Goal: Task Accomplishment & Management: Complete application form

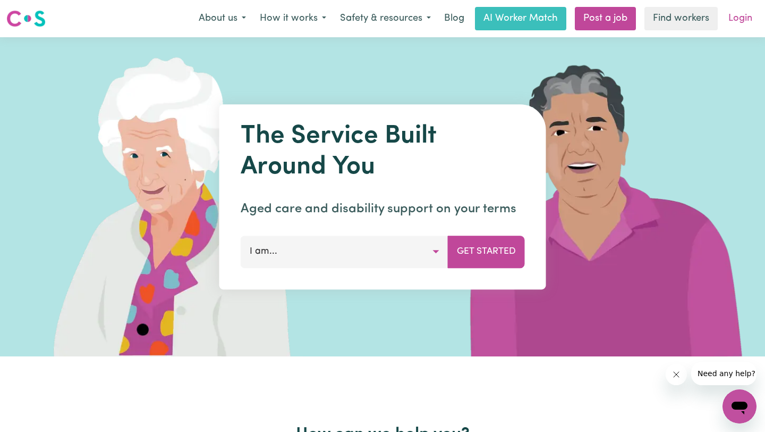
click at [740, 20] on link "Login" at bounding box center [740, 18] width 37 height 23
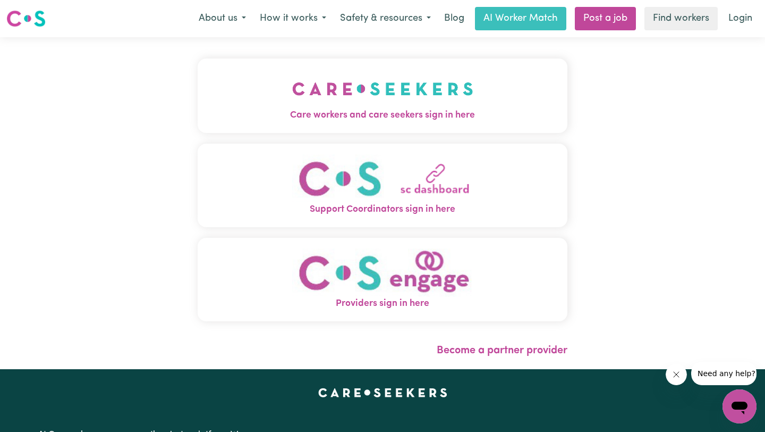
click at [364, 102] on img "Care workers and care seekers sign in here" at bounding box center [382, 88] width 181 height 39
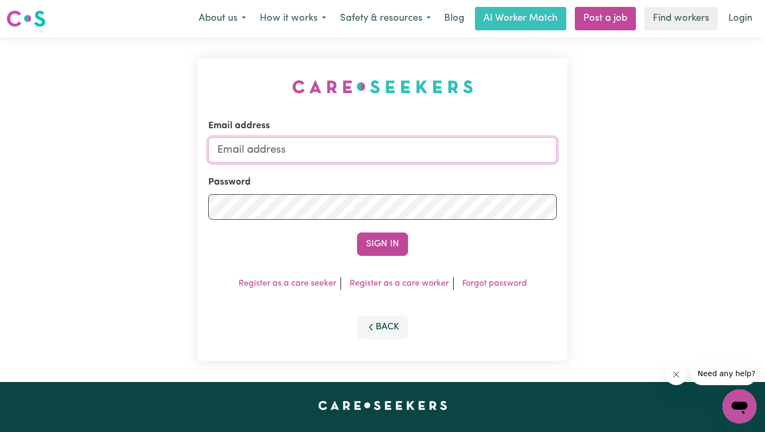
click at [356, 141] on input "Email address" at bounding box center [382, 150] width 349 height 26
type input "[EMAIL_ADDRESS][DOMAIN_NAME]"
click at [357, 232] on button "Sign In" at bounding box center [382, 243] width 51 height 23
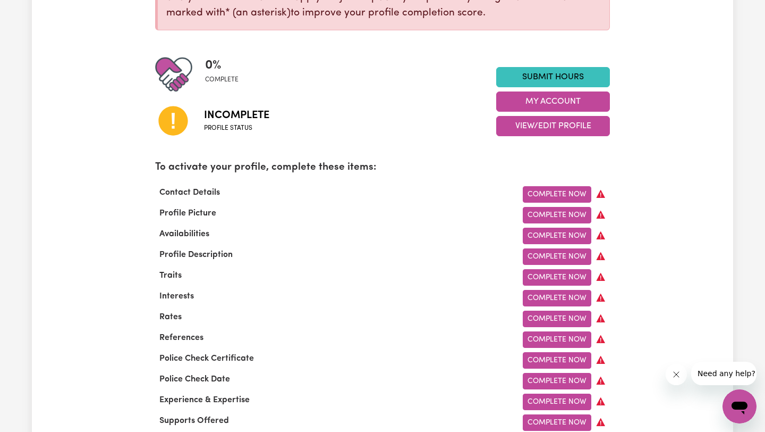
scroll to position [210, 0]
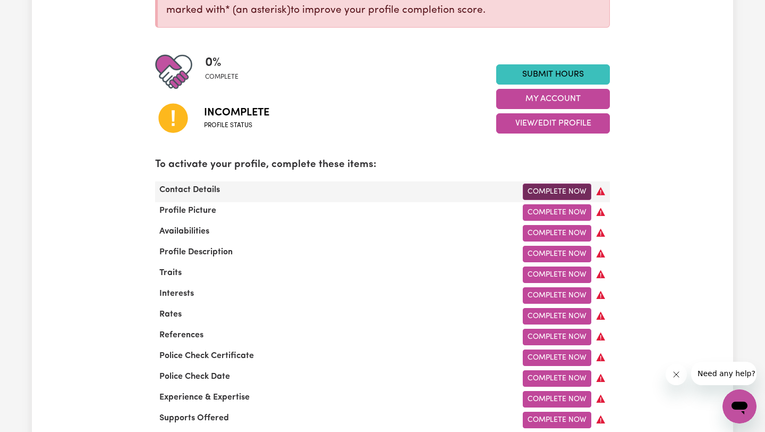
click at [545, 190] on link "Complete Now" at bounding box center [557, 191] width 69 height 16
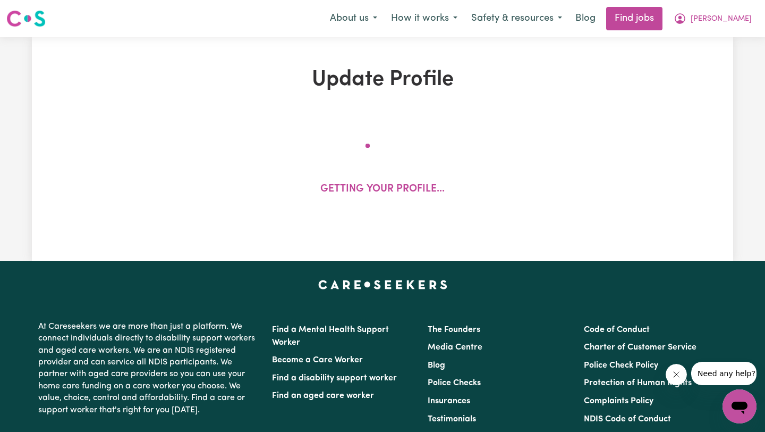
select select "Studying a healthcare related degree or qualification"
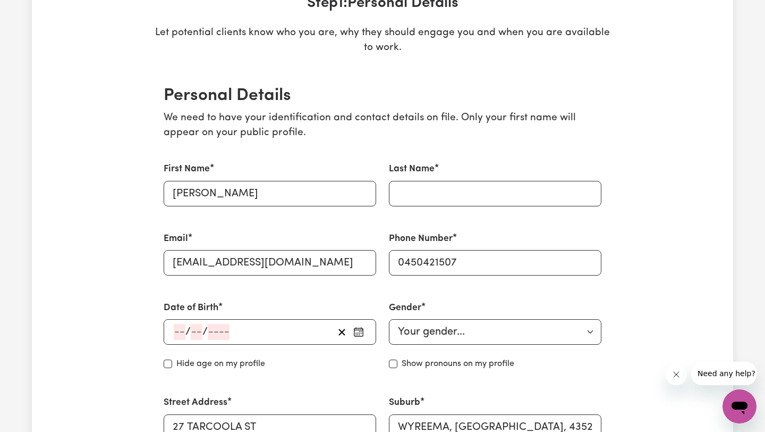
scroll to position [184, 0]
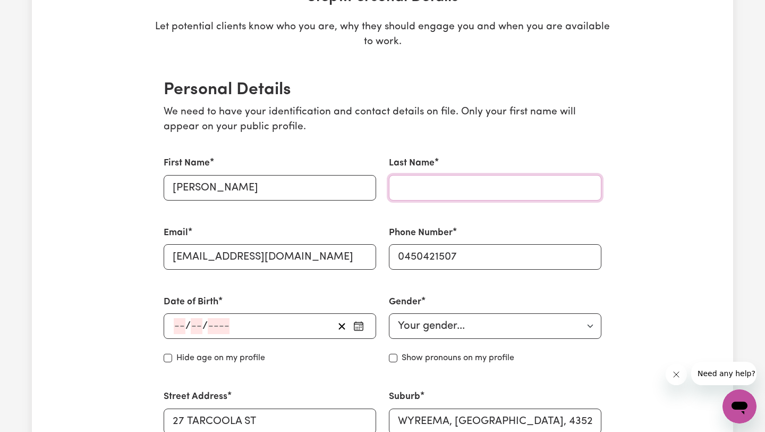
click at [442, 186] on input "Last Name" at bounding box center [495, 188] width 213 height 26
type input "Abarri"
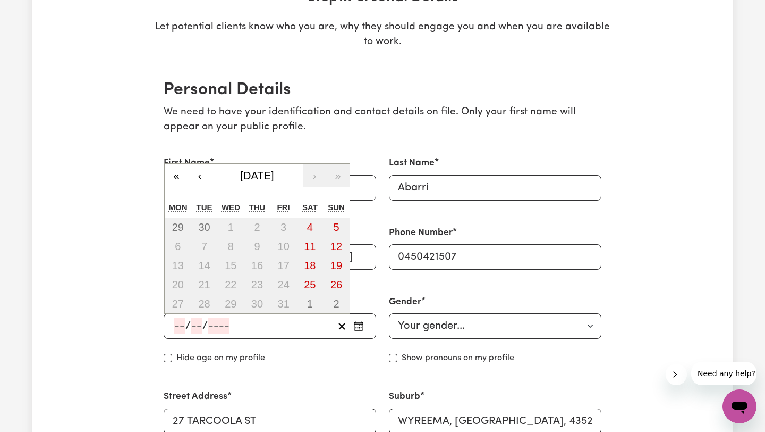
click at [180, 321] on input "number" at bounding box center [180, 326] width 12 height 16
type input "15"
type input "07"
type input "199"
type input "[DATE]"
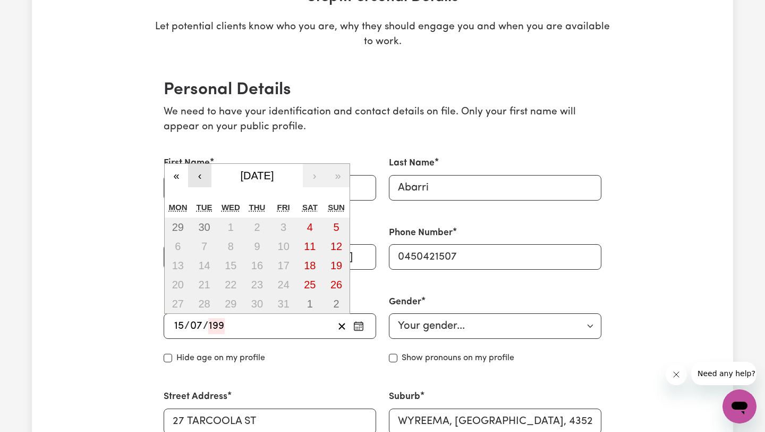
type input "7"
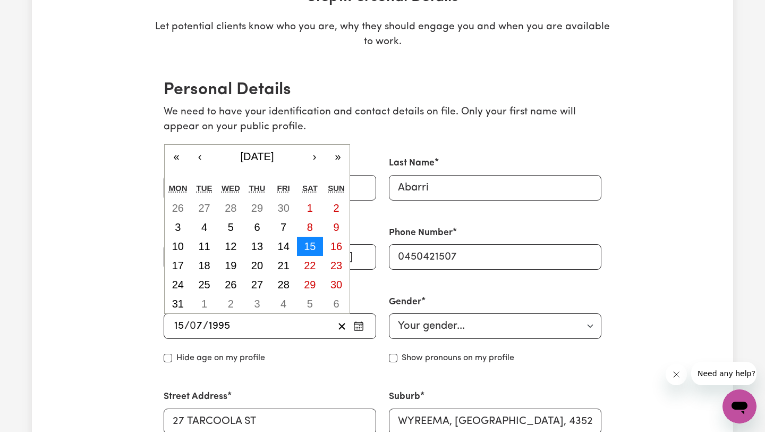
type input "1995"
click at [312, 245] on abbr "15" at bounding box center [310, 246] width 12 height 12
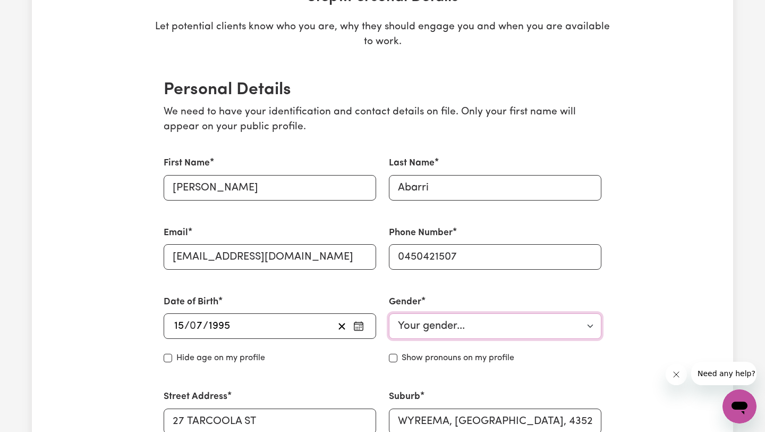
click at [424, 333] on select "Your gender... [DEMOGRAPHIC_DATA] [DEMOGRAPHIC_DATA] [DEMOGRAPHIC_DATA] Other P…" at bounding box center [495, 326] width 213 height 26
select select "[DEMOGRAPHIC_DATA]"
click at [389, 313] on select "Your gender... [DEMOGRAPHIC_DATA] [DEMOGRAPHIC_DATA] [DEMOGRAPHIC_DATA] Other P…" at bounding box center [495, 326] width 213 height 26
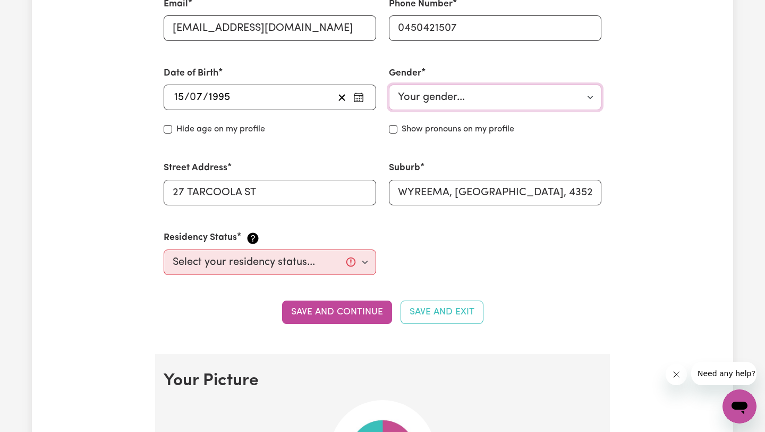
scroll to position [420, 0]
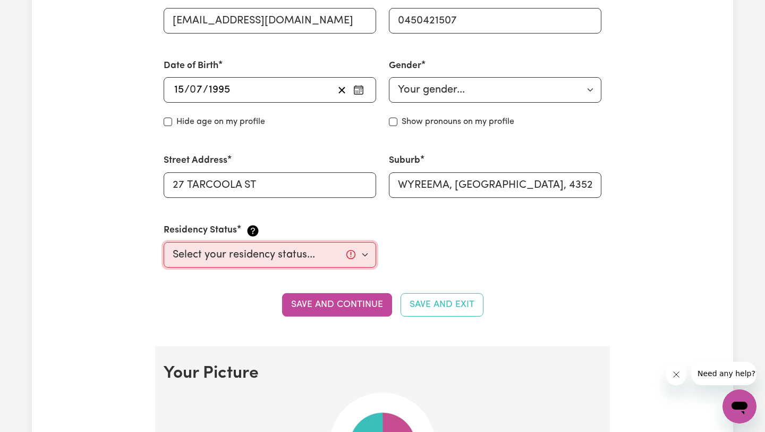
click at [241, 260] on select "Select your residency status... [DEMOGRAPHIC_DATA] citizen Australian PR [DEMOG…" at bounding box center [270, 255] width 213 height 26
select select "[DEMOGRAPHIC_DATA] Work Visa"
click at [164, 242] on select "Select your residency status... [DEMOGRAPHIC_DATA] citizen Australian PR [DEMOG…" at bounding box center [270, 255] width 213 height 26
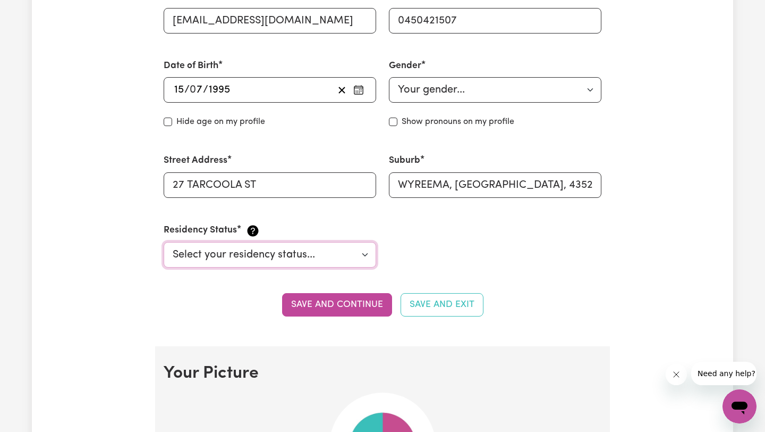
click at [257, 260] on select "Select your residency status... [DEMOGRAPHIC_DATA] citizen Australian PR [DEMOG…" at bounding box center [270, 255] width 213 height 26
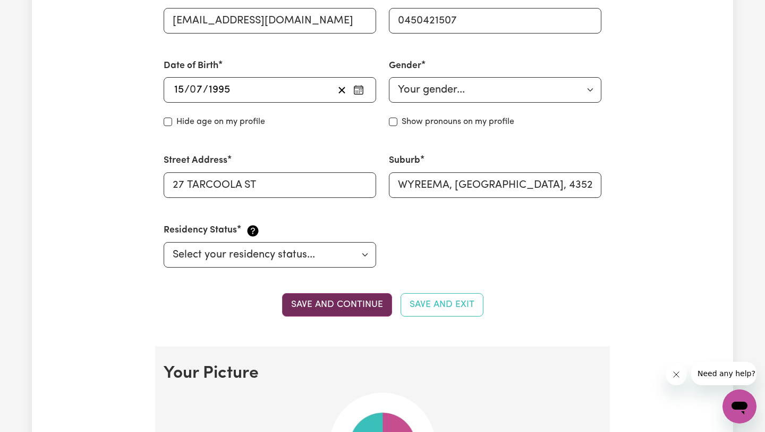
click at [343, 309] on button "Save and continue" at bounding box center [337, 304] width 110 height 23
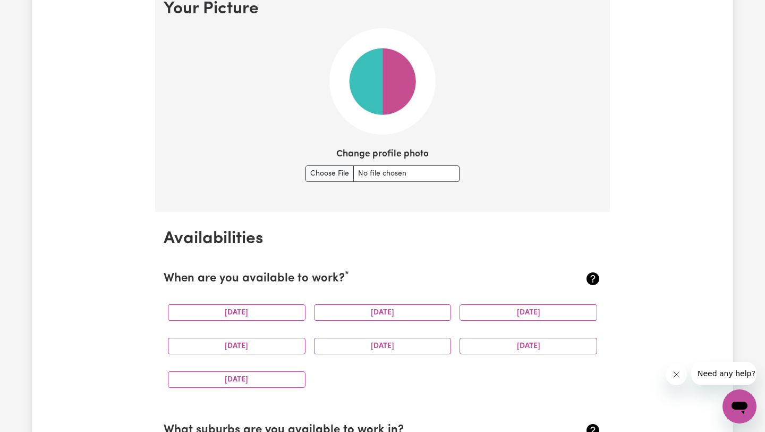
scroll to position [785, 0]
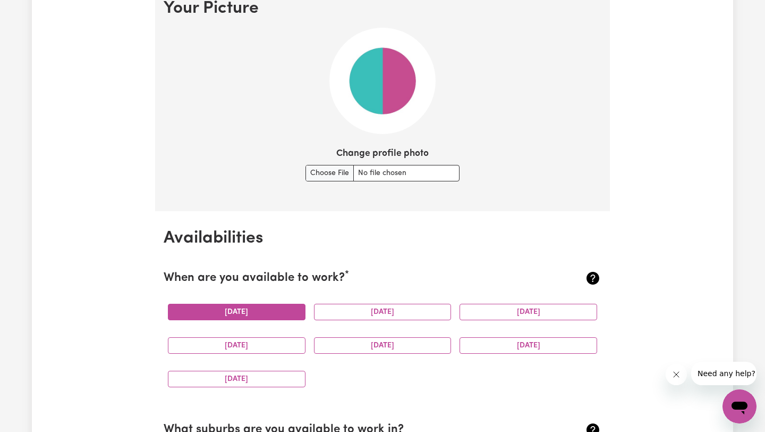
click at [241, 311] on button "[DATE]" at bounding box center [237, 312] width 138 height 16
click at [346, 315] on button "[DATE]" at bounding box center [383, 312] width 138 height 16
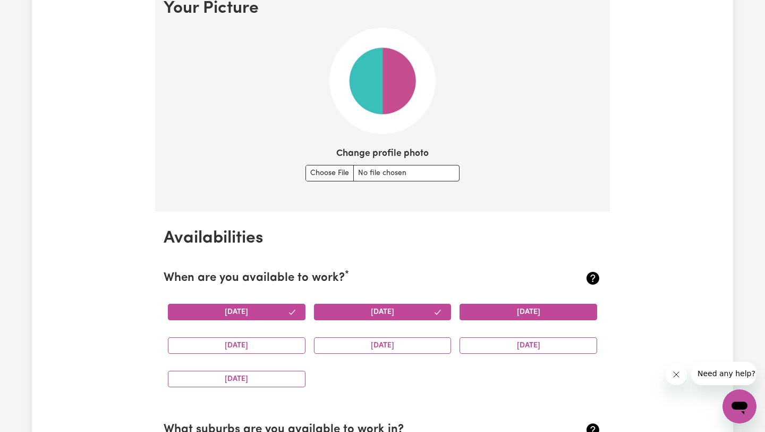
click at [516, 315] on button "[DATE]" at bounding box center [529, 312] width 138 height 16
click at [246, 347] on button "[DATE]" at bounding box center [237, 345] width 138 height 16
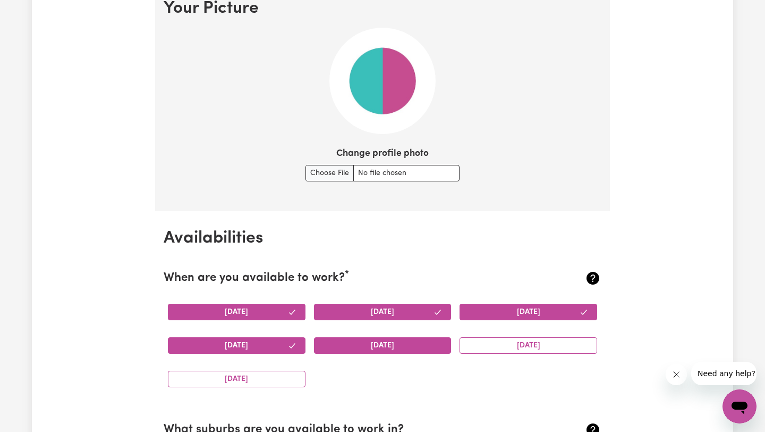
click at [364, 347] on button "[DATE]" at bounding box center [383, 345] width 138 height 16
click at [510, 347] on button "[DATE]" at bounding box center [529, 345] width 138 height 16
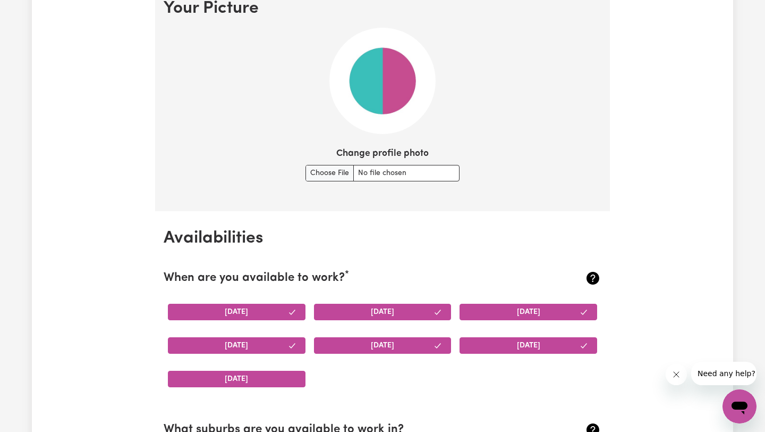
click at [227, 376] on button "[DATE]" at bounding box center [237, 379] width 138 height 16
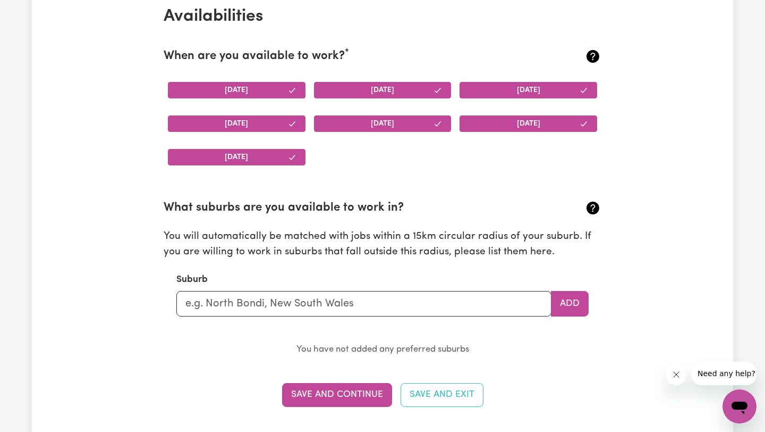
scroll to position [1015, 0]
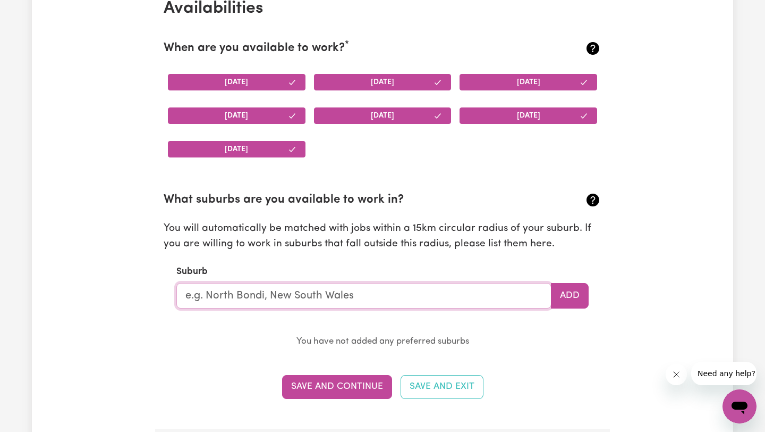
click at [257, 295] on input "text" at bounding box center [363, 296] width 375 height 26
type input "Toowoo"
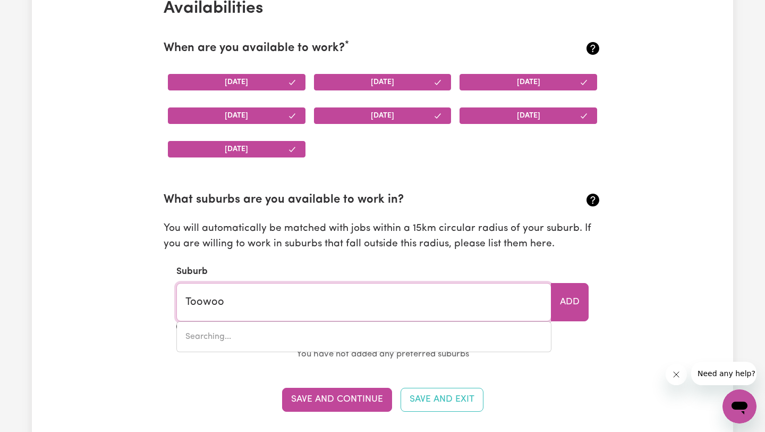
type input "ToowooMBA, [GEOGRAPHIC_DATA], 4350"
type input "Toowoom"
type input "ToowoomBA, [GEOGRAPHIC_DATA], 4350"
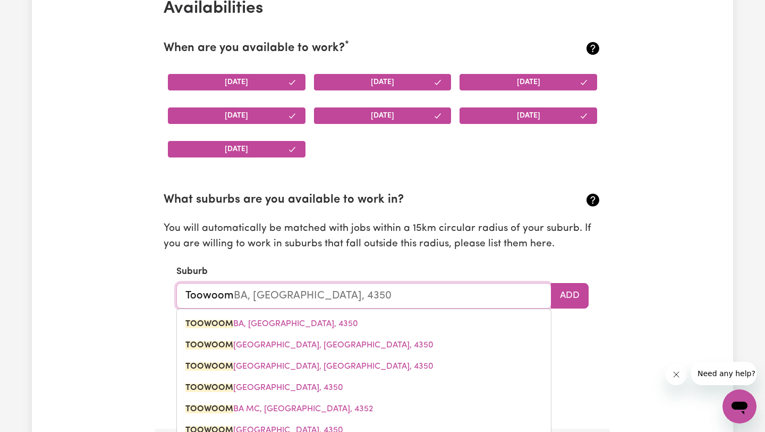
type input "Toowoomb"
type input "ToowoombA, [GEOGRAPHIC_DATA], 4350"
type input "Toowoomba"
type input "[GEOGRAPHIC_DATA], [GEOGRAPHIC_DATA], 4350"
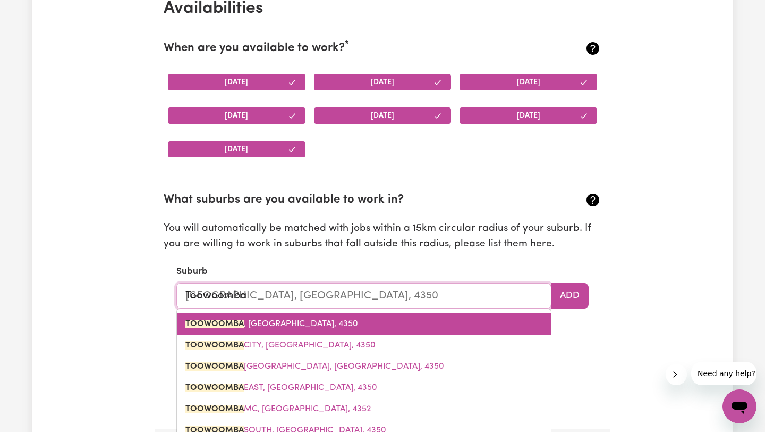
click at [254, 327] on span "TOOWOOMBA , [GEOGRAPHIC_DATA], 4350" at bounding box center [272, 323] width 173 height 9
type input "TOOWOOMBA, [GEOGRAPHIC_DATA], 4350"
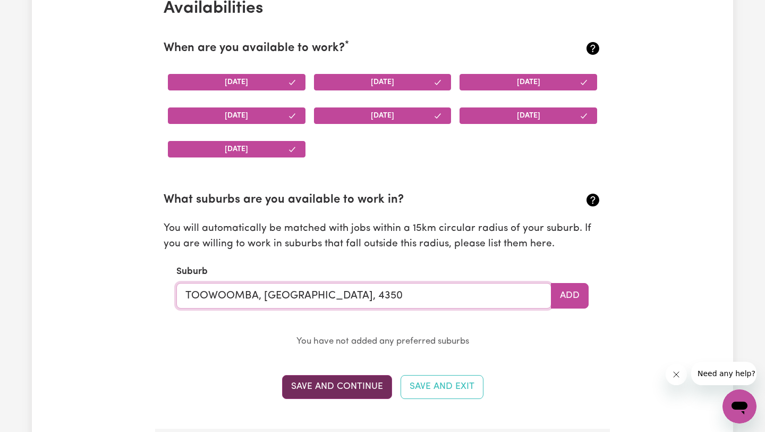
type input "TOOWOOMBA, [GEOGRAPHIC_DATA], 4350"
click at [322, 382] on button "Save and Continue" at bounding box center [337, 386] width 110 height 23
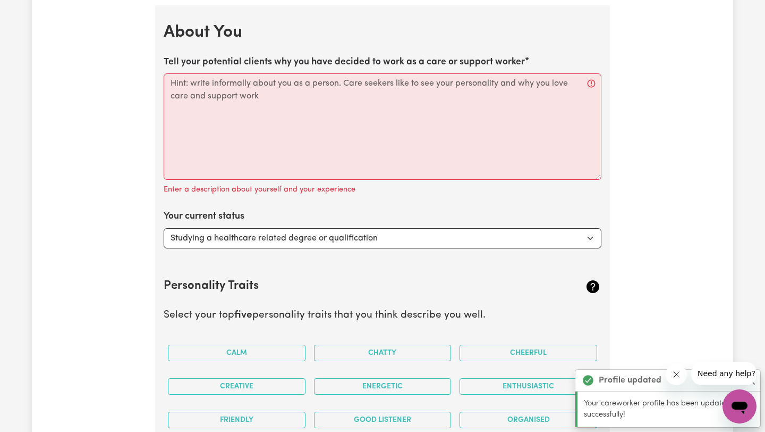
scroll to position [1443, 0]
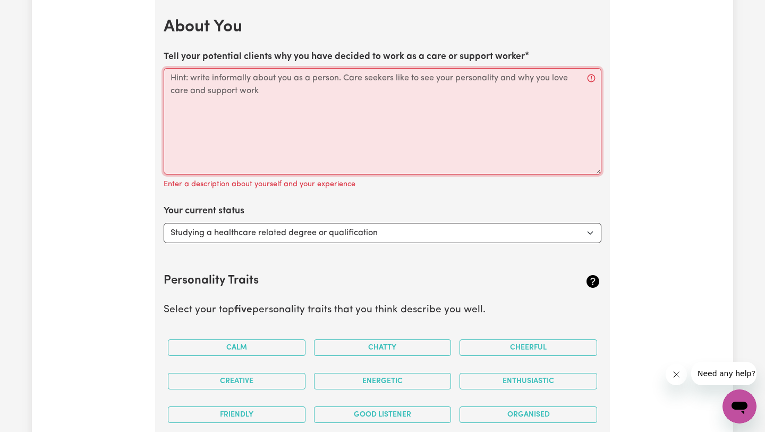
click at [268, 91] on textarea "Tell your potential clients why you have decided to work as a care or support w…" at bounding box center [383, 121] width 438 height 106
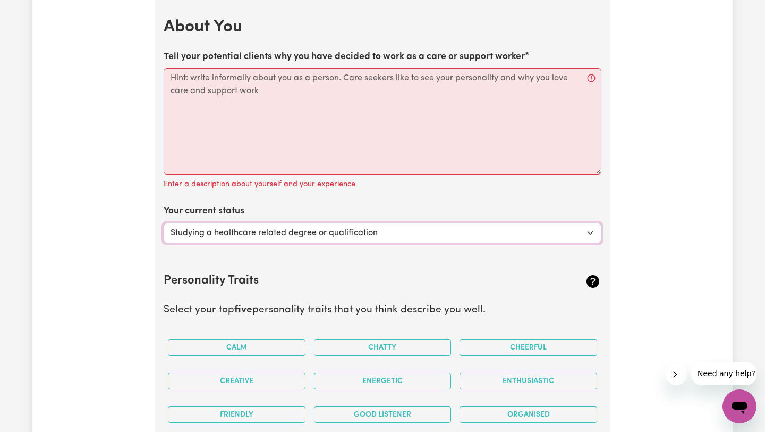
click at [261, 233] on select "Select... Studying a healthcare related degree or qualification Studying a non-…" at bounding box center [383, 233] width 438 height 20
select select "Looking for extra work to fill my week and/or weekends"
click at [164, 223] on select "Select... Studying a healthcare related degree or qualification Studying a non-…" at bounding box center [383, 233] width 438 height 20
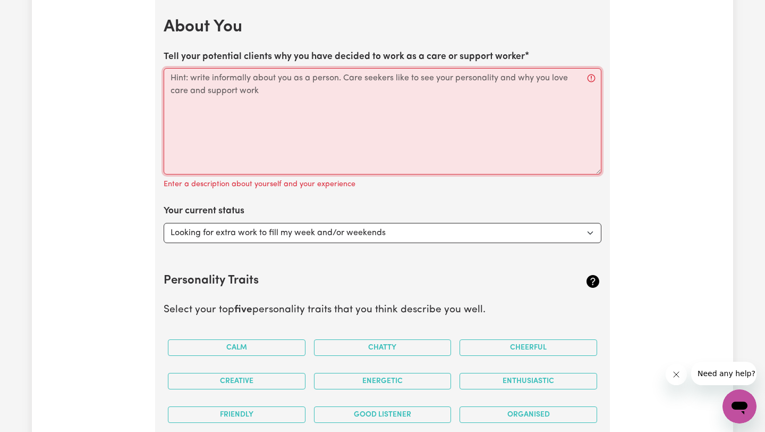
click at [282, 101] on textarea "Tell your potential clients why you have decided to work as a care or support w…" at bounding box center [383, 121] width 438 height 106
click at [359, 127] on textarea "Tell your potential clients why you have decided to work as a care or support w…" at bounding box center [383, 121] width 438 height 106
paste textarea "I love helping people and get a sense of satisfaction from seeing how my care m…"
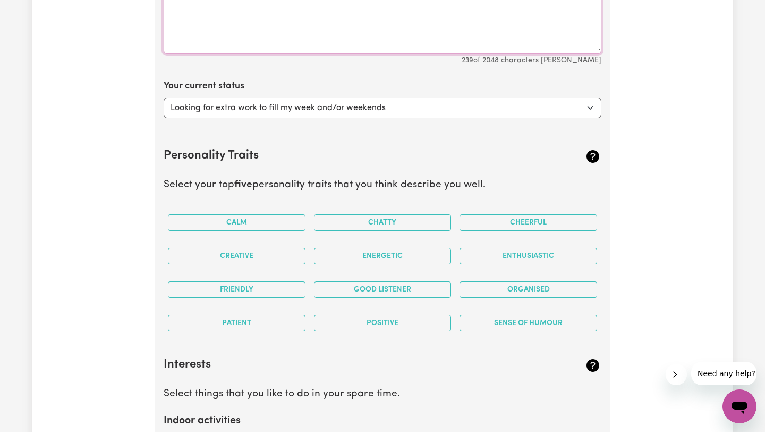
scroll to position [1564, 0]
type textarea "I love helping people and get a sense of satisfaction from seeing how my care m…"
click at [536, 228] on button "Cheerful" at bounding box center [529, 222] width 138 height 16
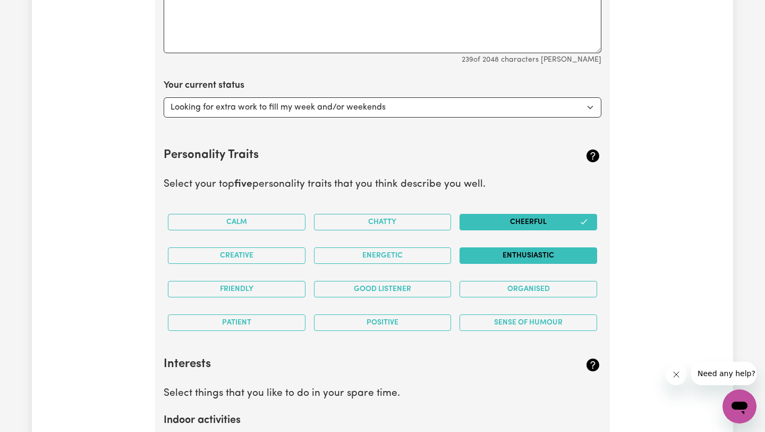
click at [502, 255] on button "Enthusiastic" at bounding box center [529, 255] width 138 height 16
click at [406, 286] on button "Good Listener" at bounding box center [383, 289] width 138 height 16
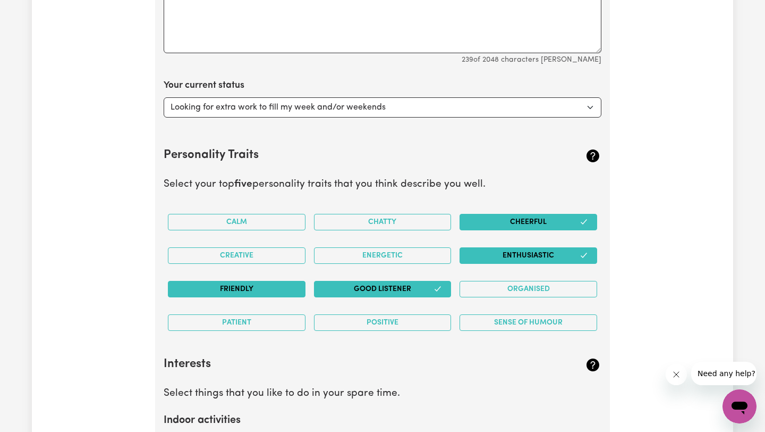
click at [251, 291] on button "Friendly" at bounding box center [237, 289] width 138 height 16
click at [537, 289] on button "Organised" at bounding box center [529, 289] width 138 height 16
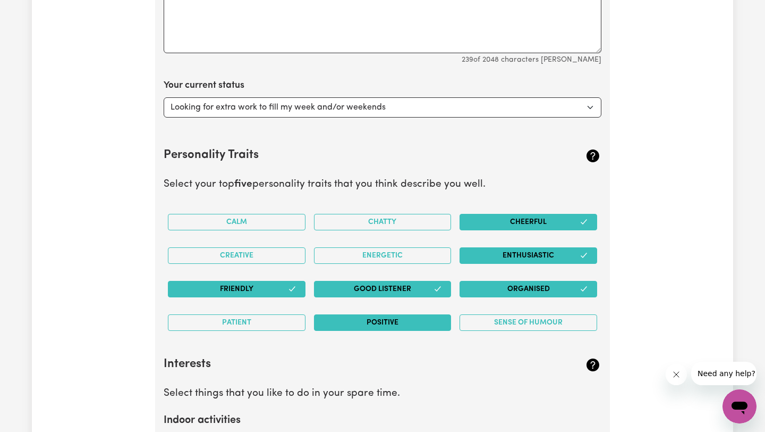
click at [424, 324] on button "Positive" at bounding box center [383, 322] width 138 height 16
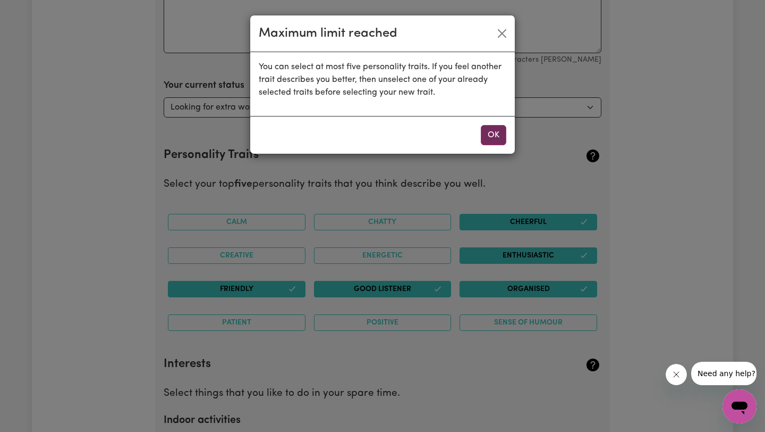
click at [504, 133] on button "OK" at bounding box center [494, 135] width 26 height 20
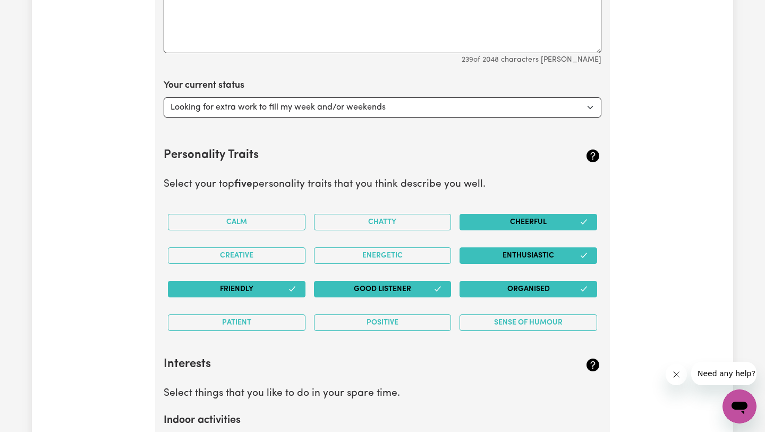
click at [518, 222] on button "Cheerful" at bounding box center [529, 222] width 138 height 16
click at [498, 220] on button "Cheerful" at bounding box center [529, 222] width 138 height 16
click at [501, 291] on button "Organised" at bounding box center [529, 289] width 138 height 16
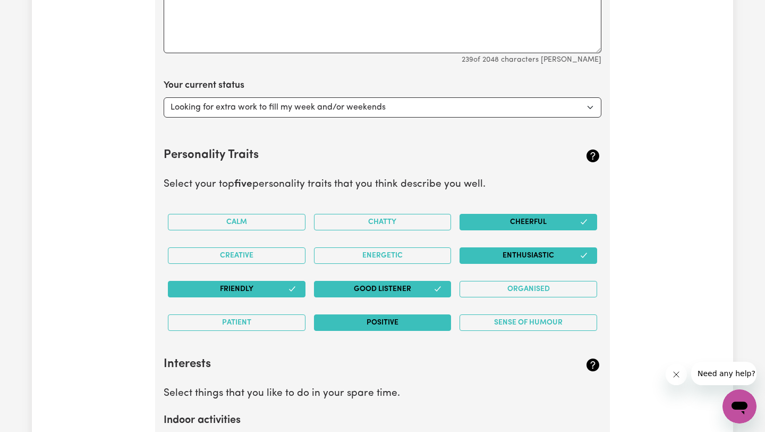
click at [401, 324] on button "Positive" at bounding box center [383, 322] width 138 height 16
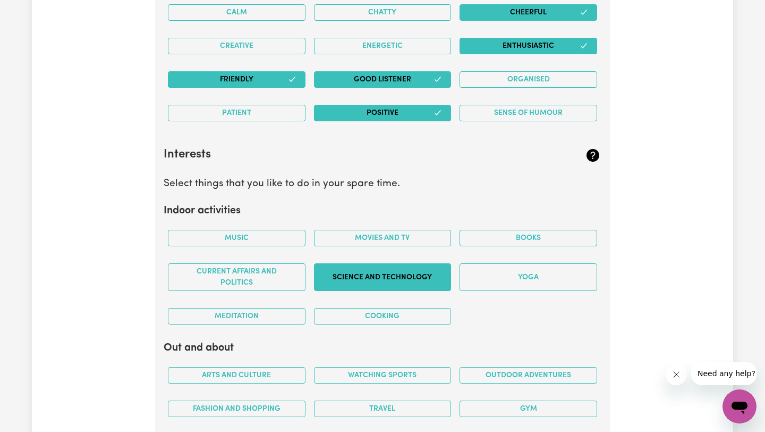
scroll to position [1775, 0]
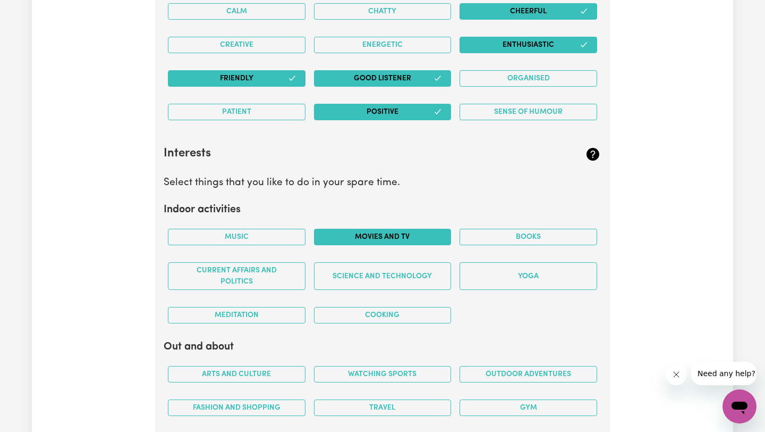
click at [391, 239] on button "Movies and TV" at bounding box center [383, 237] width 138 height 16
click at [502, 233] on button "Books" at bounding box center [529, 237] width 138 height 16
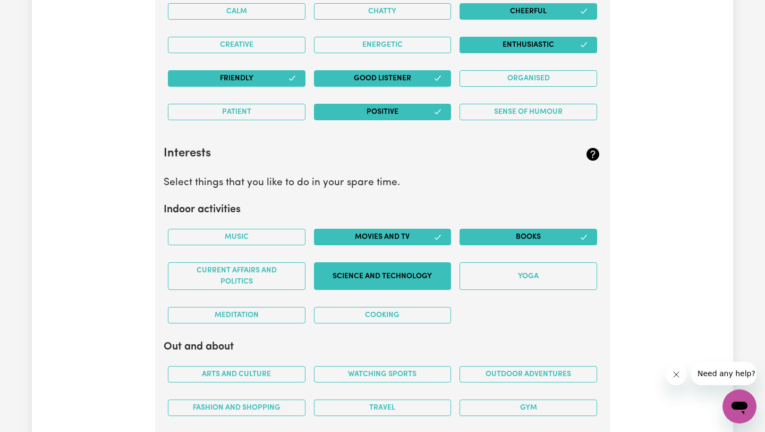
click at [411, 279] on button "Science and Technology" at bounding box center [383, 276] width 138 height 28
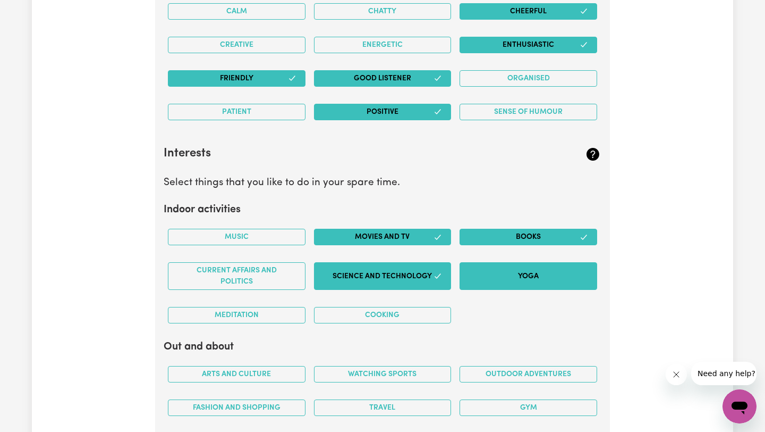
click at [518, 270] on button "Yoga" at bounding box center [529, 276] width 138 height 28
click at [368, 312] on button "Cooking" at bounding box center [383, 315] width 138 height 16
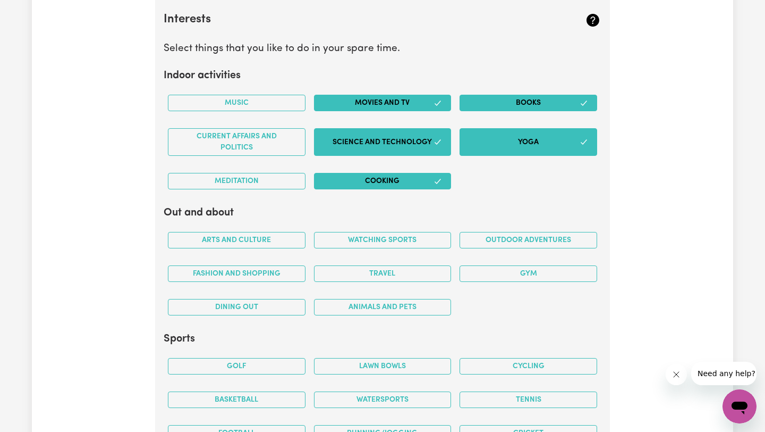
scroll to position [1912, 0]
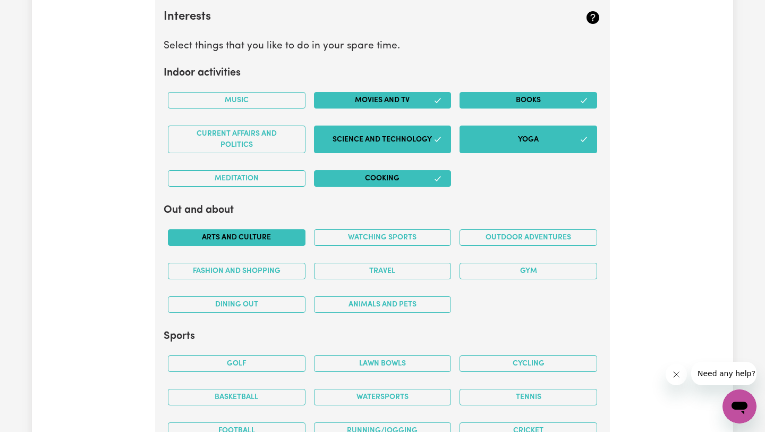
click at [249, 234] on button "Arts and Culture" at bounding box center [237, 237] width 138 height 16
click at [358, 236] on button "Watching sports" at bounding box center [383, 237] width 138 height 16
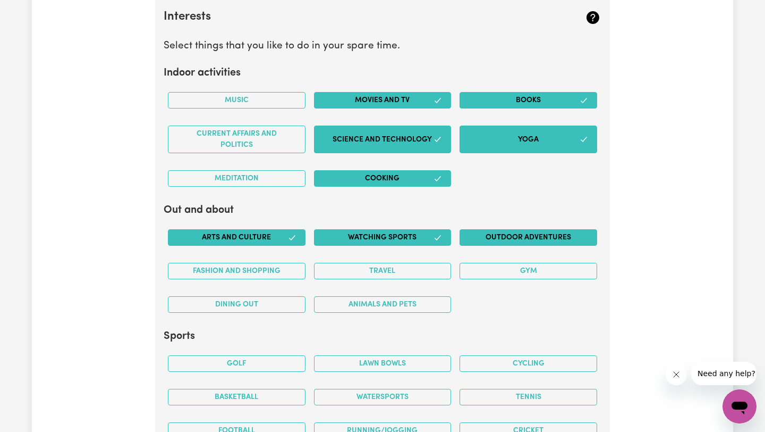
click at [484, 231] on button "Outdoor adventures" at bounding box center [529, 237] width 138 height 16
click at [402, 273] on button "Travel" at bounding box center [383, 271] width 138 height 16
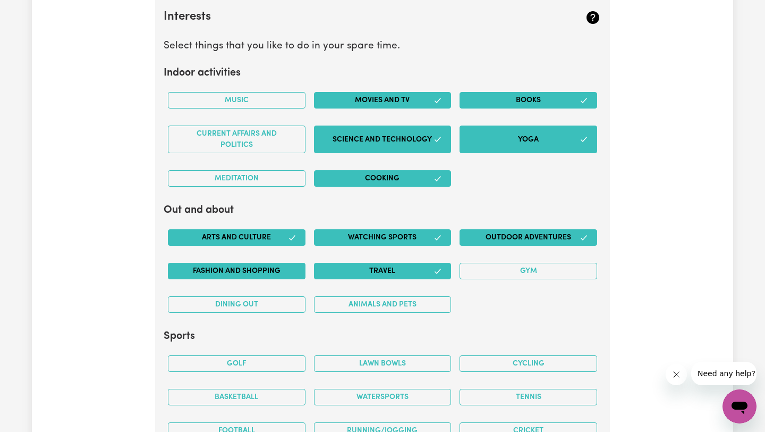
click at [263, 274] on button "Fashion and shopping" at bounding box center [237, 271] width 138 height 16
click at [504, 275] on button "Gym" at bounding box center [529, 271] width 138 height 16
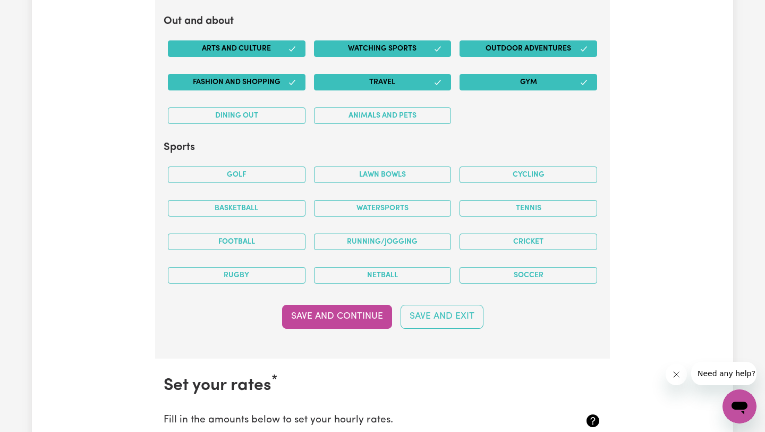
scroll to position [2107, 0]
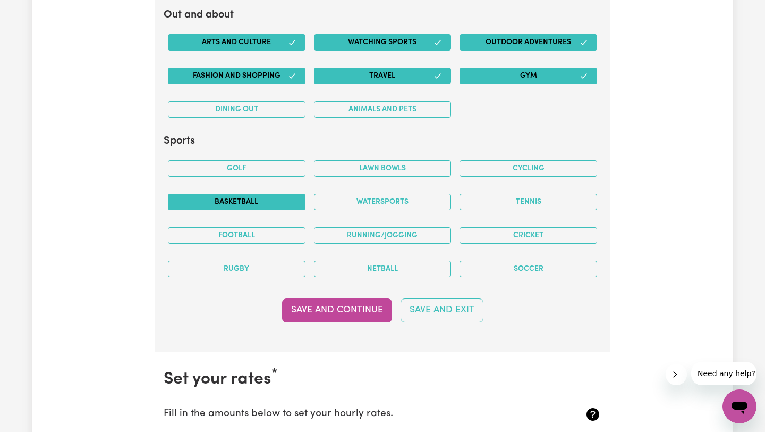
click at [236, 206] on button "Basketball" at bounding box center [237, 201] width 138 height 16
click at [353, 200] on button "Watersports" at bounding box center [383, 201] width 138 height 16
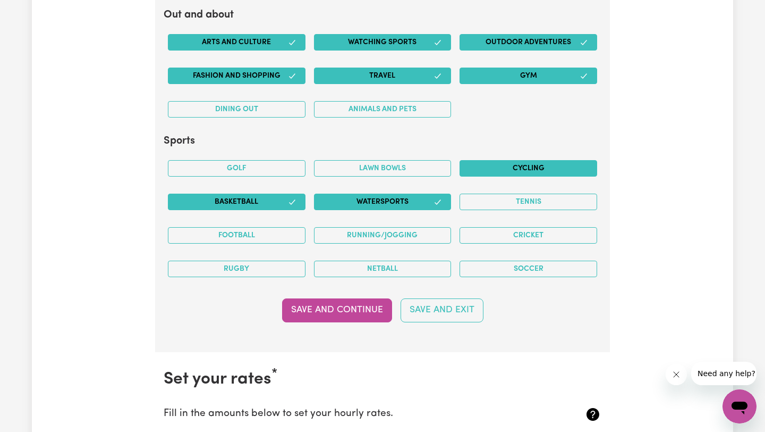
click at [503, 174] on button "Cycling" at bounding box center [529, 168] width 138 height 16
click at [346, 239] on button "Running/Jogging" at bounding box center [383, 235] width 138 height 16
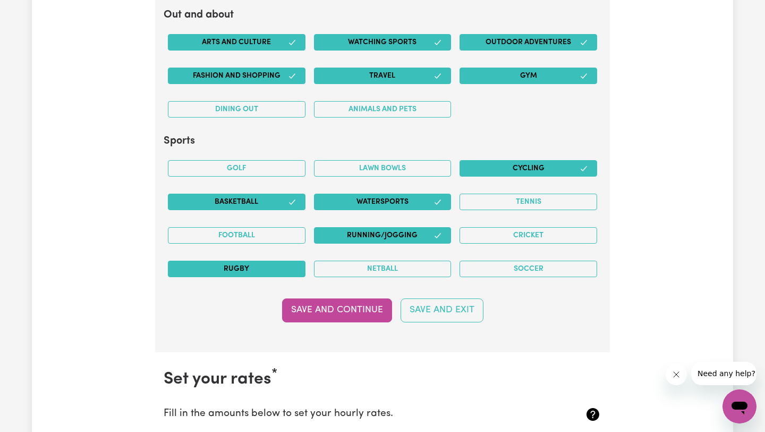
click at [283, 267] on button "Rugby" at bounding box center [237, 268] width 138 height 16
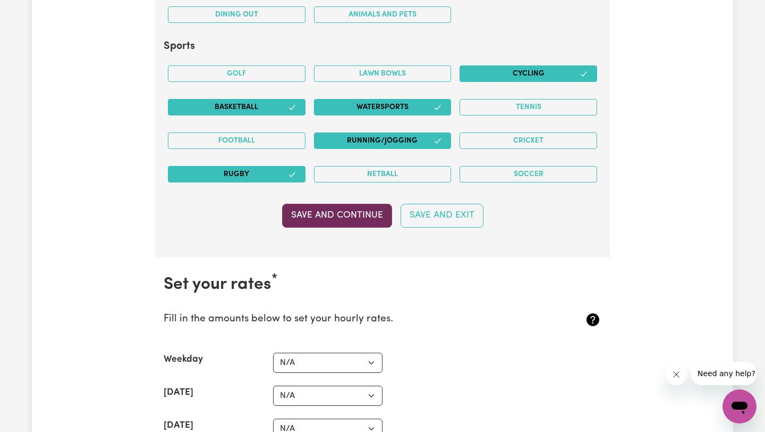
scroll to position [2212, 0]
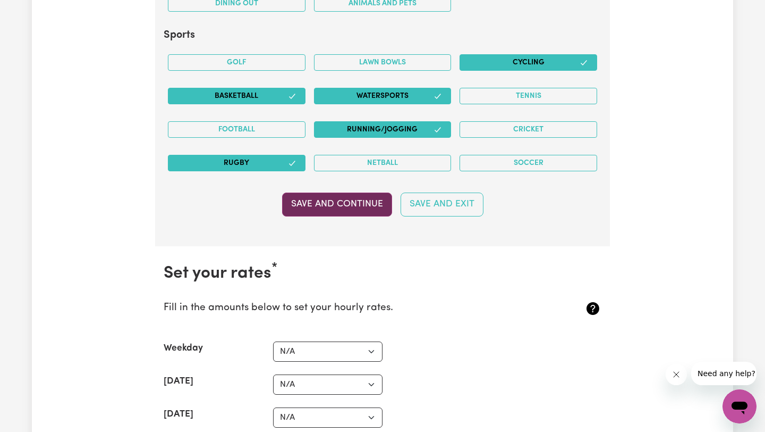
click at [331, 208] on button "Save and Continue" at bounding box center [337, 203] width 110 height 23
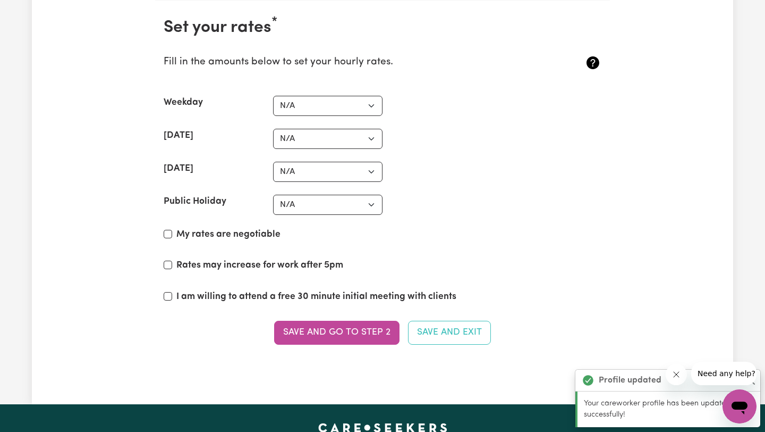
scroll to position [2458, 0]
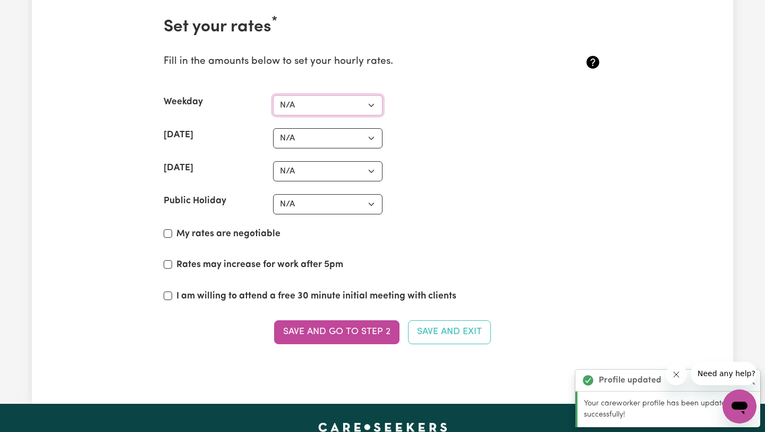
click at [356, 99] on select "N/A $37 $38 $39 $40 $41 $42 $43 $44 $45 $46 $47 $48 $49 $50 $51 $52 $53 $54 $55…" at bounding box center [328, 105] width 110 height 20
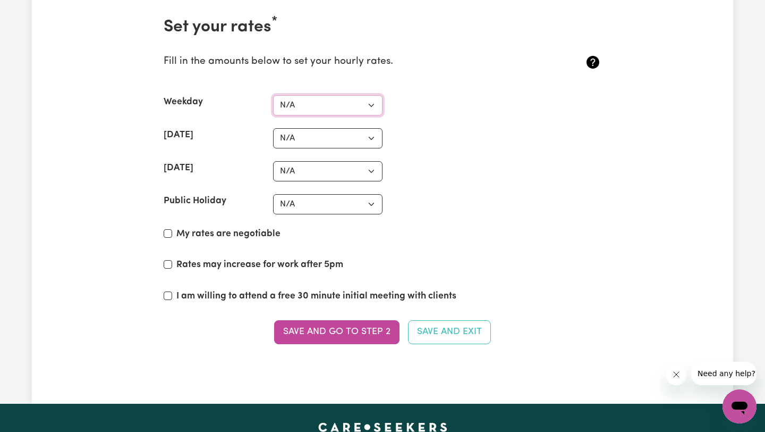
click at [344, 108] on select "N/A $37 $38 $39 $40 $41 $42 $43 $44 $45 $46 $47 $48 $49 $50 $51 $52 $53 $54 $55…" at bounding box center [328, 105] width 110 height 20
click at [273, 95] on select "N/A $37 $38 $39 $40 $41 $42 $43 $44 $45 $46 $47 $48 $49 $50 $51 $52 $53 $54 $55…" at bounding box center [328, 105] width 110 height 20
click at [331, 137] on select "N/A $37 $38 $39 $40 $41 $42 $43 $44 $45 $46 $47 $48 $49 $50 $51 $52 $53 $54 $55…" at bounding box center [328, 138] width 110 height 20
click at [347, 105] on select "N/A $37 $38 $39 $40 $41 $42 $43 $44 $45 $46 $47 $48 $49 $50 $51 $52 $53 $54 $55…" at bounding box center [328, 105] width 110 height 20
select select "55"
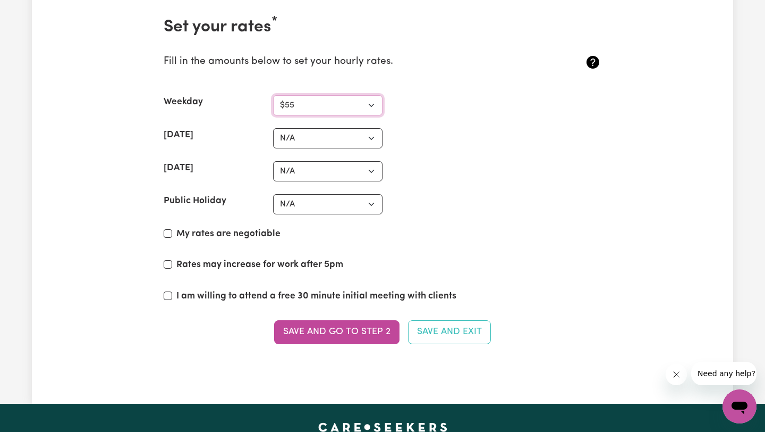
click at [273, 95] on select "N/A $37 $38 $39 $40 $41 $42 $43 $44 $45 $46 $47 $48 $49 $50 $51 $52 $53 $54 $55…" at bounding box center [328, 105] width 110 height 20
click at [323, 135] on select "N/A $37 $38 $39 $40 $41 $42 $43 $44 $45 $46 $47 $48 $49 $50 $51 $52 $53 $54 $55…" at bounding box center [328, 138] width 110 height 20
select select "85"
click at [273, 128] on select "N/A $37 $38 $39 $40 $41 $42 $43 $44 $45 $46 $47 $48 $49 $50 $51 $52 $53 $54 $55…" at bounding box center [328, 138] width 110 height 20
click at [325, 107] on select "N/A $37 $38 $39 $40 $41 $42 $43 $44 $45 $46 $47 $48 $49 $50 $51 $52 $53 $54 $55…" at bounding box center [328, 105] width 110 height 20
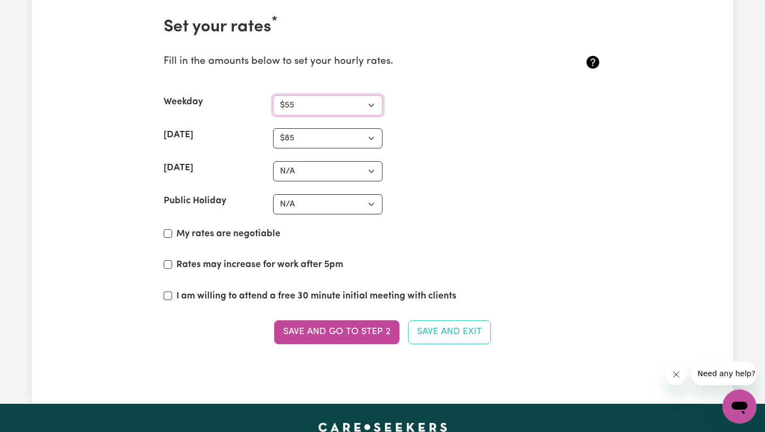
select select "50"
click at [273, 95] on select "N/A $37 $38 $39 $40 $41 $42 $43 $44 $45 $46 $47 $48 $49 $50 $51 $52 $53 $54 $55…" at bounding box center [328, 105] width 110 height 20
click at [311, 138] on select "N/A $37 $38 $39 $40 $41 $42 $43 $44 $45 $46 $47 $48 $49 $50 $51 $52 $53 $54 $55…" at bounding box center [328, 138] width 110 height 20
select select "80"
click at [273, 128] on select "N/A $37 $38 $39 $40 $41 $42 $43 $44 $45 $46 $47 $48 $49 $50 $51 $52 $53 $54 $55…" at bounding box center [328, 138] width 110 height 20
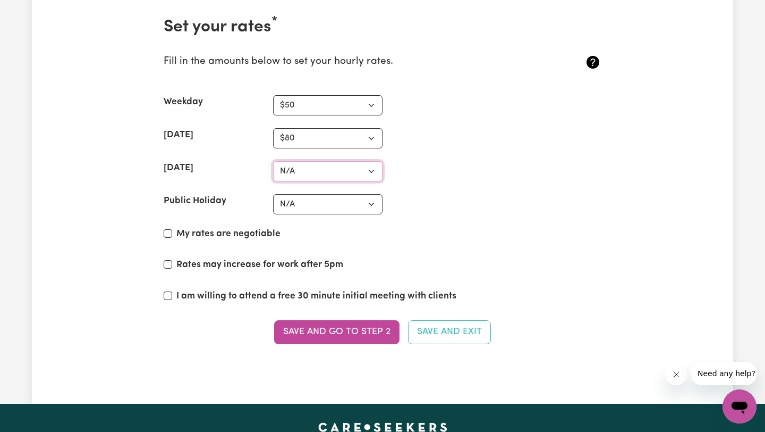
click at [332, 172] on select "N/A $37 $38 $39 $40 $41 $42 $43 $44 $45 $46 $47 $48 $49 $50 $51 $52 $53 $54 $55…" at bounding box center [328, 171] width 110 height 20
select select "110"
click at [273, 161] on select "N/A $37 $38 $39 $40 $41 $42 $43 $44 $45 $46 $47 $48 $49 $50 $51 $52 $53 $54 $55…" at bounding box center [328, 171] width 110 height 20
click at [300, 202] on select "N/A $37 $38 $39 $40 $41 $42 $43 $44 $45 $46 $47 $48 $49 $50 $51 $52 $53 $54 $55…" at bounding box center [328, 204] width 110 height 20
click at [334, 206] on select "N/A $37 $38 $39 $40 $41 $42 $43 $44 $45 $46 $47 $48 $49 $50 $51 $52 $53 $54 $55…" at bounding box center [328, 204] width 110 height 20
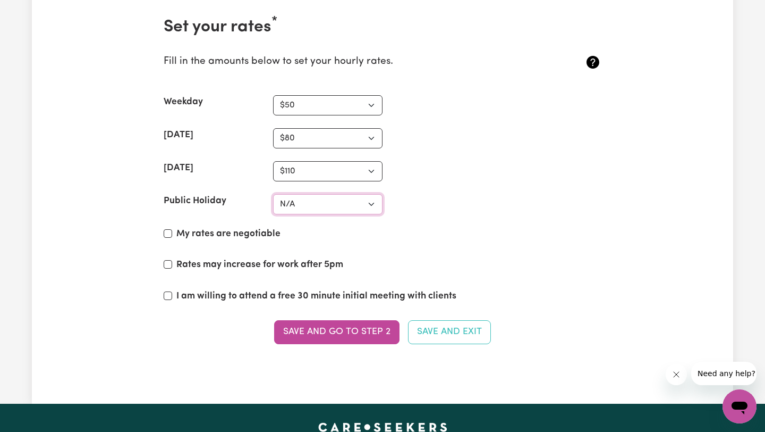
click at [335, 205] on select "N/A $37 $38 $39 $40 $41 $42 $43 $44 $45 $46 $47 $48 $49 $50 $51 $52 $53 $54 $55…" at bounding box center [328, 204] width 110 height 20
select select "130"
click at [273, 194] on select "N/A $37 $38 $39 $40 $41 $42 $43 $44 $45 $46 $47 $48 $49 $50 $51 $52 $53 $54 $55…" at bounding box center [328, 204] width 110 height 20
click at [350, 170] on select "N/A $37 $38 $39 $40 $41 $42 $43 $44 $45 $46 $47 $48 $49 $50 $51 $52 $53 $54 $55…" at bounding box center [328, 171] width 110 height 20
select select "105"
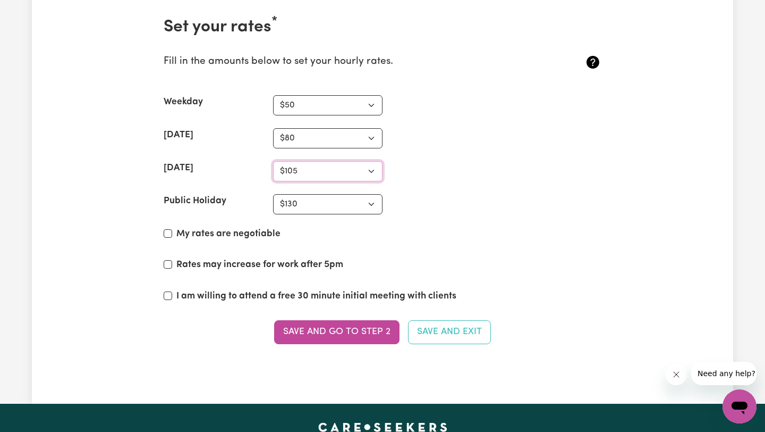
click at [273, 161] on select "N/A $37 $38 $39 $40 $41 $42 $43 $44 $45 $46 $47 $48 $49 $50 $51 $52 $53 $54 $55…" at bounding box center [328, 171] width 110 height 20
click at [167, 233] on input "My rates are negotiable" at bounding box center [168, 233] width 9 height 9
checkbox input "true"
click at [166, 268] on input "Rates may increase for work after 5pm" at bounding box center [168, 264] width 9 height 9
checkbox input "true"
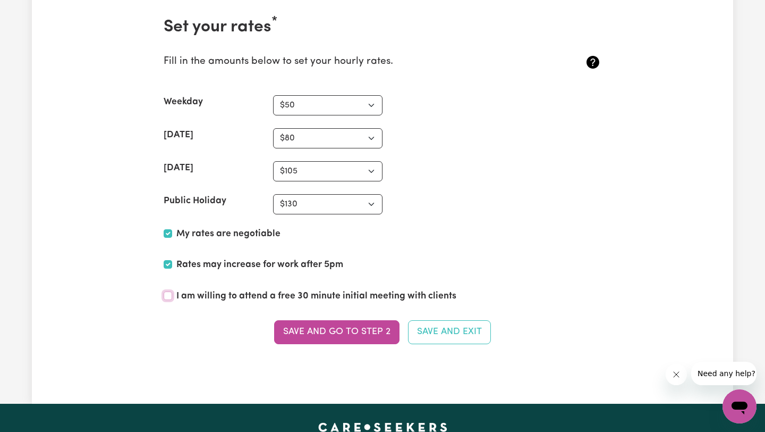
click at [170, 298] on input "I am willing to attend a free 30 minute initial meeting with clients" at bounding box center [168, 295] width 9 height 9
checkbox input "true"
click at [310, 338] on button "Save and go to Step 2" at bounding box center [336, 331] width 125 height 23
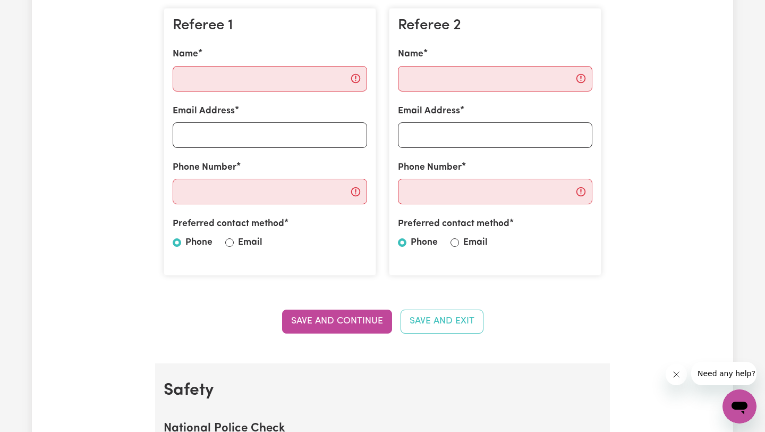
scroll to position [322, 0]
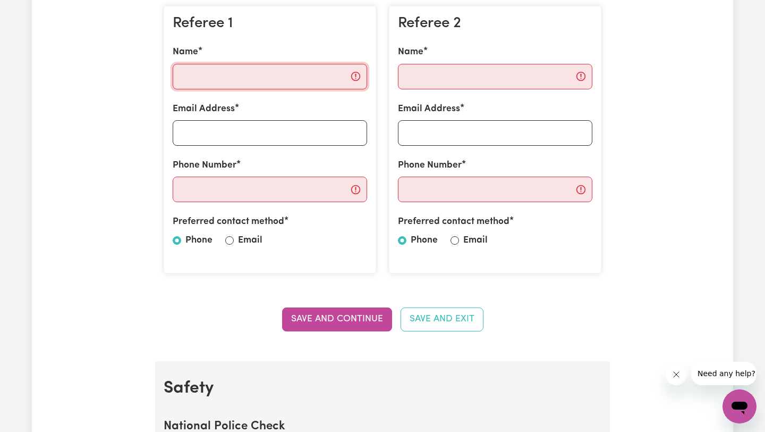
click at [226, 80] on input "Name" at bounding box center [270, 77] width 195 height 26
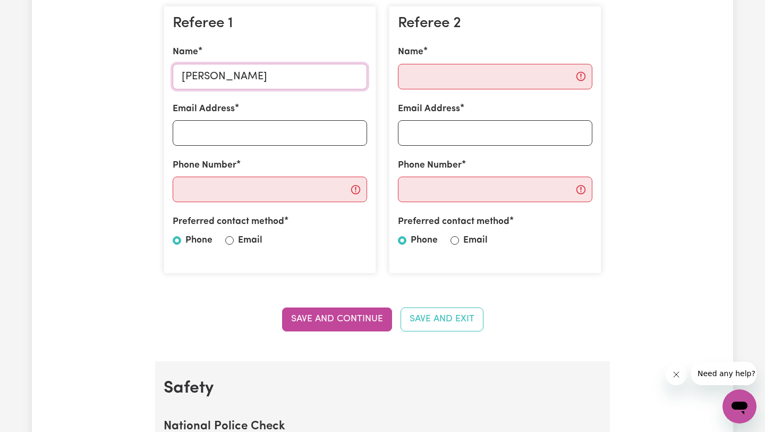
type input "[PERSON_NAME]"
click at [228, 194] on input "Phone Number" at bounding box center [270, 189] width 195 height 26
type input "0447127194"
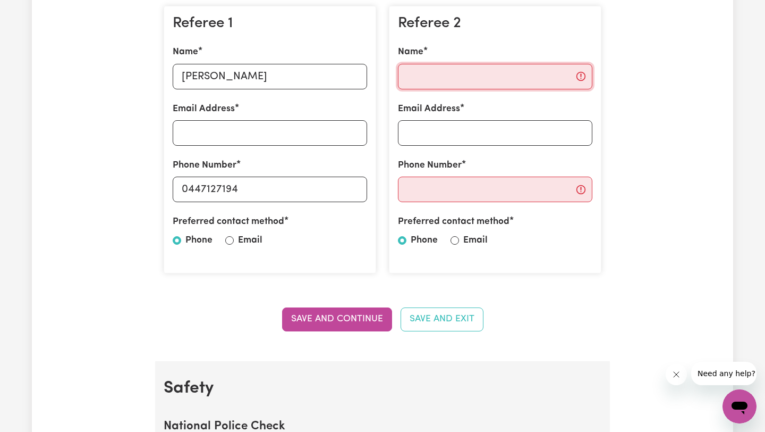
click at [465, 75] on input "Name" at bounding box center [495, 77] width 195 height 26
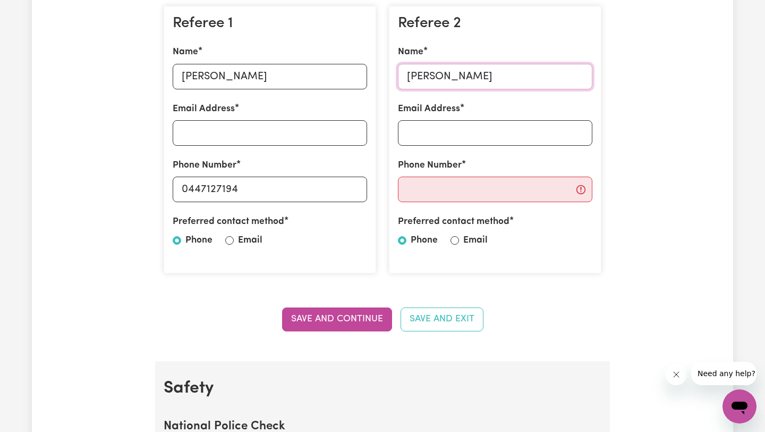
type input "[PERSON_NAME]"
click at [452, 198] on input "Phone Number" at bounding box center [495, 189] width 195 height 26
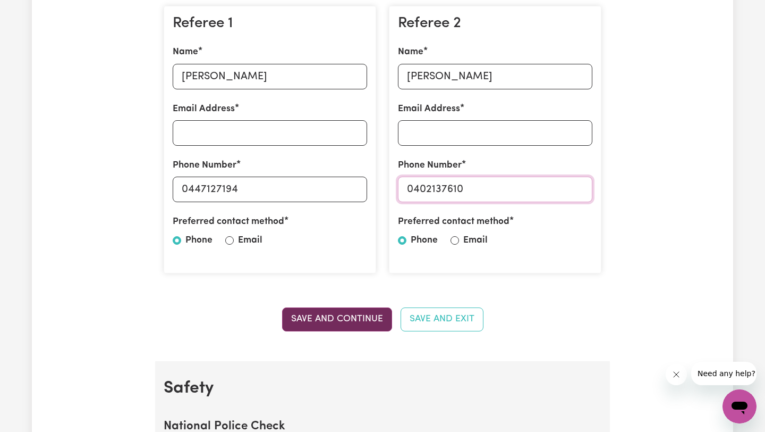
type input "0402137610"
click at [369, 315] on button "Save and Continue" at bounding box center [337, 318] width 110 height 23
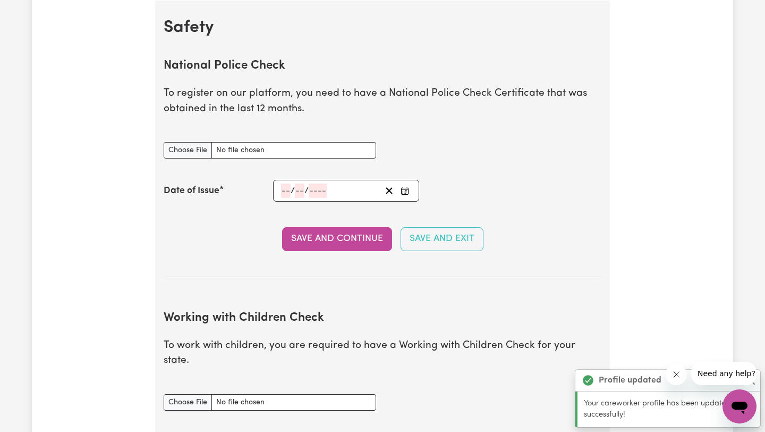
scroll to position [683, 0]
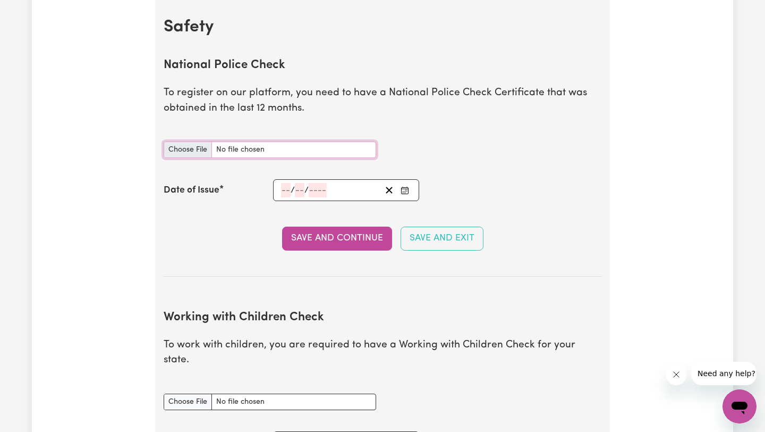
click at [185, 148] on input "National Police Check document" at bounding box center [270, 149] width 213 height 16
click at [186, 149] on input "National Police Check document" at bounding box center [270, 149] width 213 height 16
type input "C:\fakepath\AFP Check.pdf"
click at [271, 151] on input "National Police Check document" at bounding box center [270, 149] width 213 height 16
click at [198, 152] on input "National Police Check document" at bounding box center [270, 149] width 213 height 16
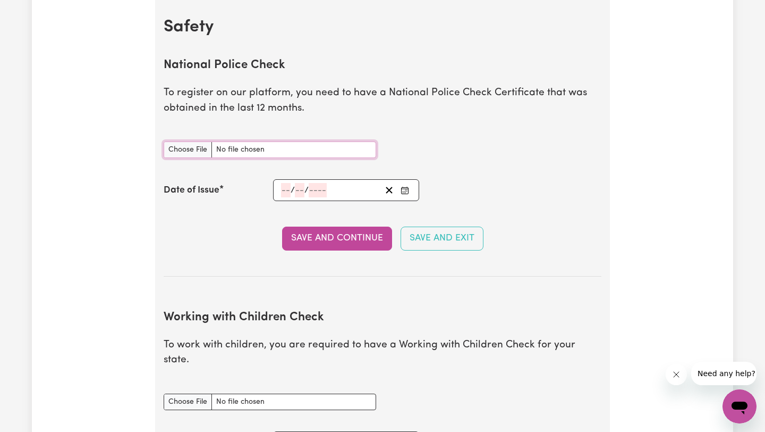
type input "C:\fakepath\15079961PC_ABARRI.pdf"
click at [288, 189] on input "number" at bounding box center [286, 190] width 10 height 14
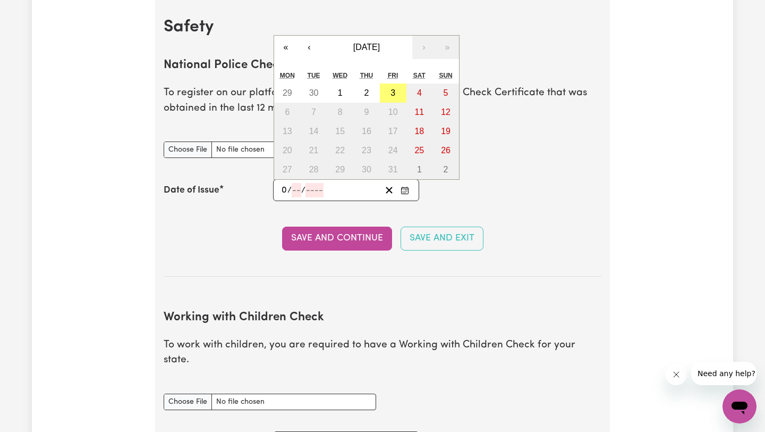
type input "04"
type input "09"
type input "0002-09-04"
type input "4"
type input "9"
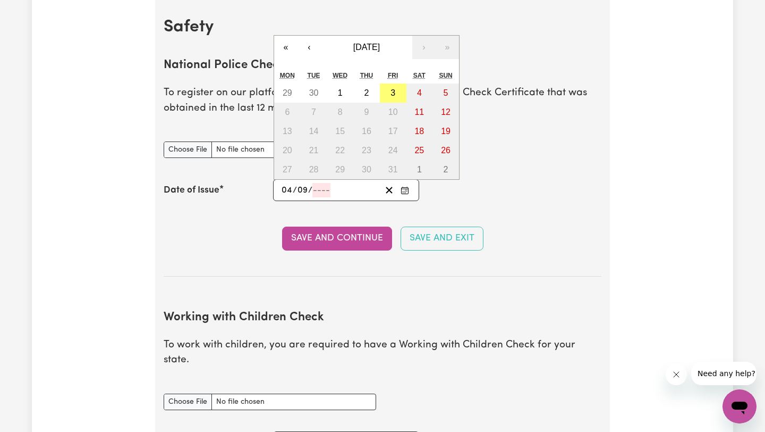
type input "2"
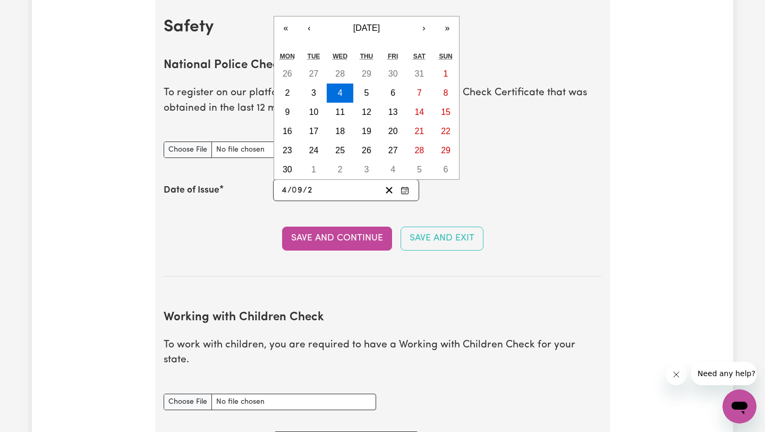
type input "0020-09-04"
type input "20"
type input "0202-09-04"
type input "202"
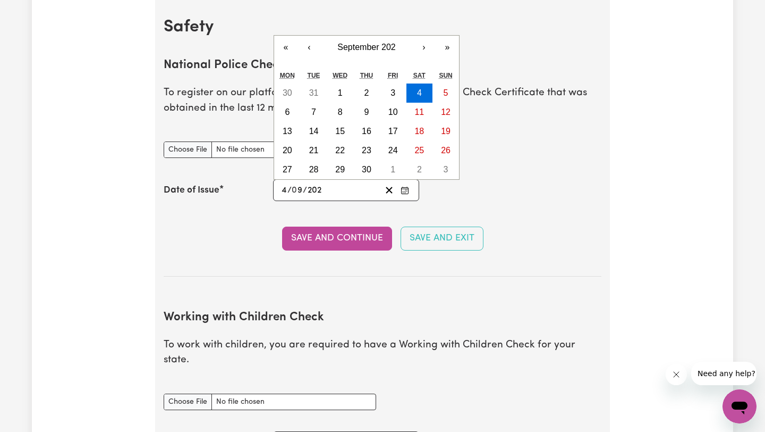
type input "[DATE]"
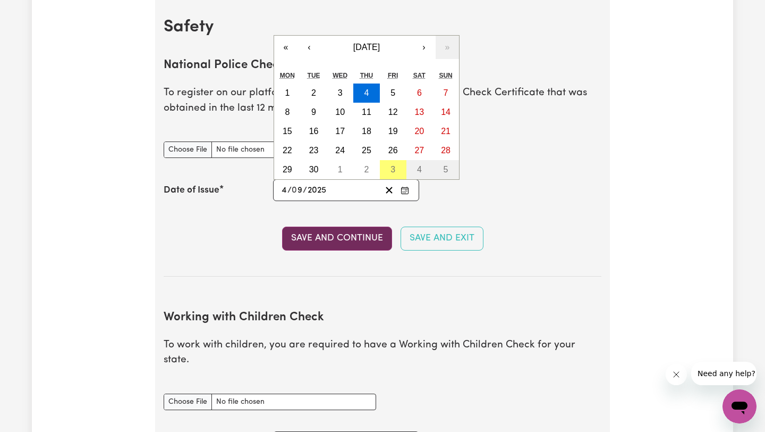
type input "2025"
click at [318, 244] on button "Save and Continue" at bounding box center [337, 237] width 110 height 23
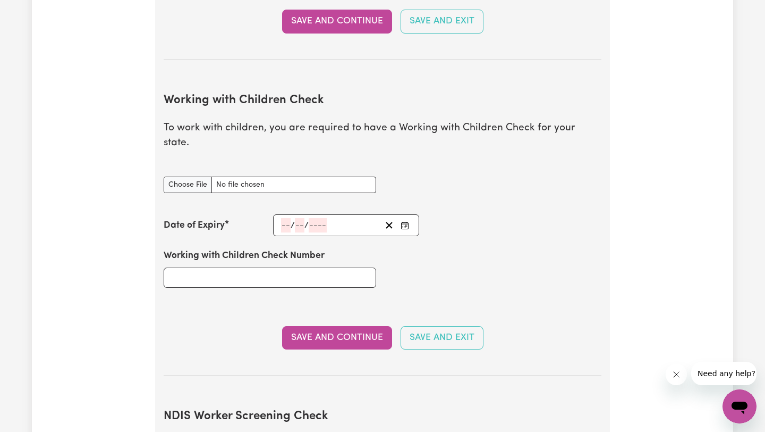
scroll to position [961, 0]
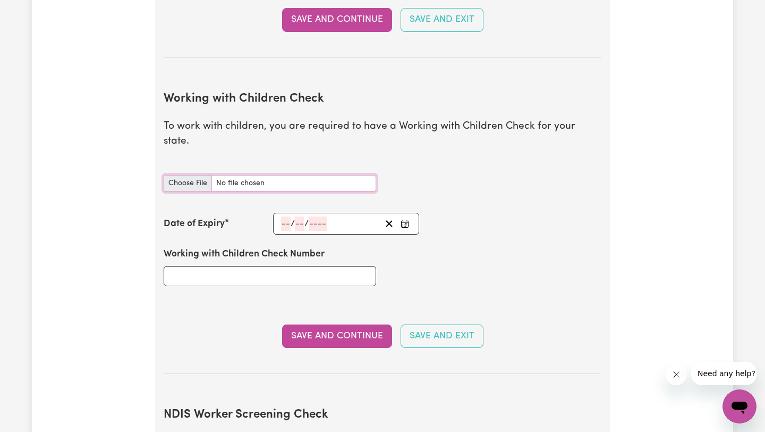
click at [196, 175] on input "Working with Children Check document" at bounding box center [270, 183] width 213 height 16
type input "C:\fakepath\Blue card.pdf"
click at [285, 216] on input "number" at bounding box center [286, 223] width 10 height 14
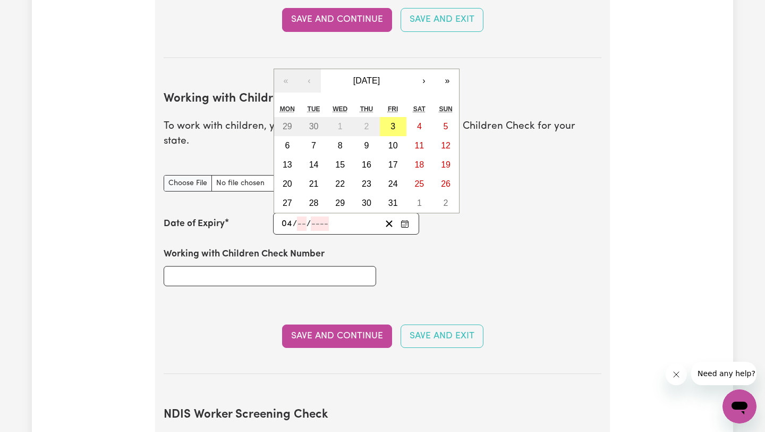
type input "04"
type input "08"
type input "203"
type input "[DATE]"
type input "4"
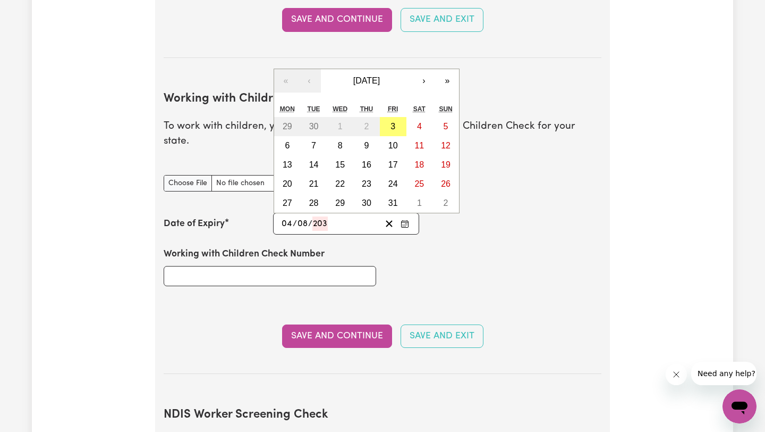
type input "8"
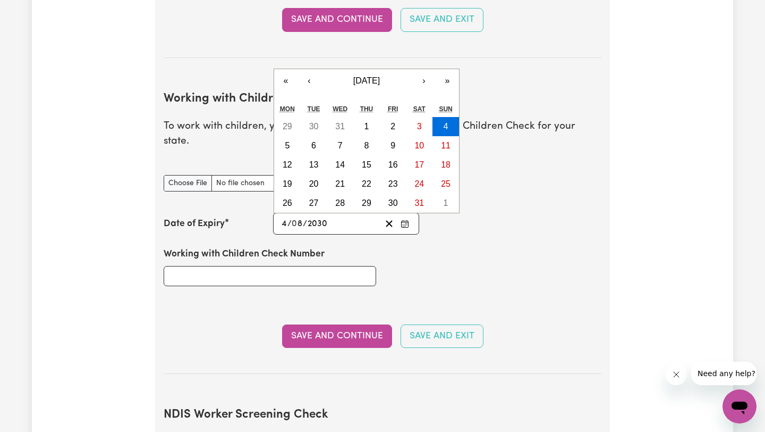
type input "2030"
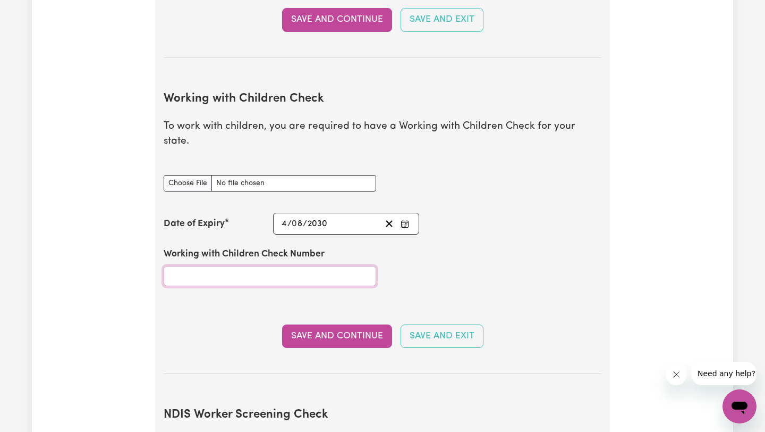
click at [201, 266] on input "Working with Children Check Number" at bounding box center [270, 276] width 213 height 20
type input "2611862/1"
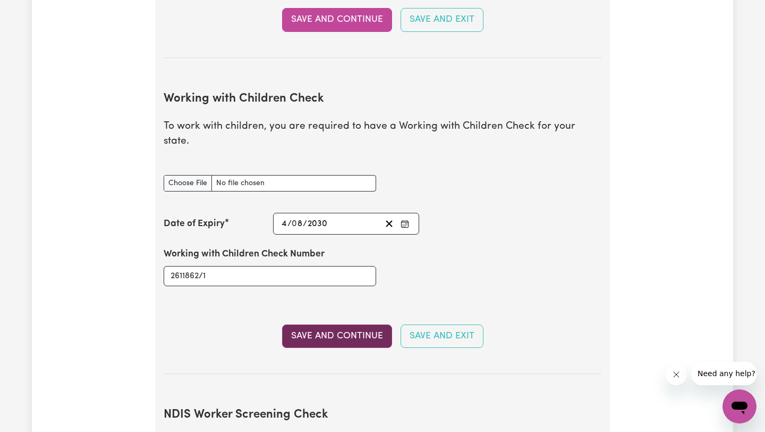
click at [329, 324] on button "Save and Continue" at bounding box center [337, 335] width 110 height 23
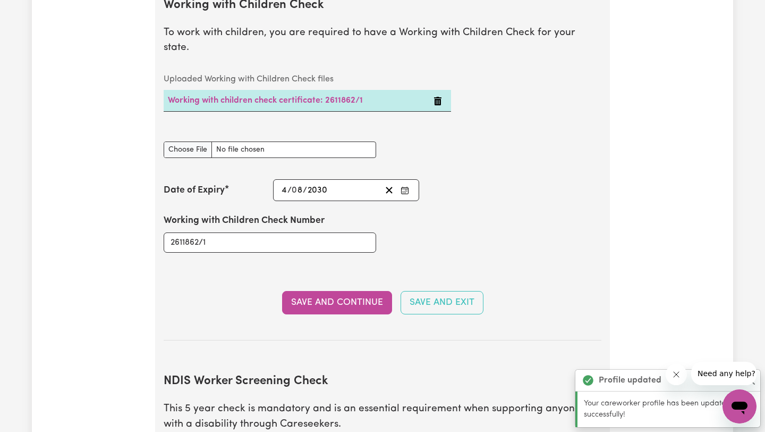
scroll to position [1054, 0]
click at [193, 142] on input "Working with Children Check document" at bounding box center [270, 150] width 213 height 16
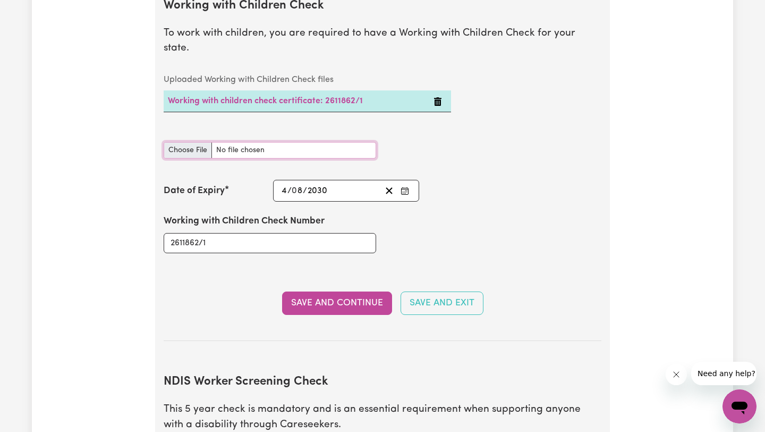
type input "C:\fakepath\Blue card.pdf"
click at [339, 293] on button "Save and Continue" at bounding box center [337, 302] width 110 height 23
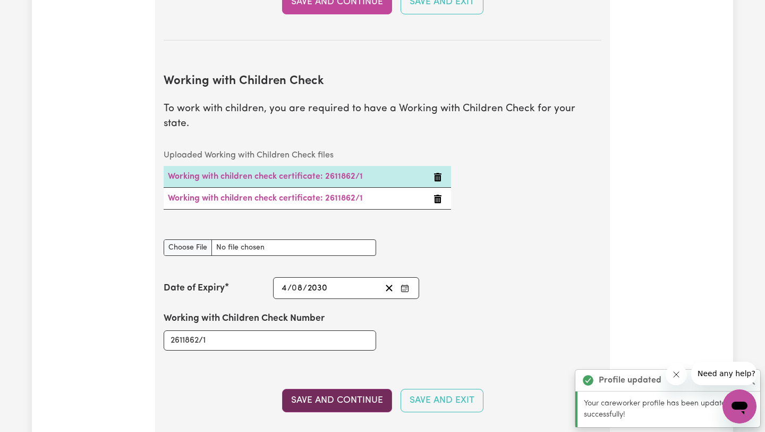
scroll to position [978, 0]
click at [436, 195] on icon "Delete Working with children check certificate: 2611862/1" at bounding box center [437, 199] width 7 height 9
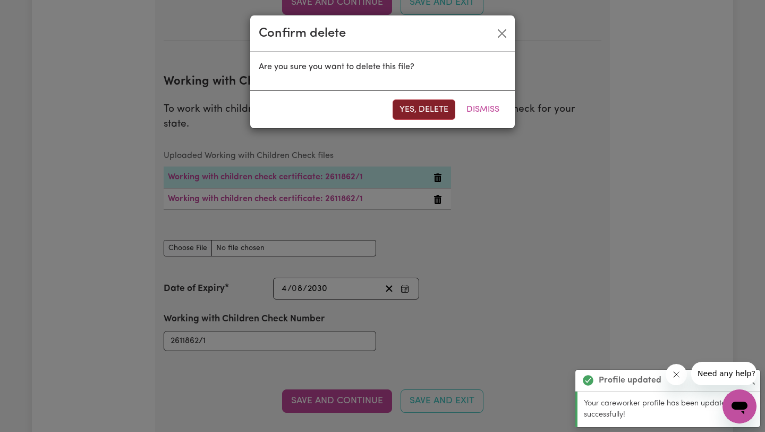
click at [426, 112] on button "Yes, delete" at bounding box center [424, 109] width 63 height 20
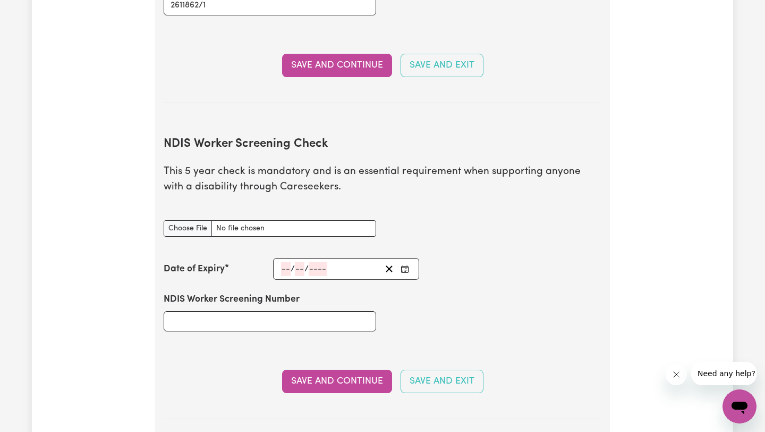
scroll to position [1293, 0]
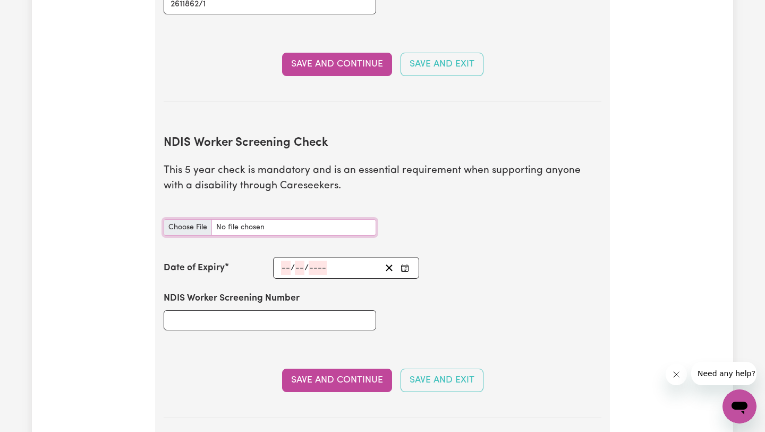
click at [200, 219] on input "NDIS Worker Screening Check document" at bounding box center [270, 227] width 213 height 16
type input "C:\fakepath\Yellow card.pdf"
click at [288, 260] on input "number" at bounding box center [286, 267] width 10 height 14
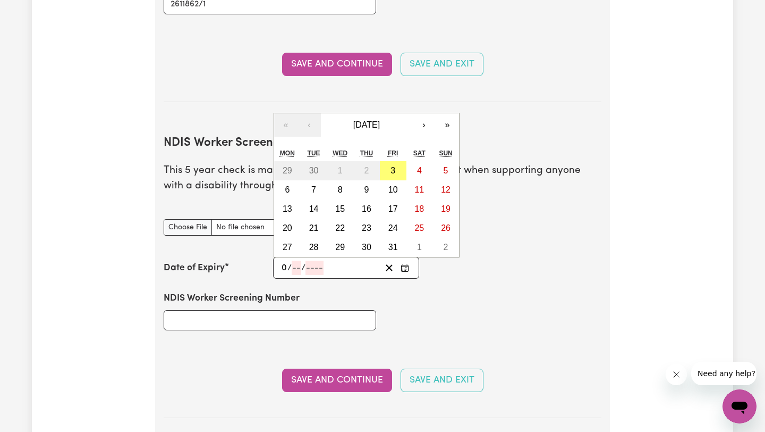
type input "04"
type input "08"
type input "203"
type input "[DATE]"
type input "4"
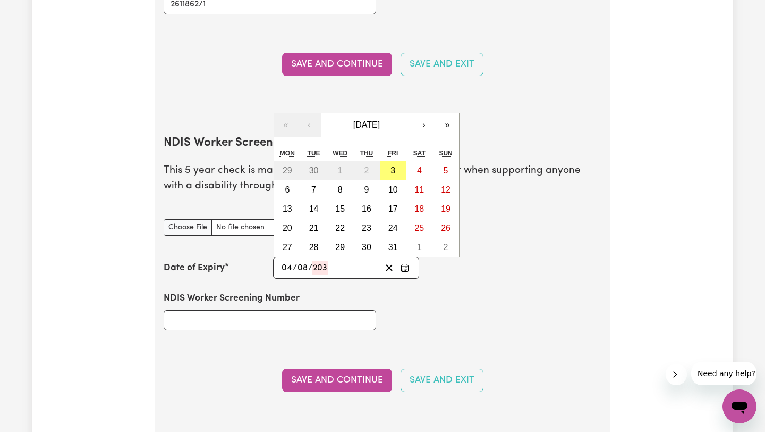
type input "8"
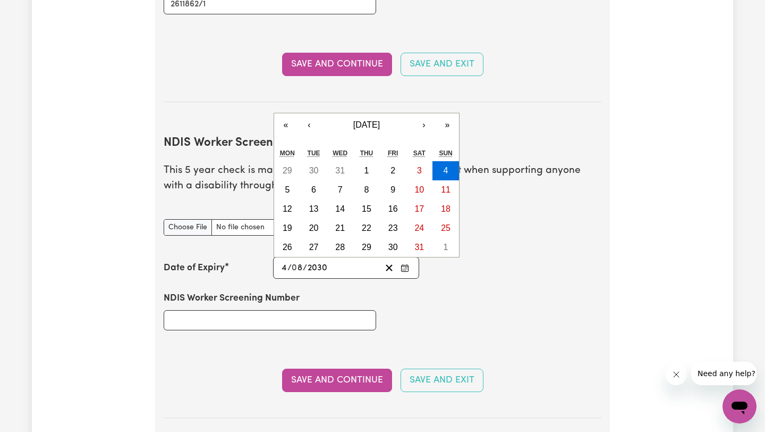
type input "2030"
click at [304, 310] on input "NDIS Worker Screening Number" at bounding box center [270, 320] width 213 height 20
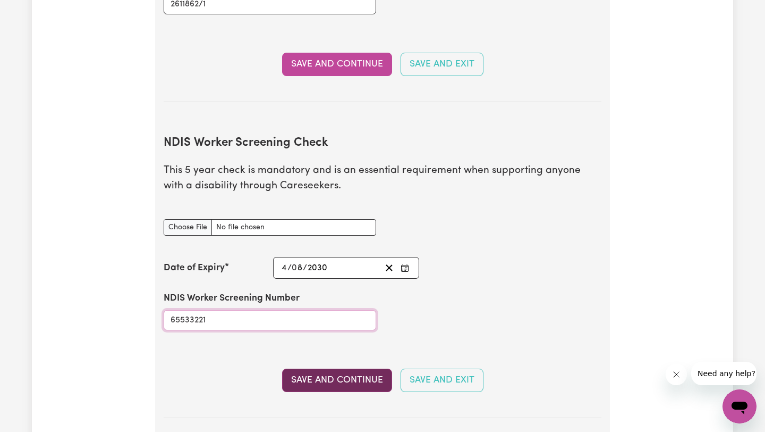
type input "65533221"
click at [359, 368] on button "Save and Continue" at bounding box center [337, 379] width 110 height 23
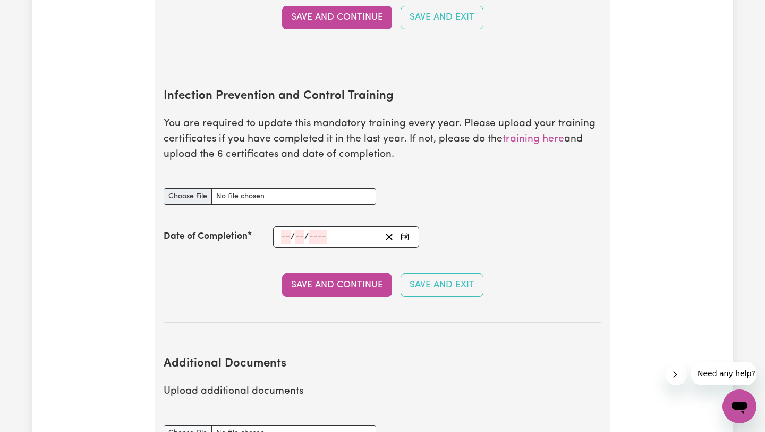
scroll to position [1707, 0]
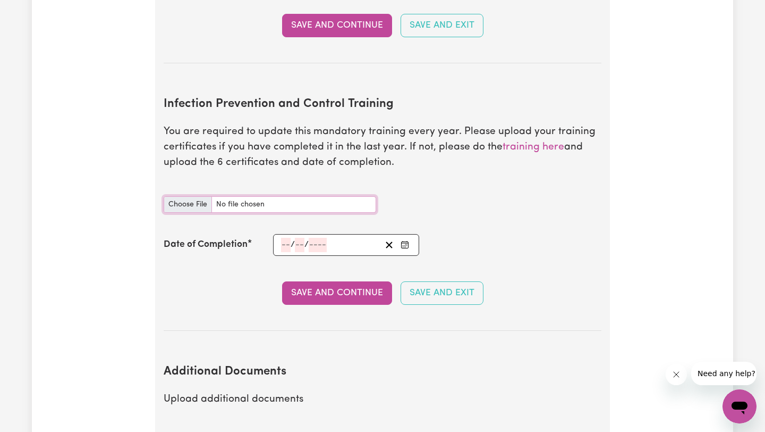
click at [196, 196] on input "Infection Prevention and Control Training document" at bounding box center [270, 204] width 213 height 16
click at [283, 238] on input "number" at bounding box center [286, 245] width 10 height 14
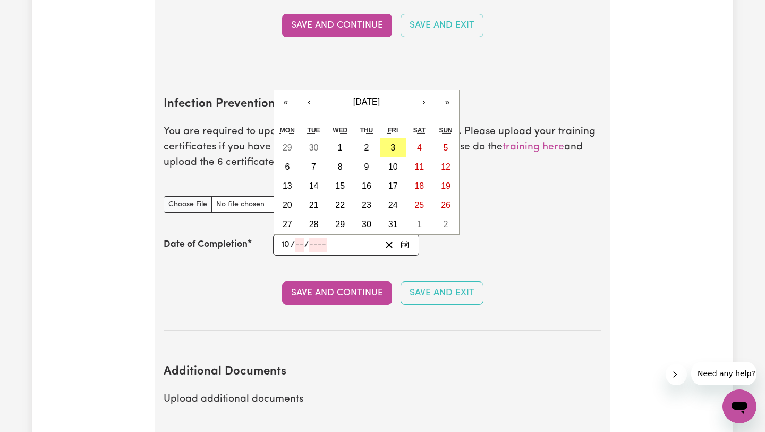
type input "10"
type input "08"
type input "0002-08-10"
type input "8"
type input "2"
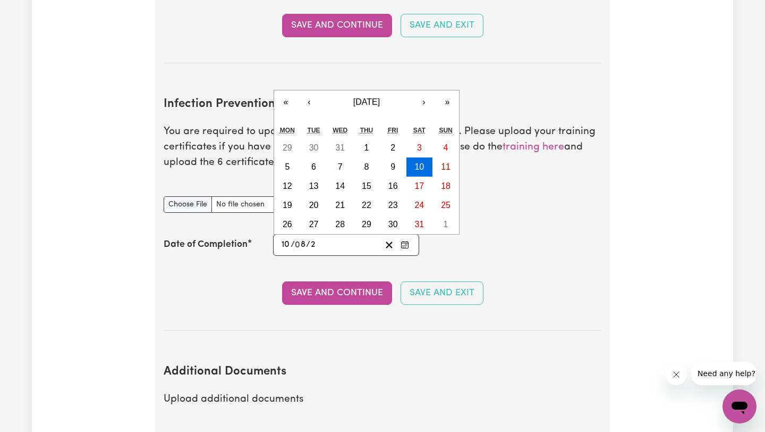
type input "0020-08-10"
type input "20"
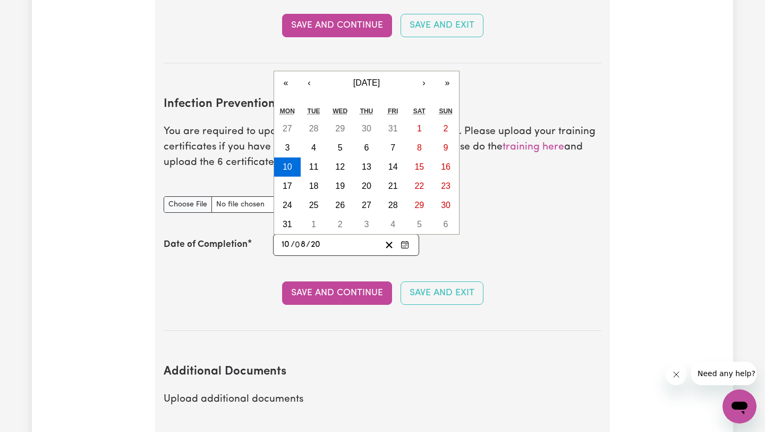
type input "0203-08-10"
type input "203"
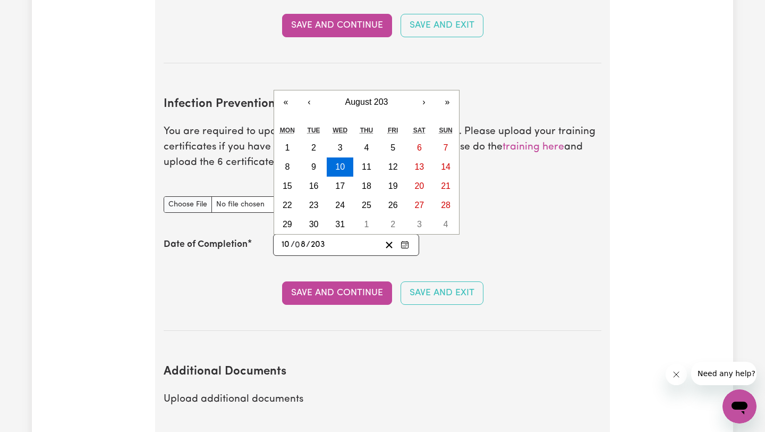
type input "0020-08-10"
type input "20"
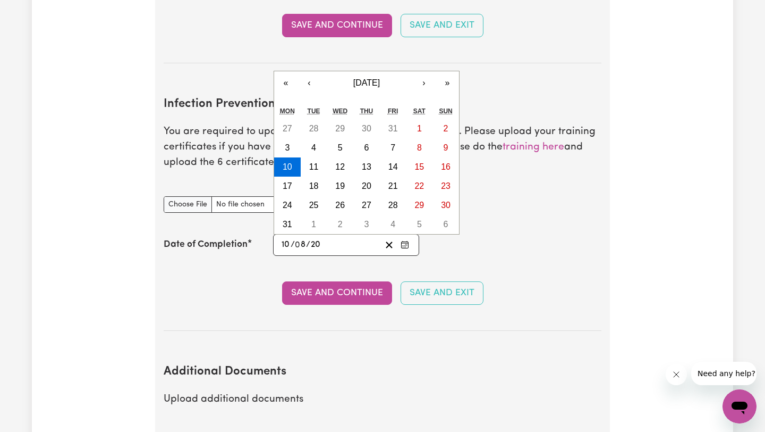
type input "0202-08-10"
type input "202"
type input "[DATE]"
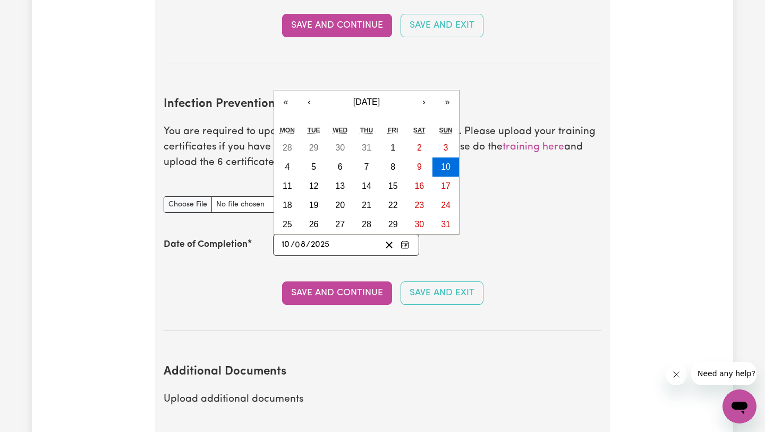
type input "2025"
click at [279, 238] on div "[DATE] 10 / 0 8 / 2025 « ‹ [DATE] › » Mon Tue Wed Thu Fri Sat Sun 28 29 30 31 1…" at bounding box center [346, 245] width 146 height 22
click at [576, 287] on div "Save and Continue Save and Exit" at bounding box center [383, 292] width 438 height 23
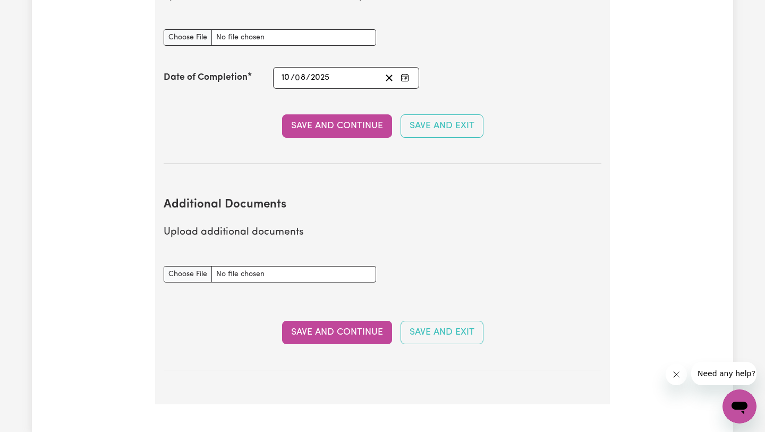
scroll to position [1871, 0]
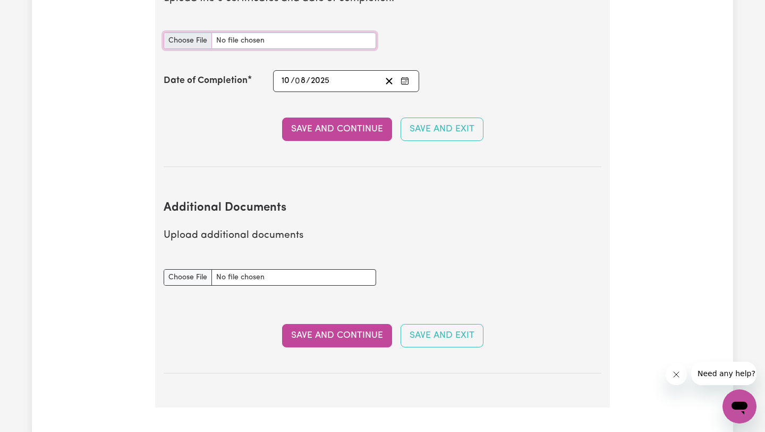
click at [182, 32] on input "Infection Prevention and Control Training document" at bounding box center [270, 40] width 213 height 16
type input "C:\fakepath\FOC-IFC-25_Infection Control and Safe Food Handling Workshop Certif…"
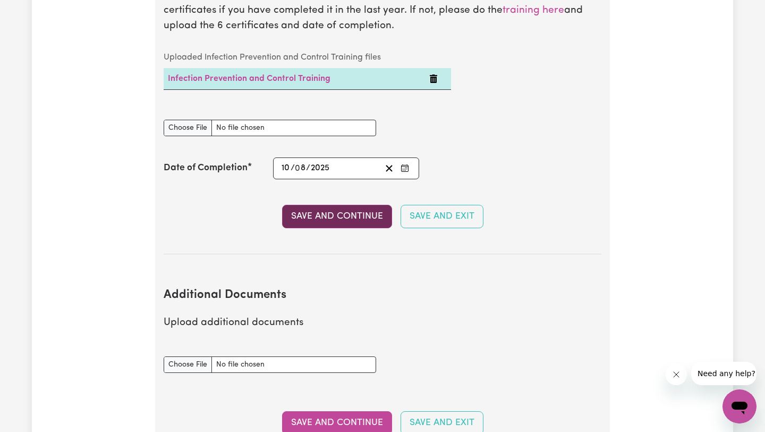
scroll to position [1843, 0]
click at [334, 206] on button "Save and Continue" at bounding box center [337, 217] width 110 height 23
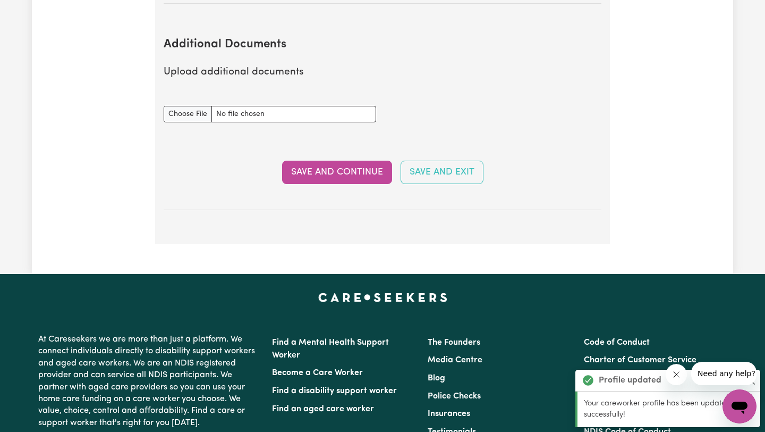
scroll to position [2100, 0]
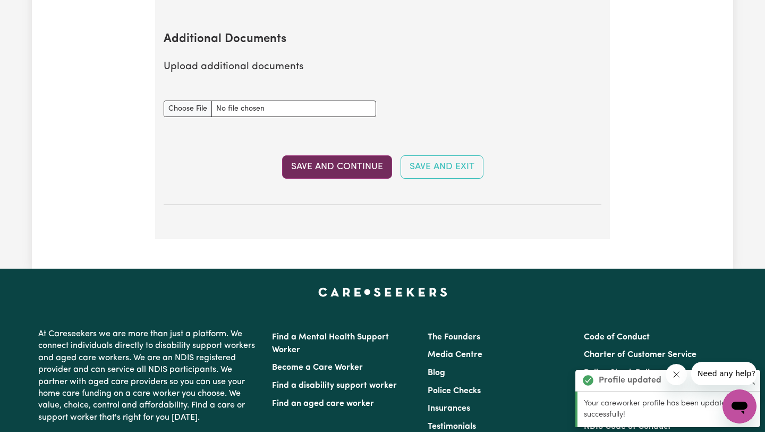
click at [339, 155] on button "Save and Continue" at bounding box center [337, 166] width 110 height 23
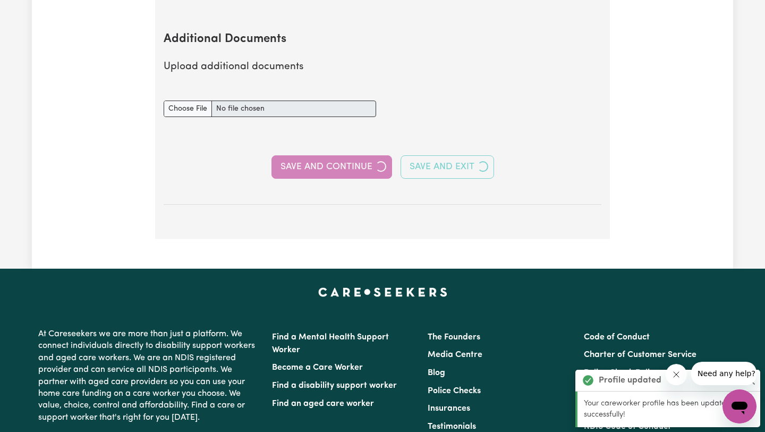
select select "Certificate III (Individual Support)"
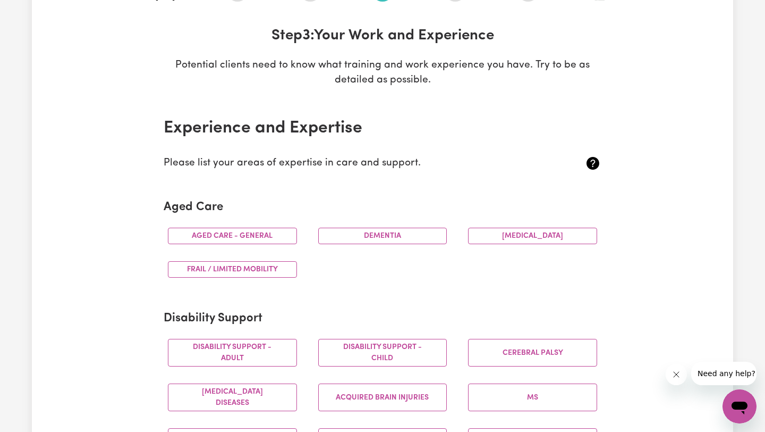
scroll to position [148, 0]
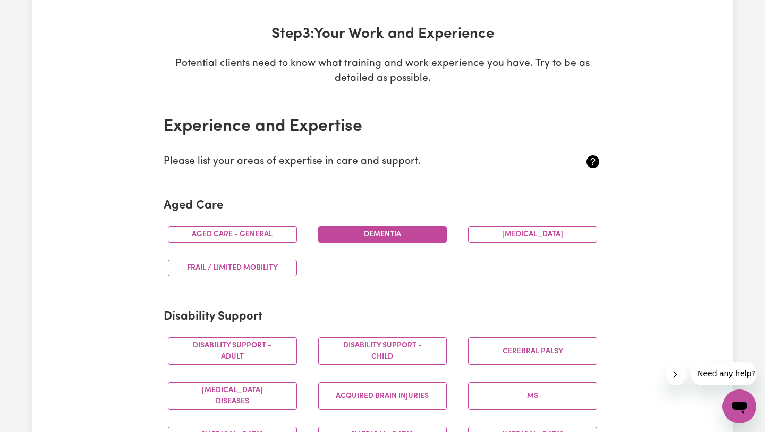
click at [356, 233] on button "Dementia" at bounding box center [382, 234] width 129 height 16
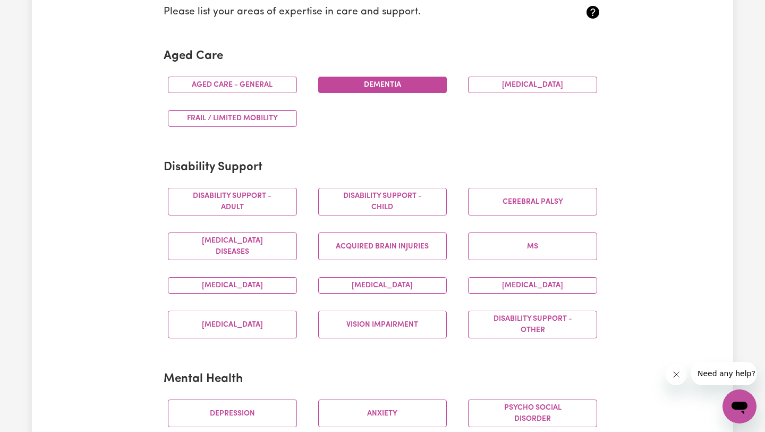
scroll to position [298, 0]
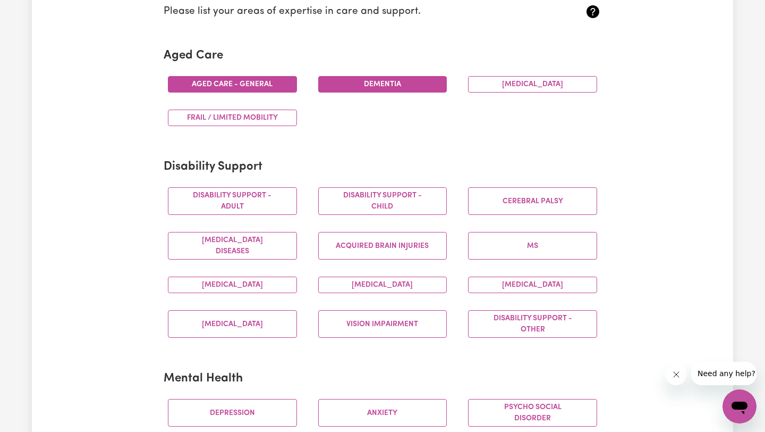
click at [253, 85] on button "Aged care - General" at bounding box center [232, 84] width 129 height 16
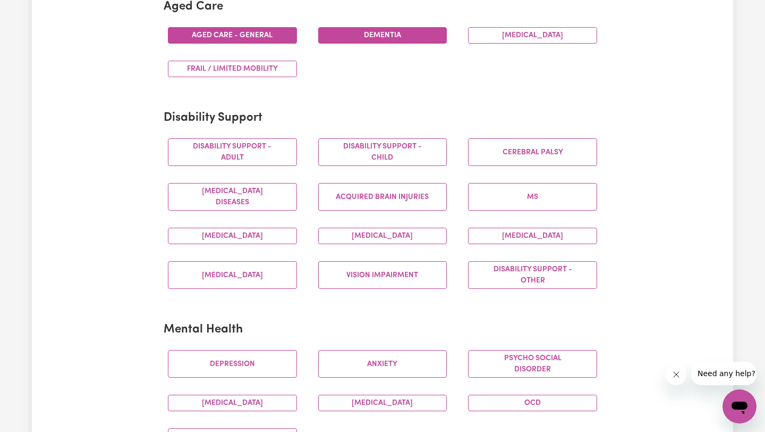
scroll to position [348, 0]
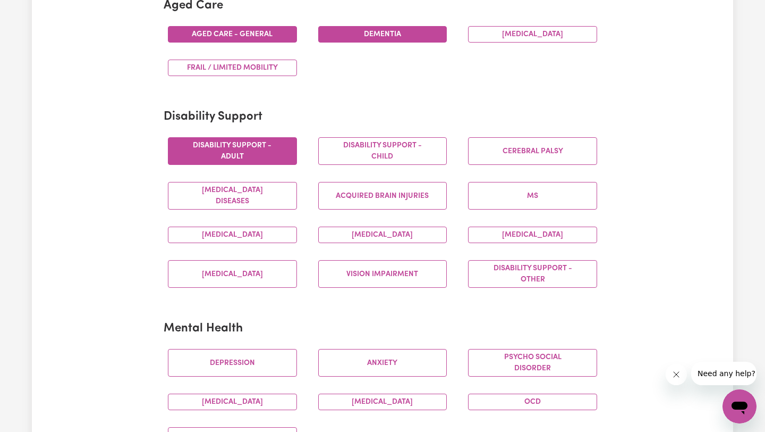
click at [243, 157] on button "Disability support - Adult" at bounding box center [232, 151] width 129 height 28
click at [354, 156] on button "Disability support - Child" at bounding box center [382, 151] width 129 height 28
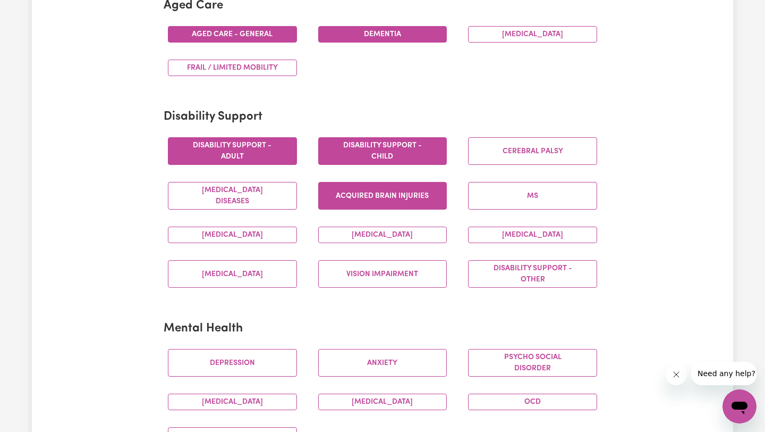
click at [364, 195] on button "Acquired Brain Injuries" at bounding box center [382, 196] width 129 height 28
click at [264, 237] on button "[MEDICAL_DATA]" at bounding box center [232, 234] width 129 height 16
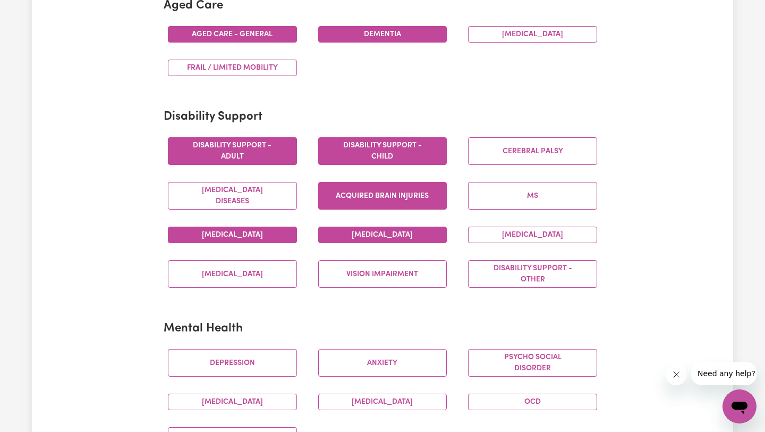
click at [365, 238] on button "[MEDICAL_DATA]" at bounding box center [382, 234] width 129 height 16
click at [510, 241] on button "[MEDICAL_DATA]" at bounding box center [532, 234] width 129 height 16
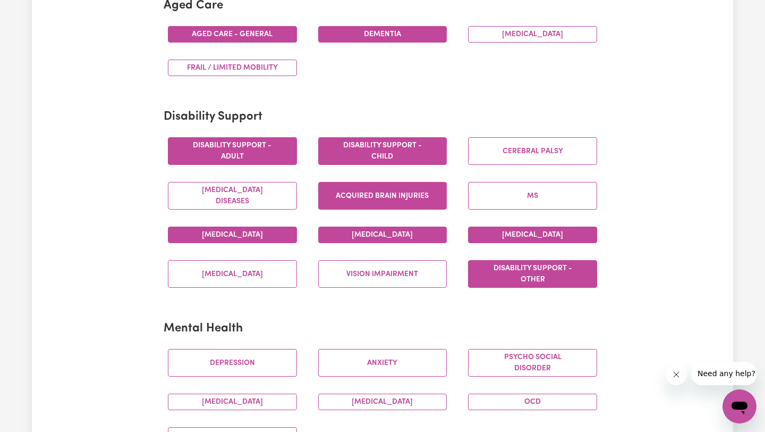
click at [511, 285] on button "Disability support - Other" at bounding box center [532, 274] width 129 height 28
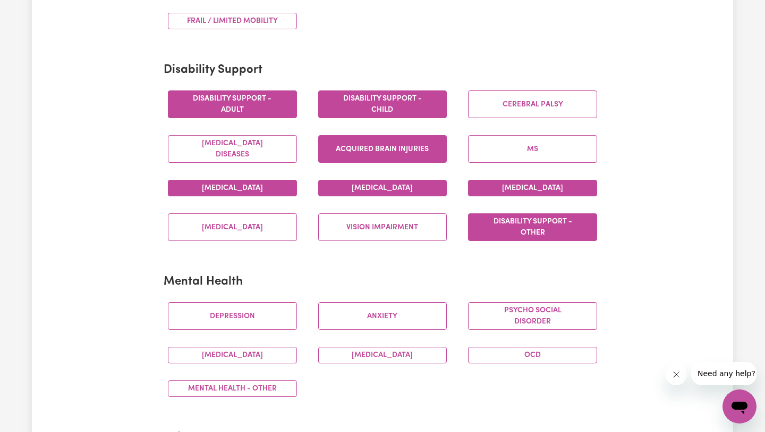
scroll to position [430, 0]
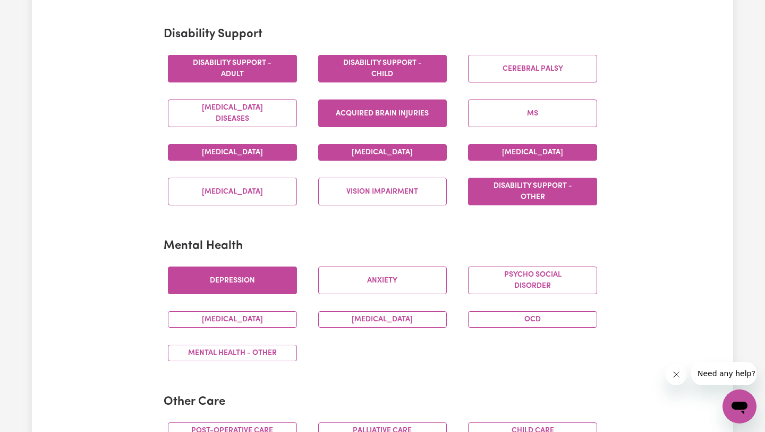
click at [254, 283] on button "Depression" at bounding box center [232, 280] width 129 height 28
click at [381, 286] on button "Anxiety" at bounding box center [382, 280] width 129 height 28
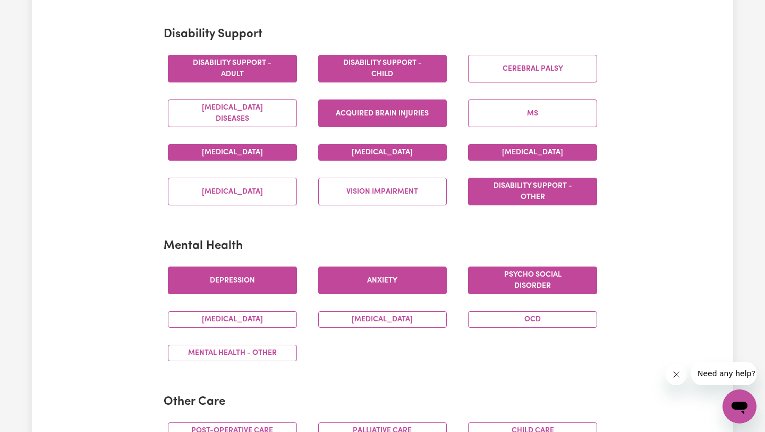
click at [551, 276] on button "Psycho social disorder" at bounding box center [532, 280] width 129 height 28
click at [527, 326] on button "OCD" at bounding box center [532, 319] width 129 height 16
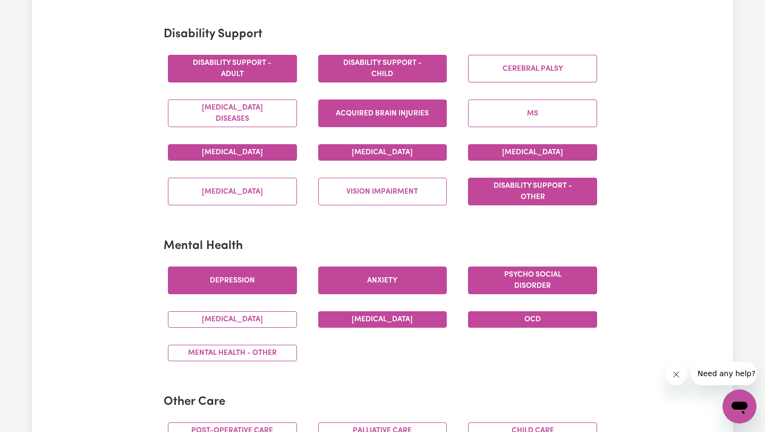
click at [407, 319] on button "[MEDICAL_DATA]" at bounding box center [382, 319] width 129 height 16
click at [229, 309] on div "[MEDICAL_DATA]" at bounding box center [232, 318] width 150 height 33
click at [230, 325] on button "[MEDICAL_DATA]" at bounding box center [232, 319] width 129 height 16
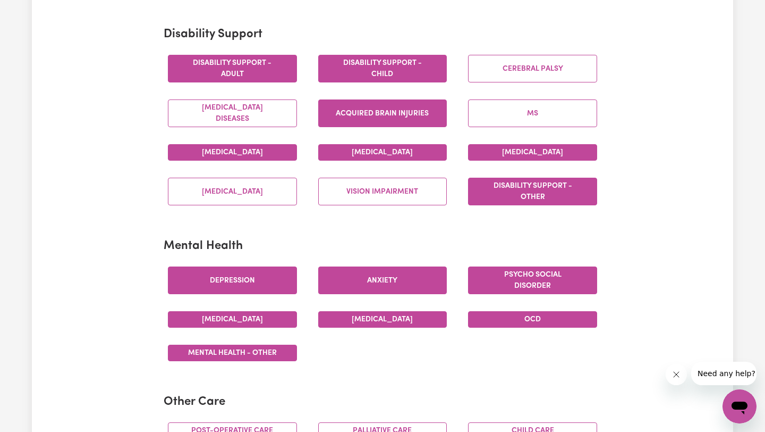
click at [224, 354] on button "Mental Health - Other" at bounding box center [232, 352] width 129 height 16
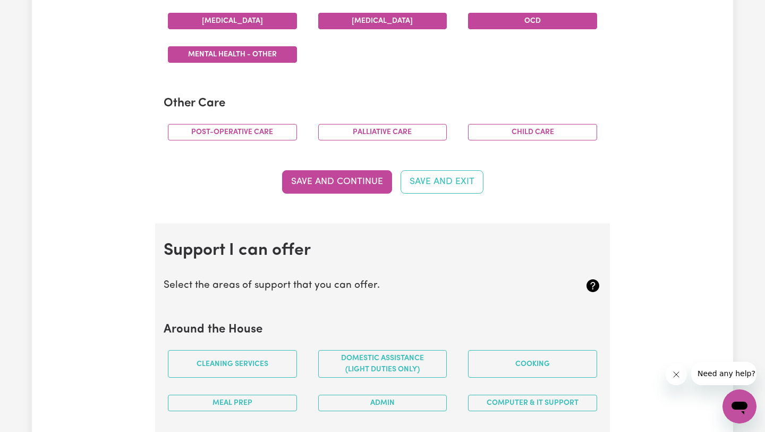
scroll to position [728, 0]
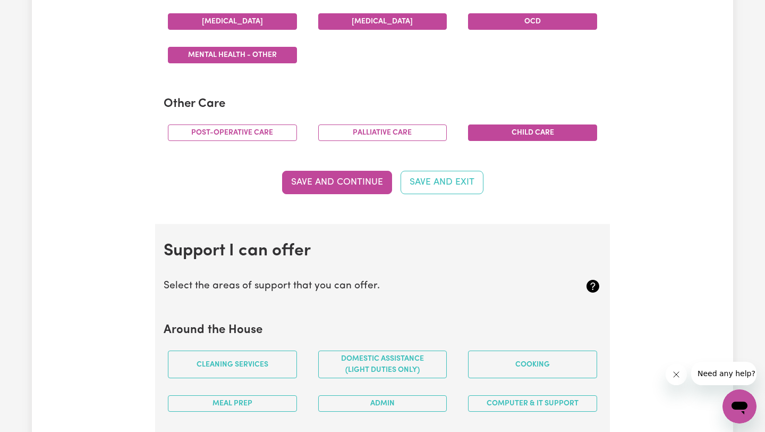
click at [522, 136] on button "Child care" at bounding box center [532, 132] width 129 height 16
click at [347, 176] on button "Save and Continue" at bounding box center [337, 182] width 110 height 23
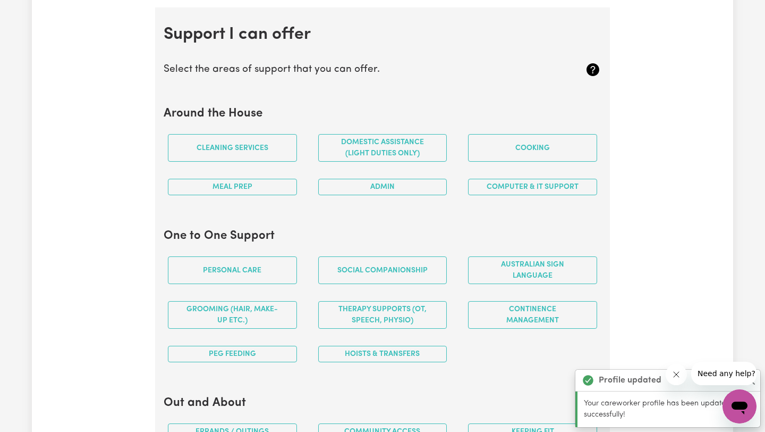
scroll to position [952, 0]
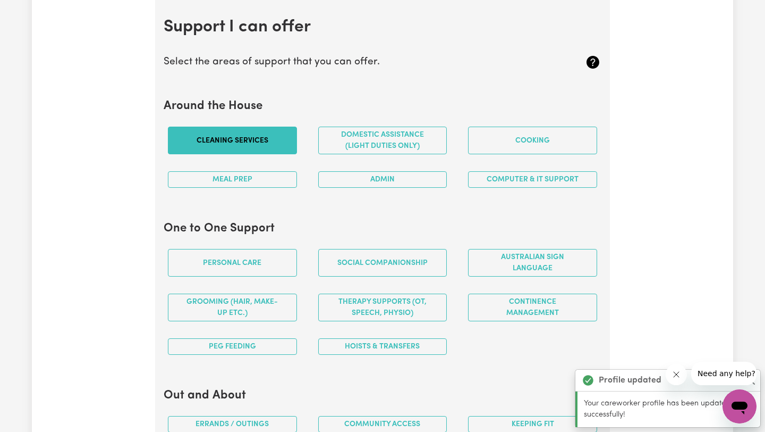
click at [248, 139] on button "Cleaning services" at bounding box center [232, 141] width 129 height 28
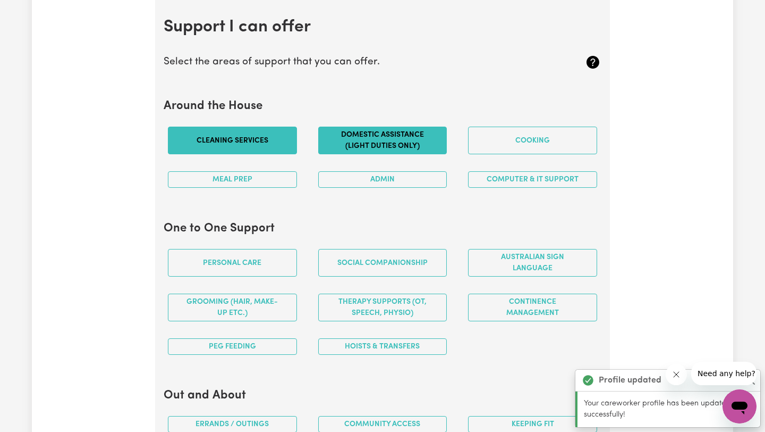
click at [375, 139] on button "Domestic assistance (light duties only)" at bounding box center [382, 141] width 129 height 28
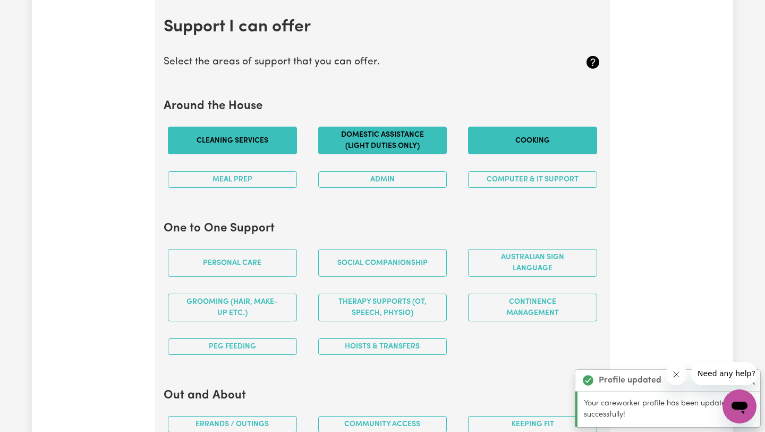
click at [543, 138] on button "Cooking" at bounding box center [532, 141] width 129 height 28
click at [512, 182] on button "Computer & IT Support" at bounding box center [532, 179] width 129 height 16
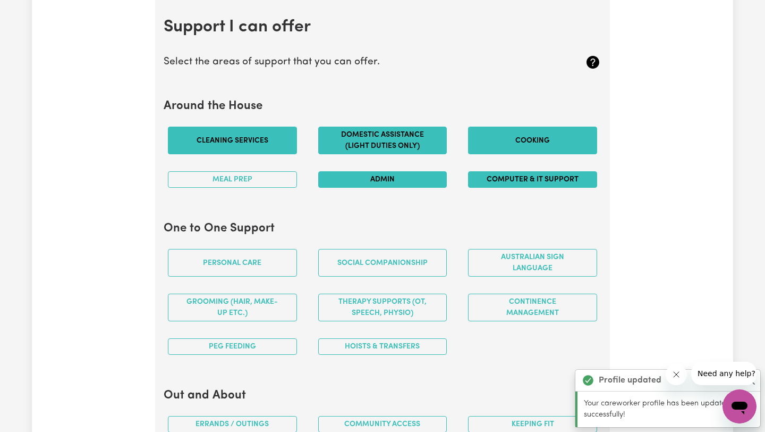
click at [418, 178] on button "Admin" at bounding box center [382, 179] width 129 height 16
click at [264, 170] on div "Meal prep" at bounding box center [232, 179] width 150 height 33
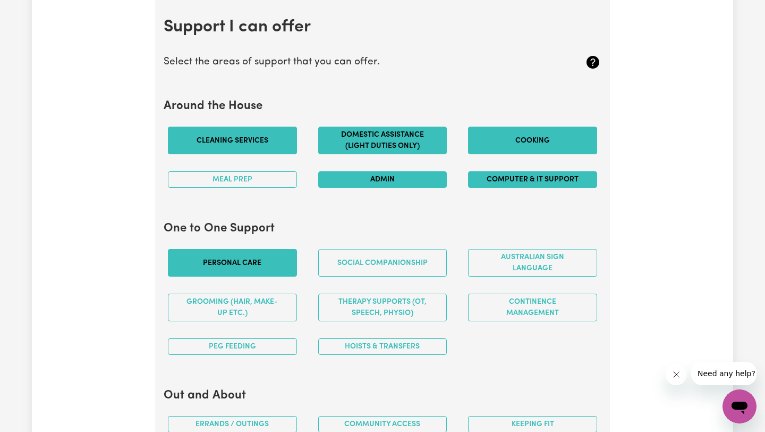
click at [249, 254] on button "Personal care" at bounding box center [232, 263] width 129 height 28
click at [350, 270] on button "Social companionship" at bounding box center [382, 263] width 129 height 28
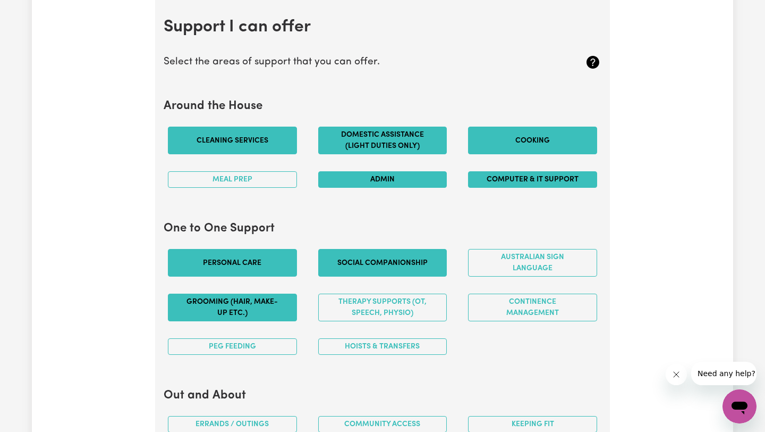
click at [263, 311] on button "Grooming (hair, make-up etc.)" at bounding box center [232, 307] width 129 height 28
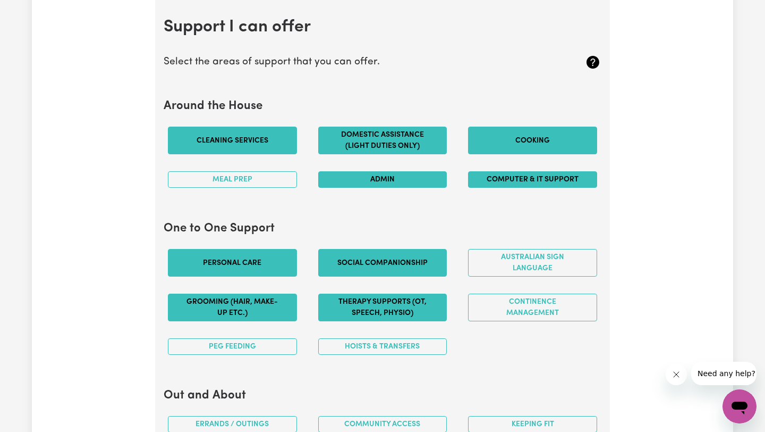
click at [389, 313] on button "Therapy Supports (OT, speech, physio)" at bounding box center [382, 307] width 129 height 28
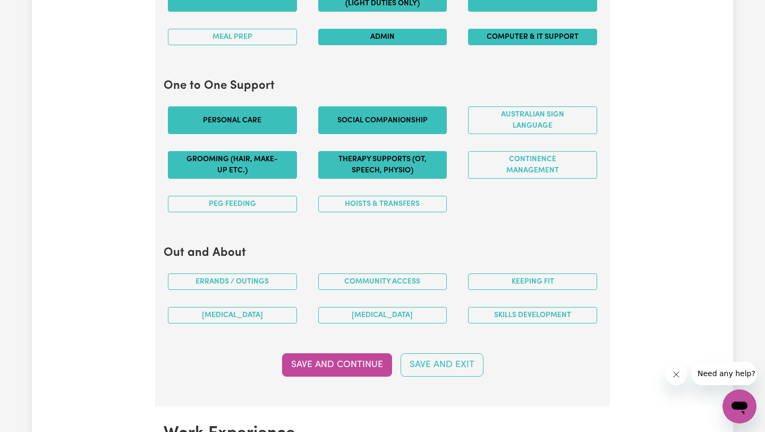
scroll to position [1099, 0]
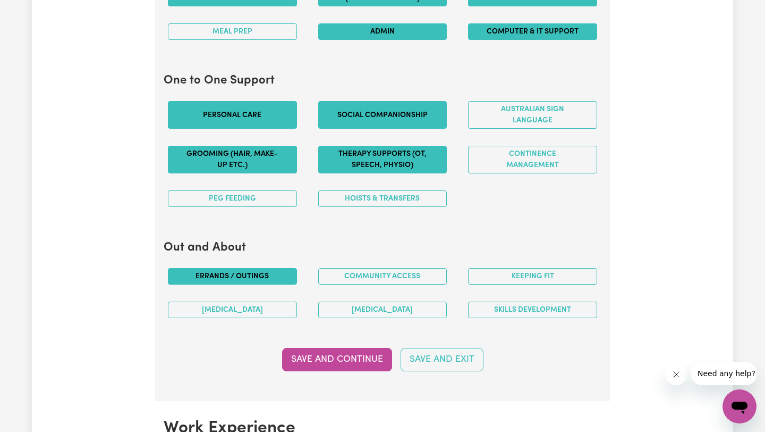
click at [238, 276] on button "Errands / Outings" at bounding box center [232, 276] width 129 height 16
click at [377, 272] on button "Community access" at bounding box center [382, 276] width 129 height 16
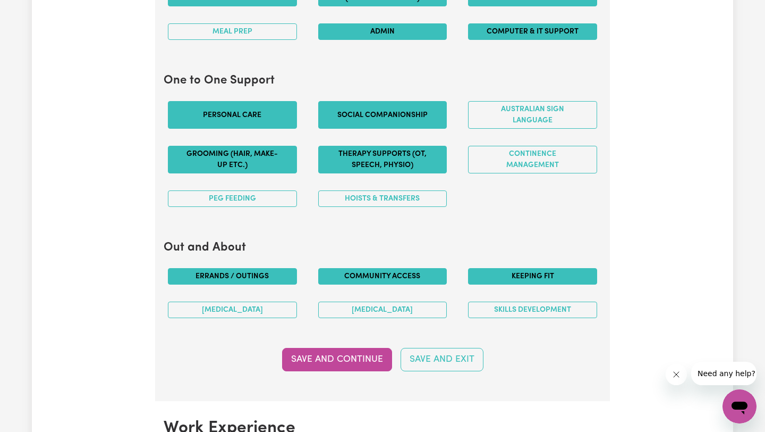
click at [531, 281] on button "Keeping fit" at bounding box center [532, 276] width 129 height 16
click at [233, 309] on button "[MEDICAL_DATA]" at bounding box center [232, 309] width 129 height 16
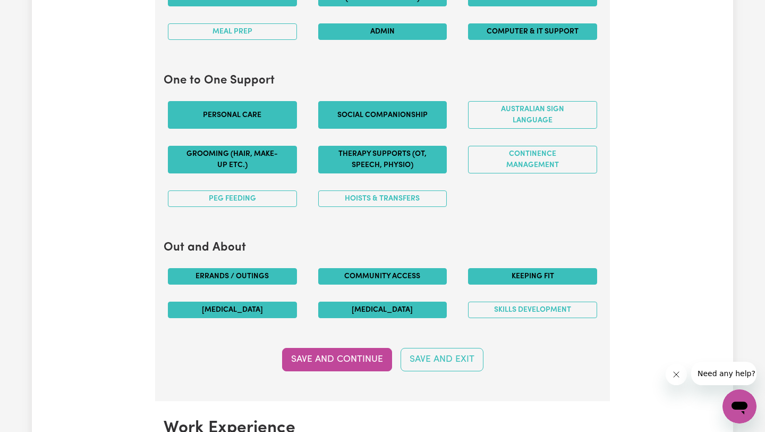
click at [361, 308] on button "[MEDICAL_DATA]" at bounding box center [382, 309] width 129 height 16
click at [486, 309] on button "Skills Development" at bounding box center [532, 309] width 129 height 16
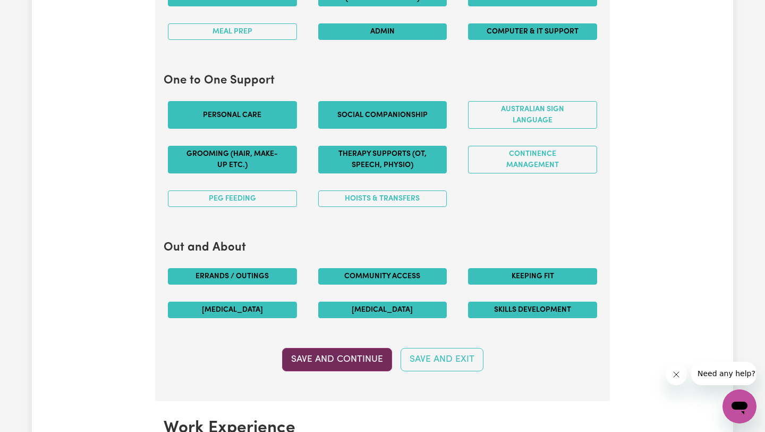
click at [347, 363] on button "Save and Continue" at bounding box center [337, 359] width 110 height 23
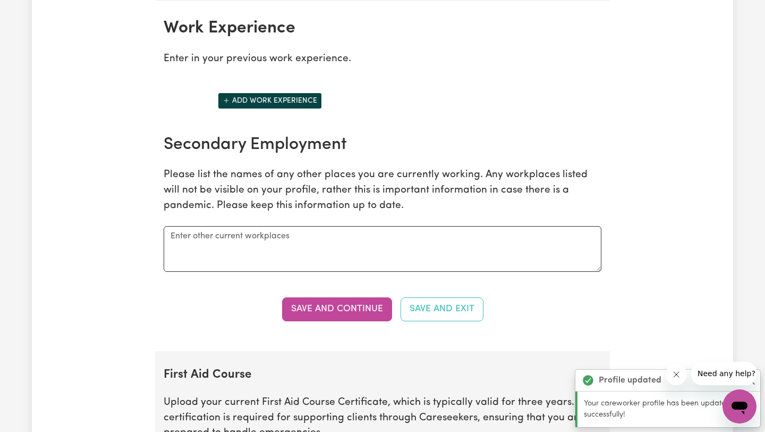
scroll to position [1501, 0]
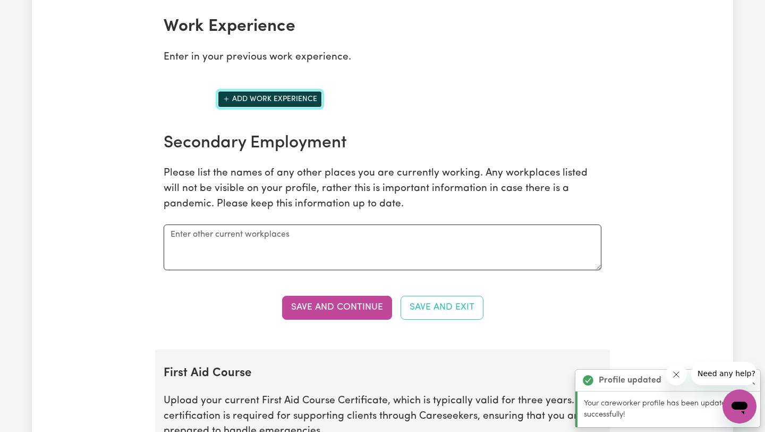
click at [229, 100] on icon "Add another work experience" at bounding box center [226, 98] width 7 height 7
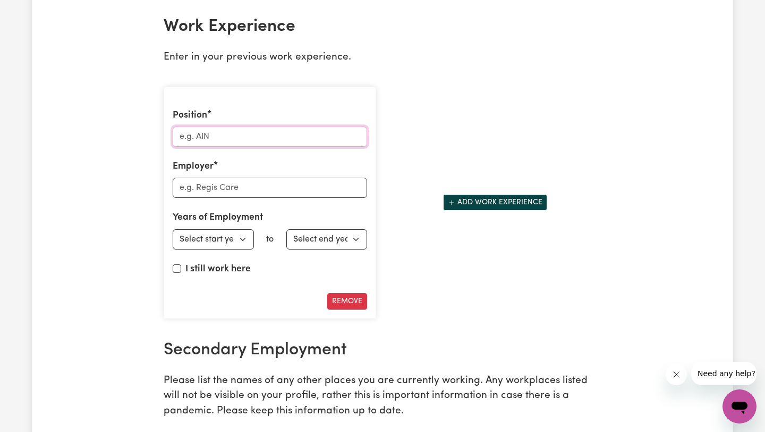
click at [220, 136] on input "Position" at bounding box center [270, 137] width 195 height 20
type input "Disability Support Worker"
click at [209, 192] on input "Employer" at bounding box center [270, 188] width 195 height 20
type input "Life Without Barriers"
click at [199, 239] on select "Select start year [DATE] 1952 1953 1954 1955 1956 1957 1958 1959 1960 1961 1962…" at bounding box center [213, 239] width 81 height 20
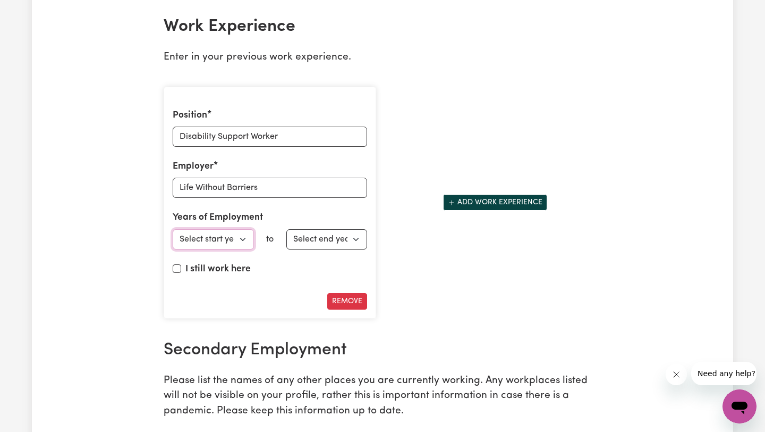
select select "2025"
click at [173, 229] on select "Select start year [DATE] 1952 1953 1954 1955 1956 1957 1958 1959 1960 1961 1962…" at bounding box center [213, 239] width 81 height 20
click at [178, 268] on input "I still work here" at bounding box center [177, 268] width 9 height 9
checkbox input "true"
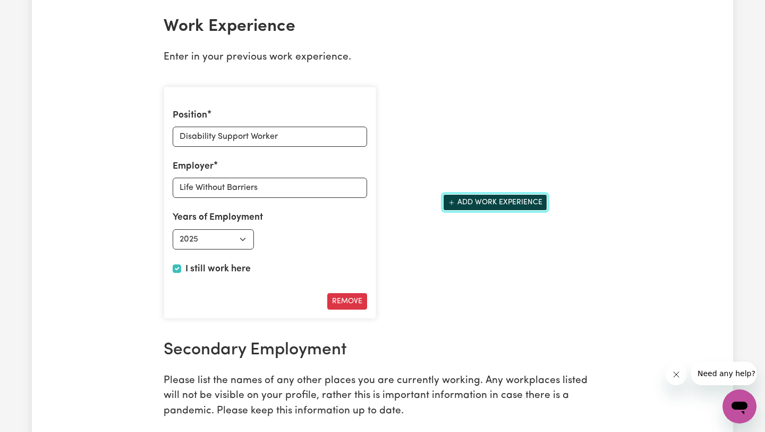
click at [464, 201] on button "Add work experience" at bounding box center [495, 202] width 104 height 16
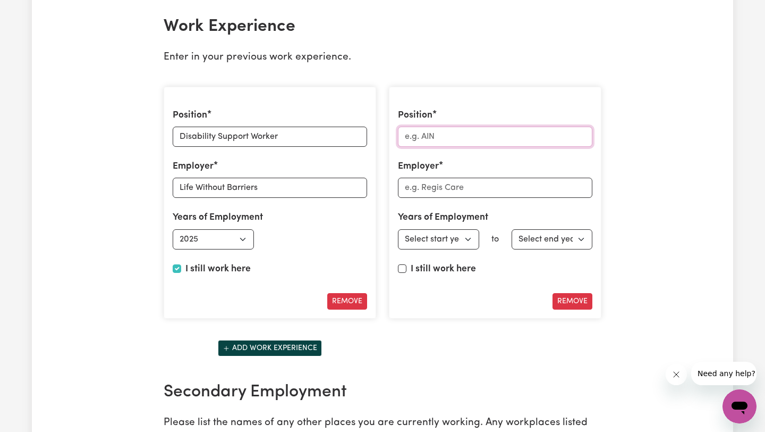
click at [464, 139] on input "Position" at bounding box center [495, 137] width 195 height 20
type input "D"
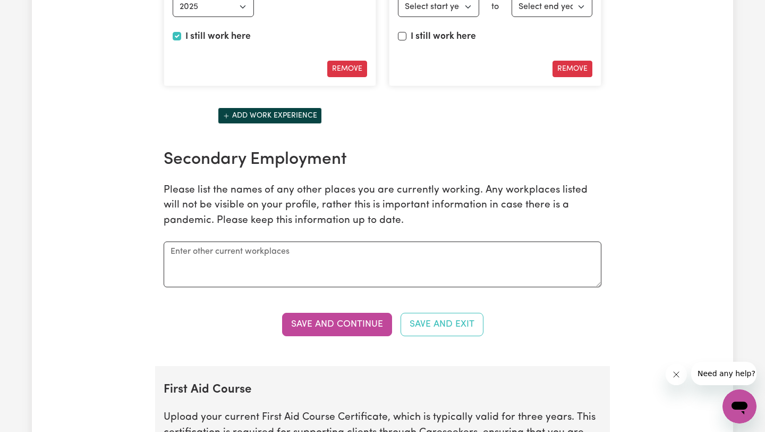
scroll to position [1762, 0]
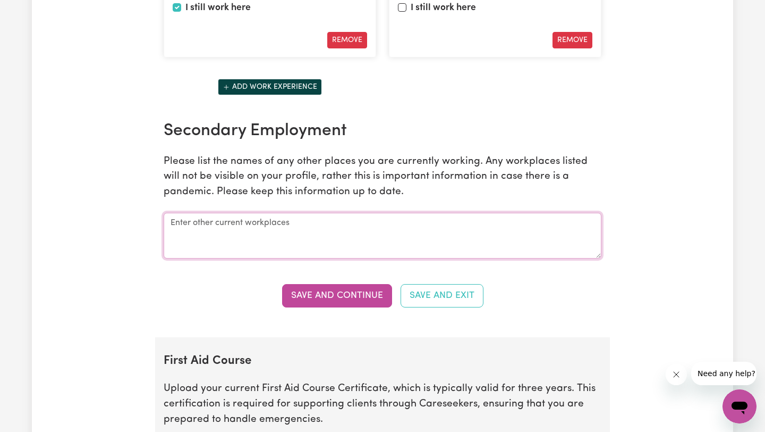
click at [266, 227] on textarea at bounding box center [383, 236] width 438 height 46
type textarea "Focused on care"
click at [315, 292] on button "Save and Continue" at bounding box center [337, 295] width 110 height 23
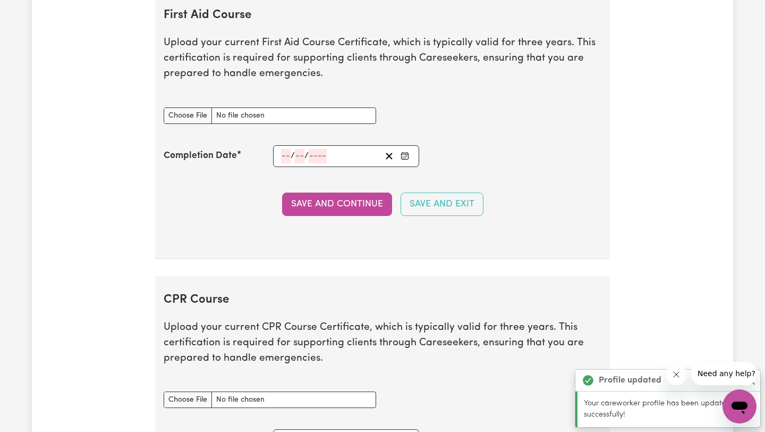
scroll to position [2108, 0]
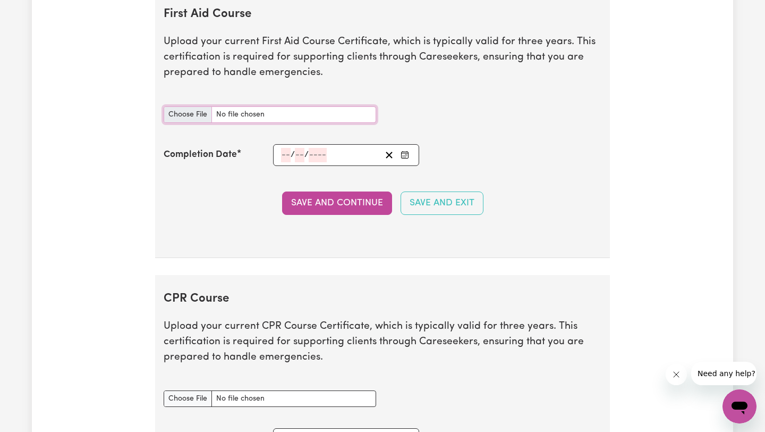
click at [203, 115] on input "First Aid Course document" at bounding box center [270, 114] width 213 height 16
type input "C:\fakepath\048eeca3a85f51232fd5-Chermaine_Abarri_HLTAID012___Provide_First_Aid…"
click at [245, 115] on input "First Aid Course document" at bounding box center [270, 114] width 213 height 16
click at [286, 156] on input "number" at bounding box center [286, 155] width 10 height 14
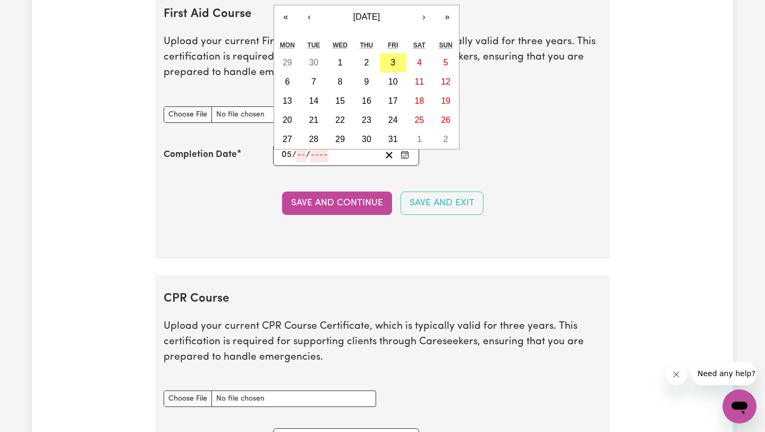
type input "05"
type input "08"
type input "202"
type input "[DATE]"
type input "5"
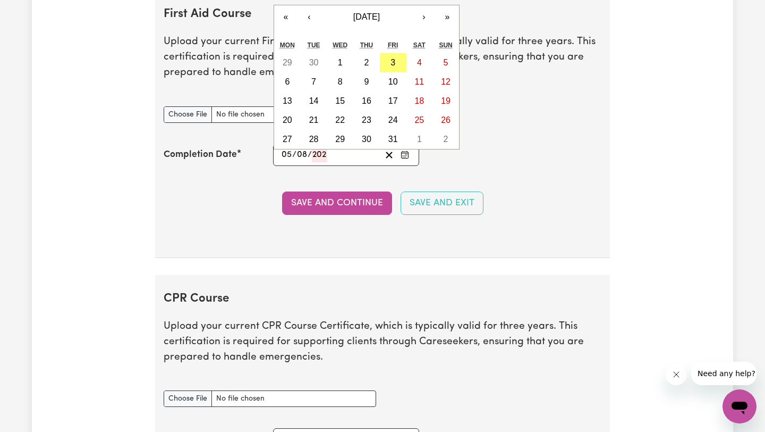
type input "8"
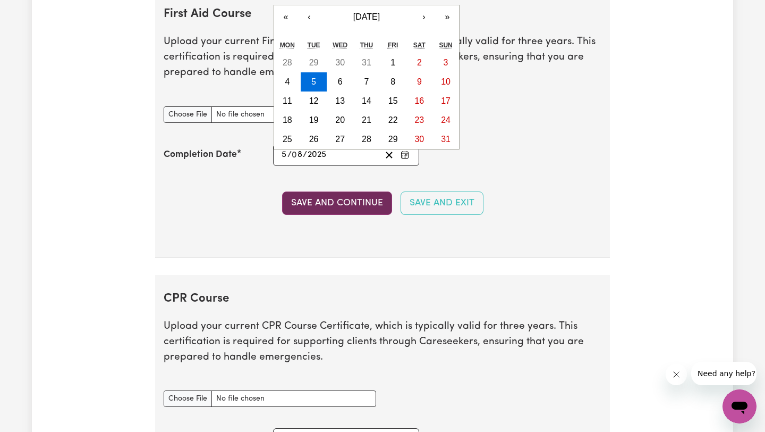
type input "2025"
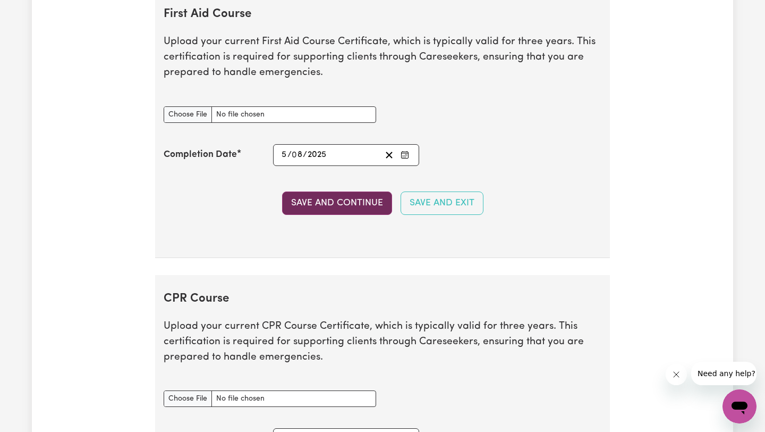
click at [333, 203] on button "Save and Continue" at bounding box center [337, 202] width 110 height 23
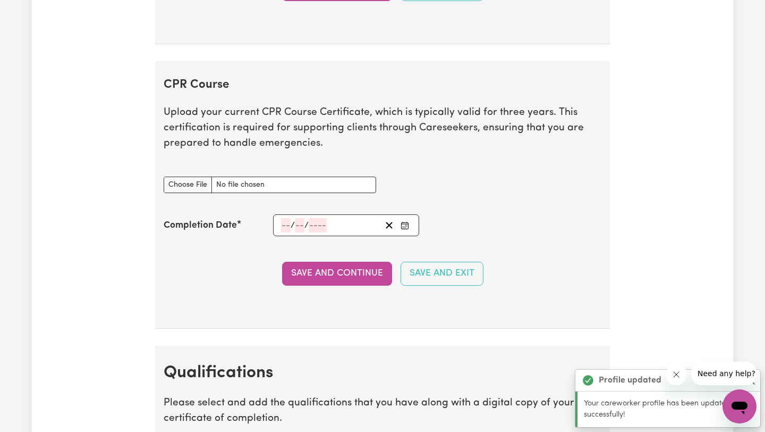
scroll to position [2383, 0]
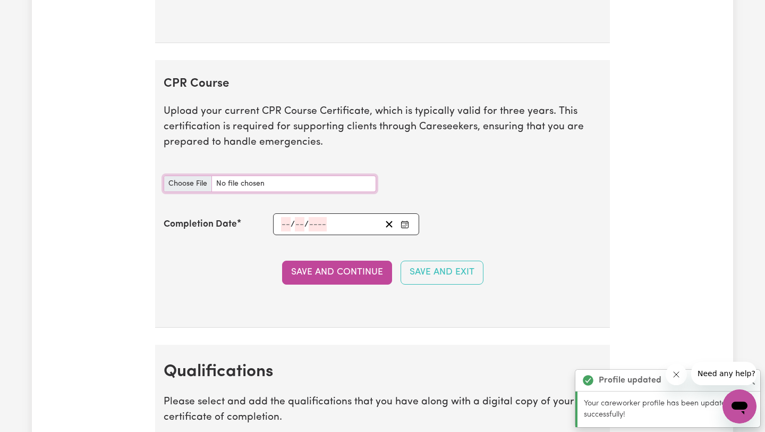
click at [192, 189] on input "CPR Course document" at bounding box center [270, 183] width 213 height 16
type input "C:\fakepath\048eeca3a85f51232fd5-Chermaine_Abarri_HLTAID012___Provide_First_Aid…"
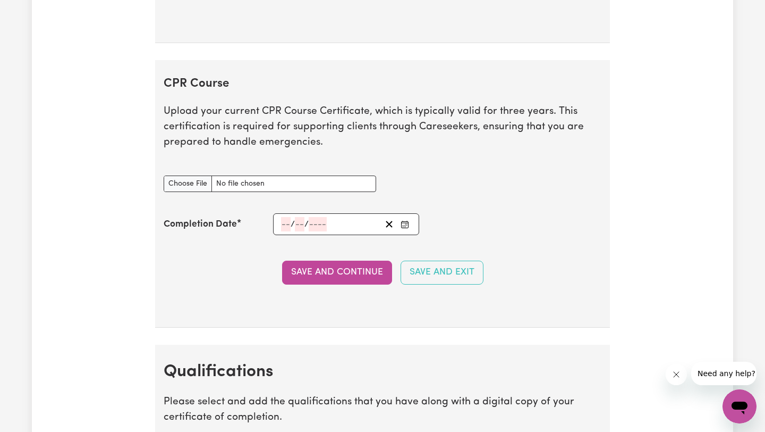
click at [285, 225] on input "number" at bounding box center [286, 224] width 10 height 14
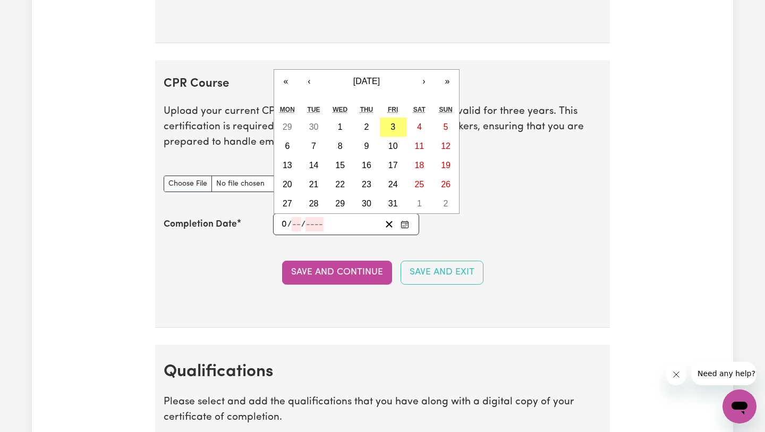
type input "05"
type input "08"
type input "202"
type input "[DATE]"
type input "5"
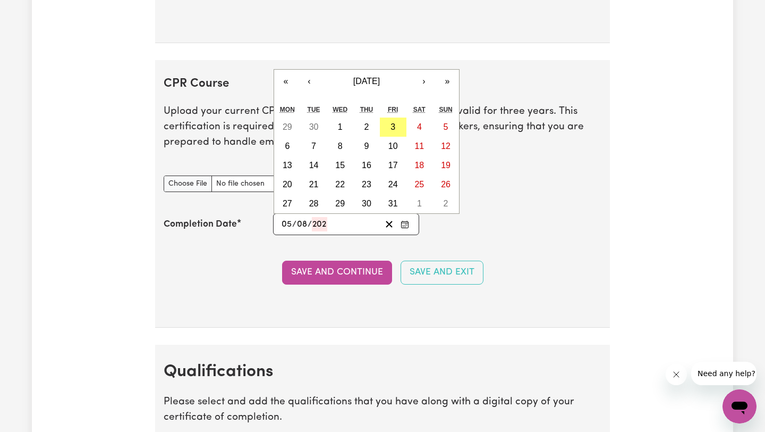
type input "8"
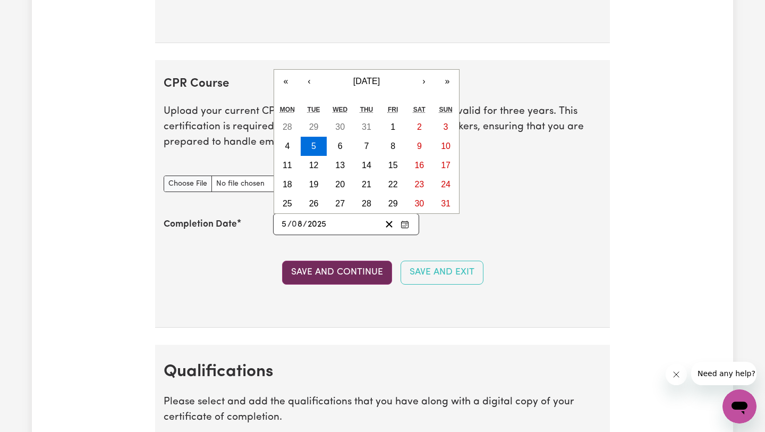
type input "2025"
click at [329, 271] on button "Save and Continue" at bounding box center [337, 271] width 110 height 23
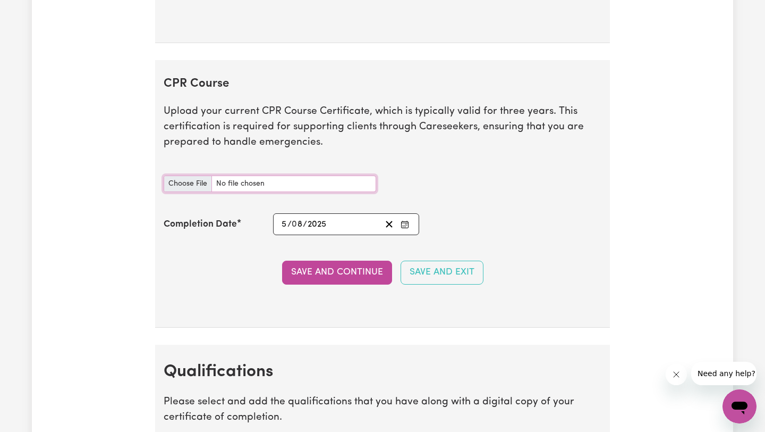
click at [194, 183] on input "CPR Course document" at bounding box center [270, 183] width 213 height 16
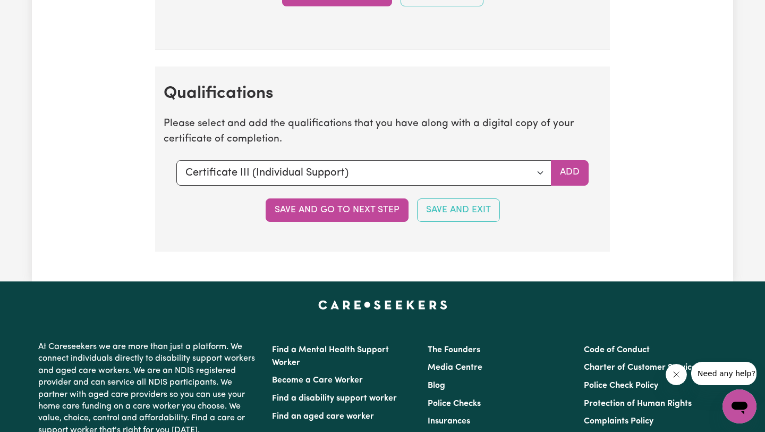
scroll to position [2722, 0]
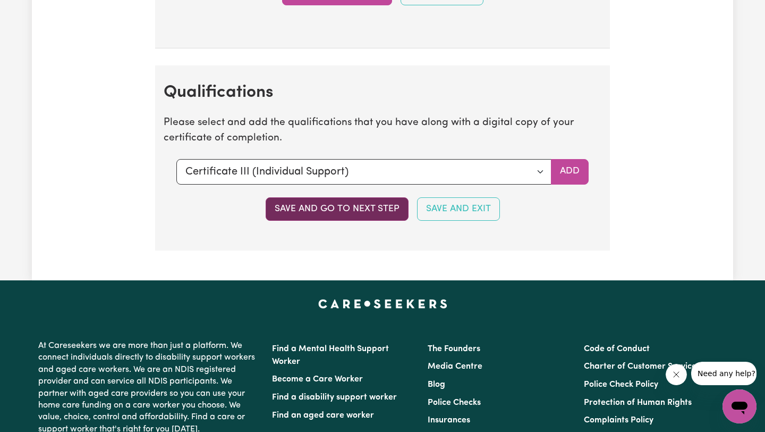
click at [344, 206] on button "Save and go to next step" at bounding box center [337, 208] width 143 height 23
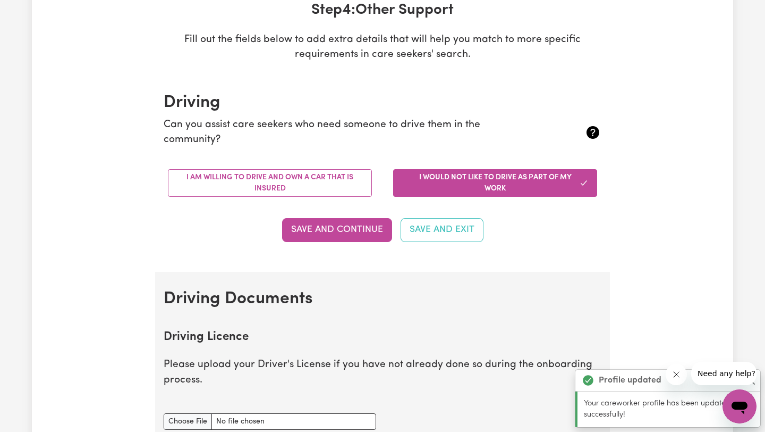
scroll to position [174, 0]
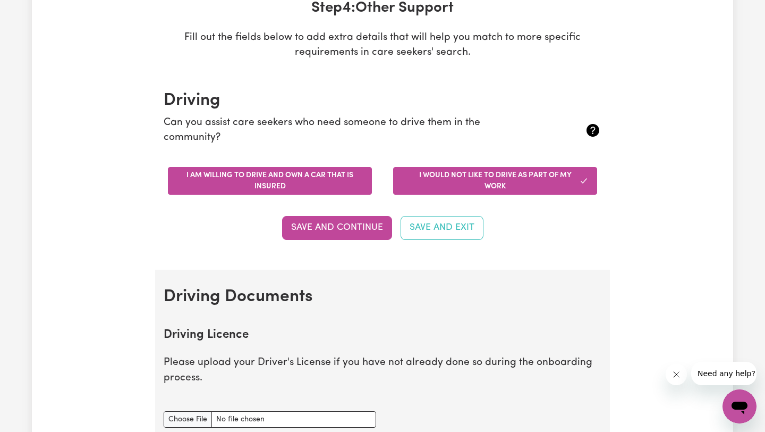
click at [343, 185] on button "I am willing to drive and own a car that is insured" at bounding box center [270, 181] width 204 height 28
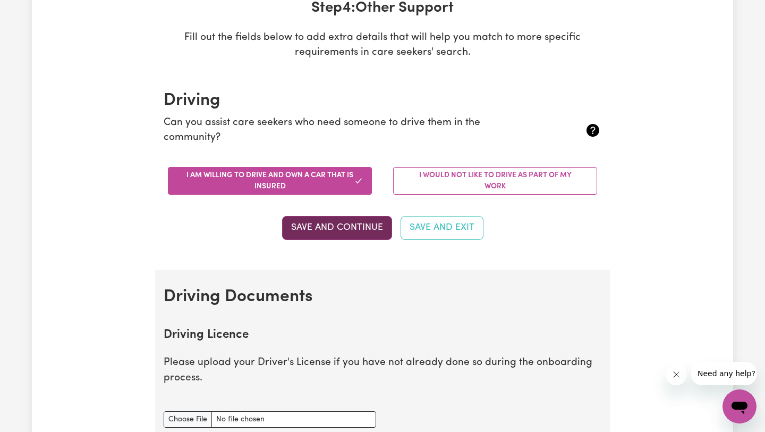
click at [337, 232] on button "Save and Continue" at bounding box center [337, 227] width 110 height 23
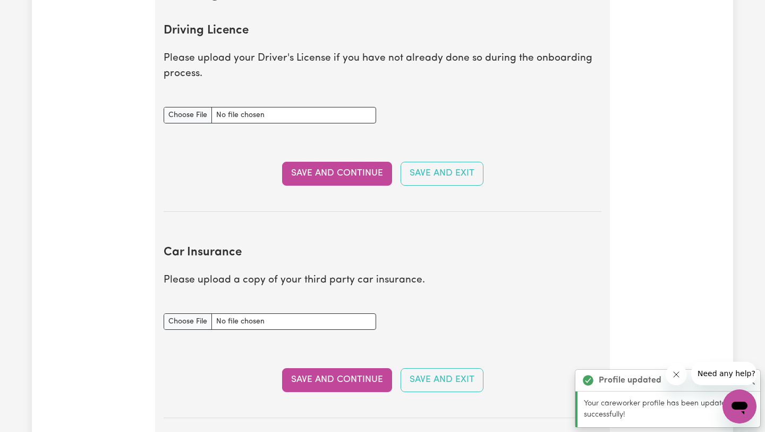
scroll to position [485, 0]
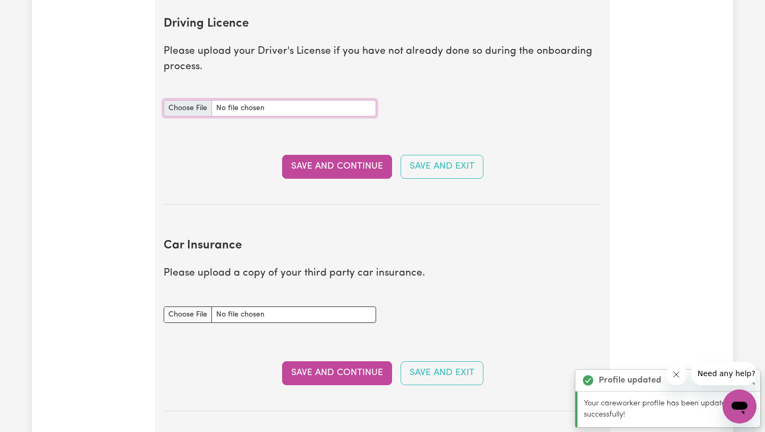
click at [191, 108] on input "Driving Licence document" at bounding box center [270, 108] width 213 height 16
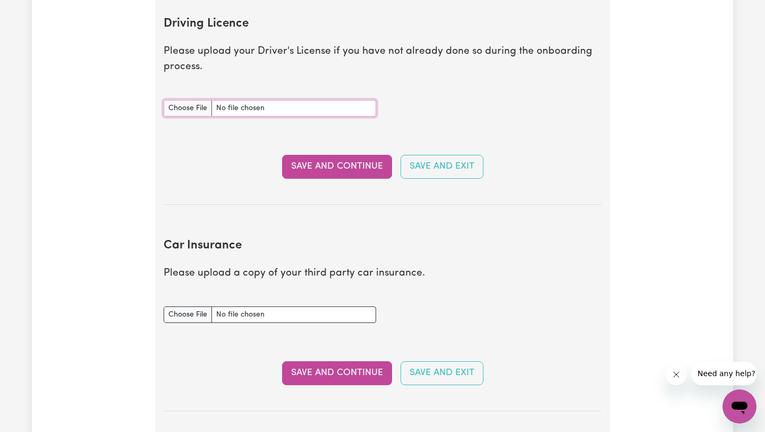
type input "C:\fakepath\License new.pdf"
click at [337, 167] on button "Save and Continue" at bounding box center [337, 166] width 110 height 23
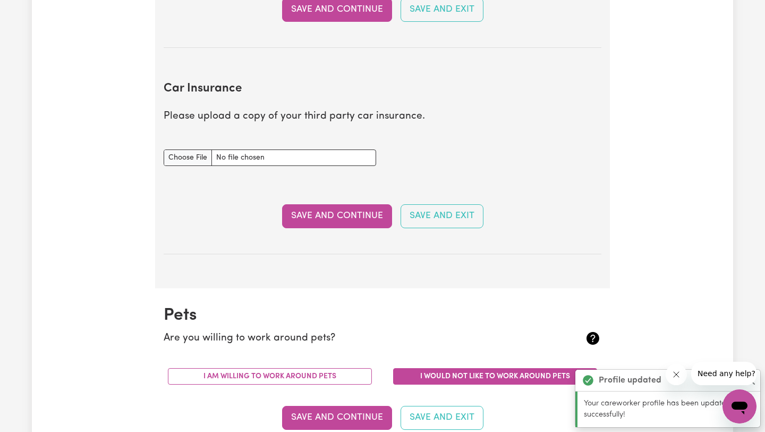
scroll to position [706, 0]
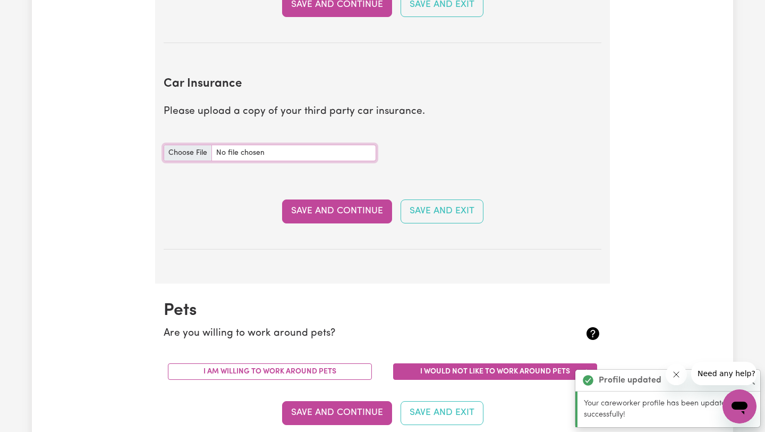
click at [192, 154] on input "Car Insurance document" at bounding box center [270, 153] width 213 height 16
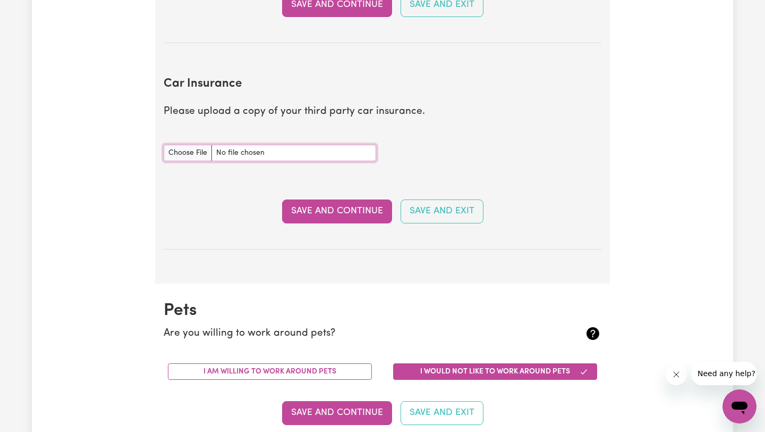
type input "C:\fakepath\Youi.pdf"
click at [349, 204] on button "Save and Continue" at bounding box center [337, 210] width 110 height 23
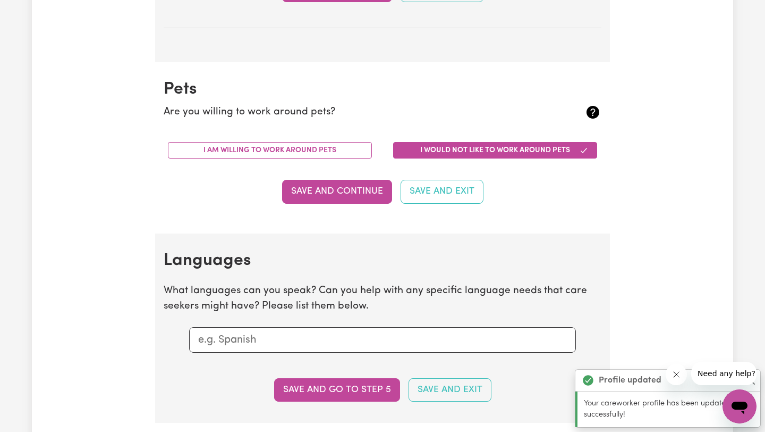
scroll to position [990, 0]
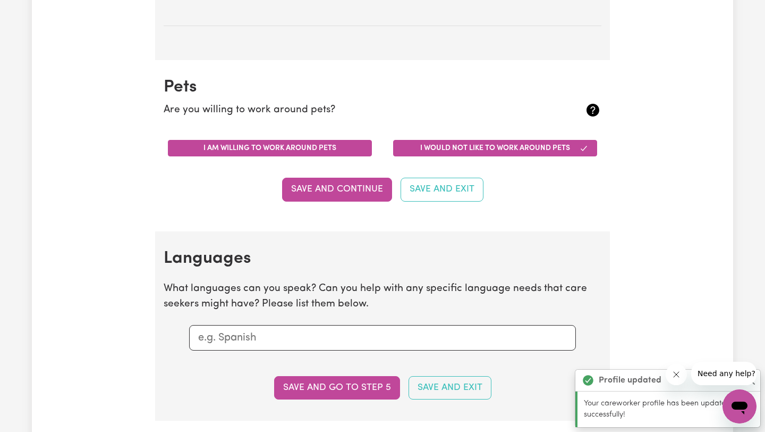
click at [318, 148] on button "I am willing to work around pets" at bounding box center [270, 148] width 204 height 16
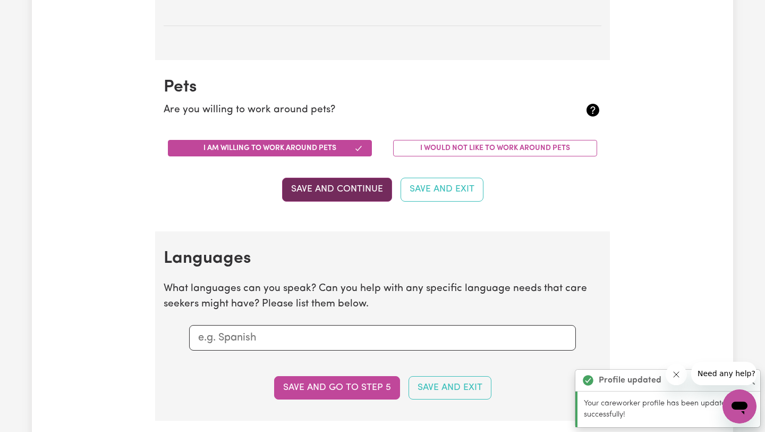
click at [330, 191] on button "Save and Continue" at bounding box center [337, 189] width 110 height 23
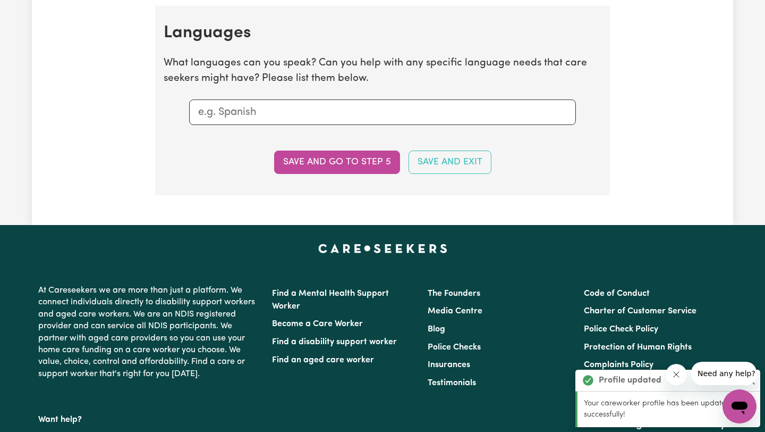
scroll to position [1221, 0]
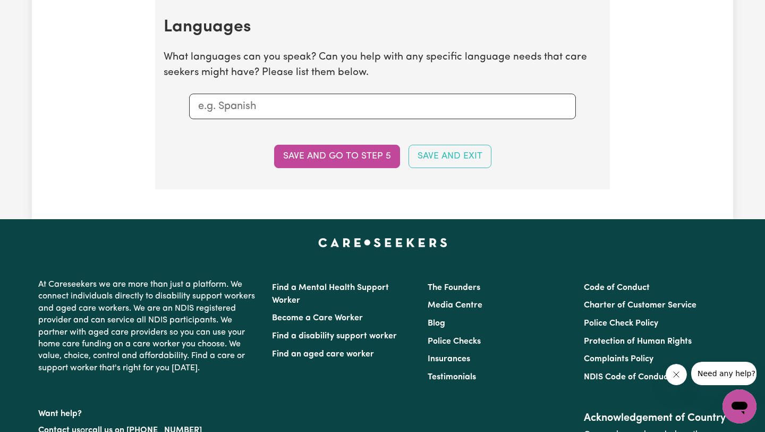
click at [291, 110] on input "text" at bounding box center [382, 106] width 369 height 16
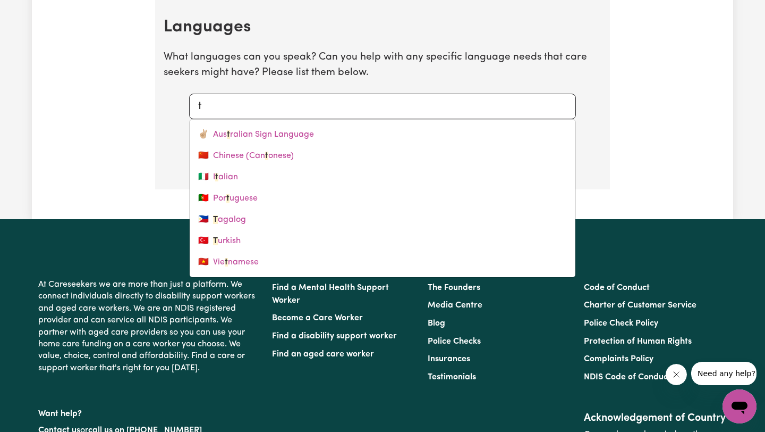
type input "ta"
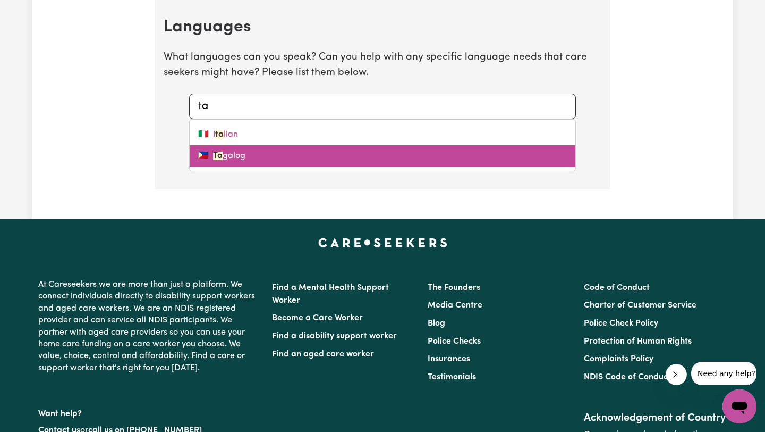
click at [279, 156] on link "🇵🇭 [PERSON_NAME]" at bounding box center [383, 155] width 386 height 21
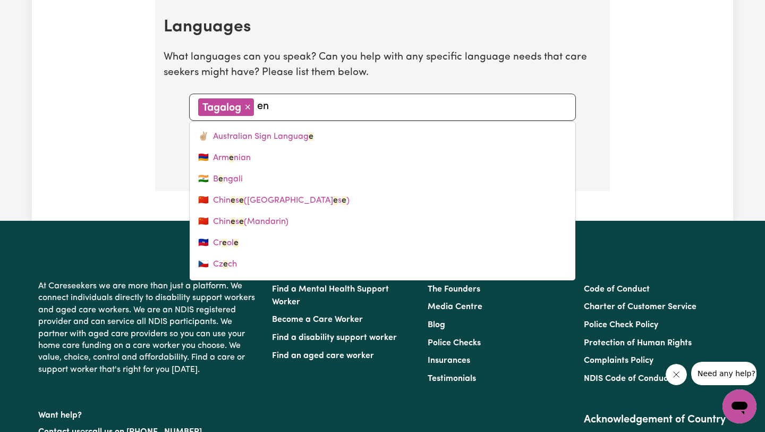
type input "eng"
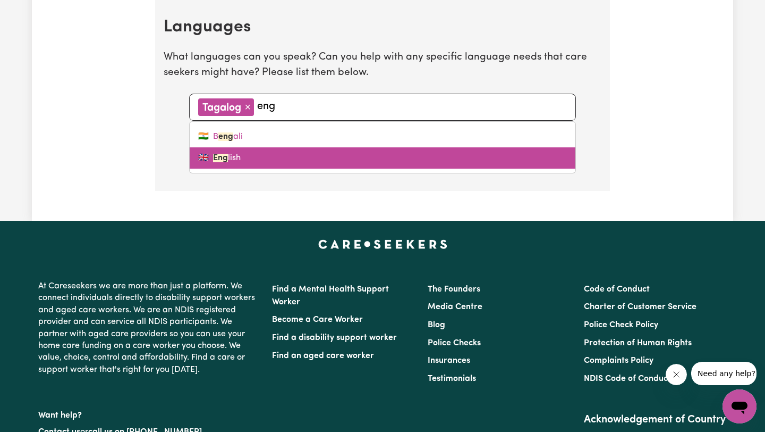
click at [222, 157] on mark "Eng" at bounding box center [220, 158] width 15 height 9
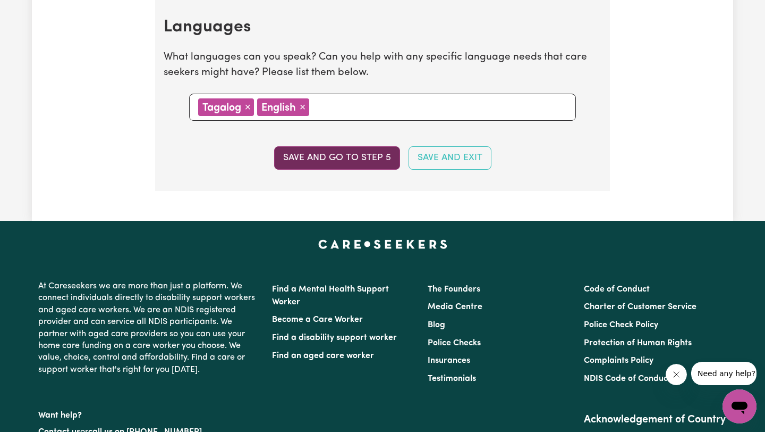
click at [349, 162] on button "Save and go to step 5" at bounding box center [337, 157] width 126 height 23
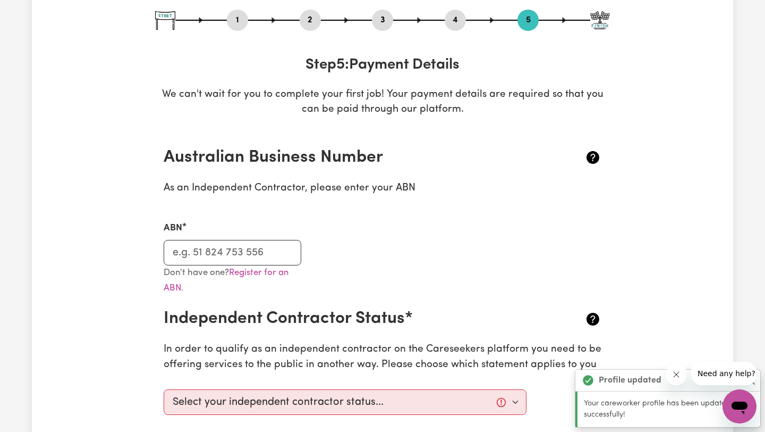
scroll to position [142, 0]
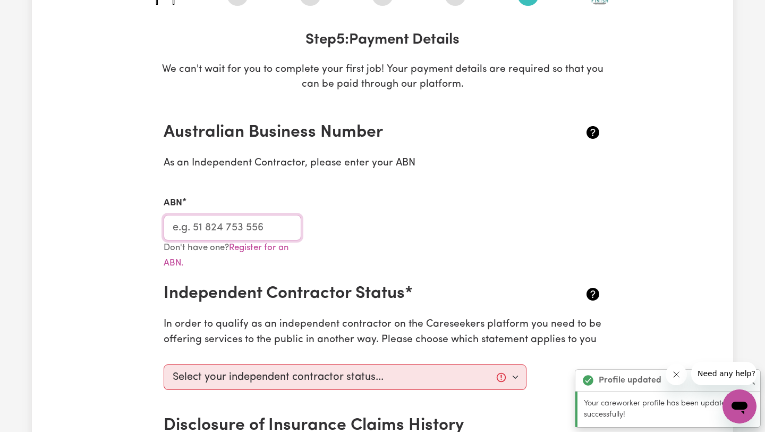
click at [249, 226] on input "ABN" at bounding box center [233, 228] width 138 height 26
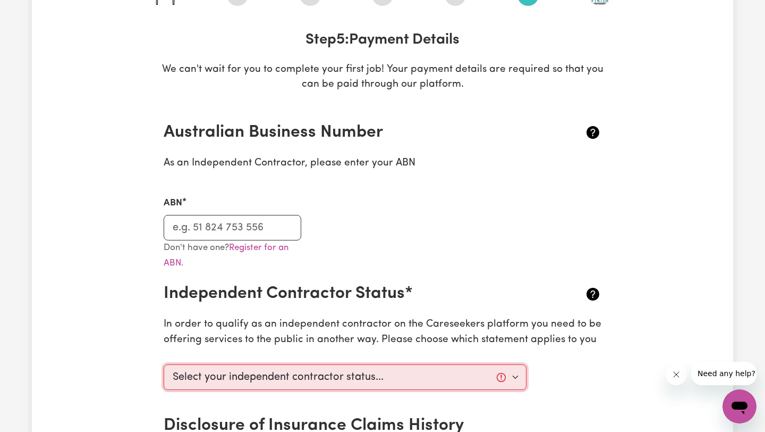
click at [322, 377] on select "Select your independent contractor status... I am providing services through an…" at bounding box center [345, 377] width 363 height 26
select select "I am providing services privately on my own"
click at [164, 364] on select "Select your independent contractor status... I am providing services through an…" at bounding box center [345, 377] width 363 height 26
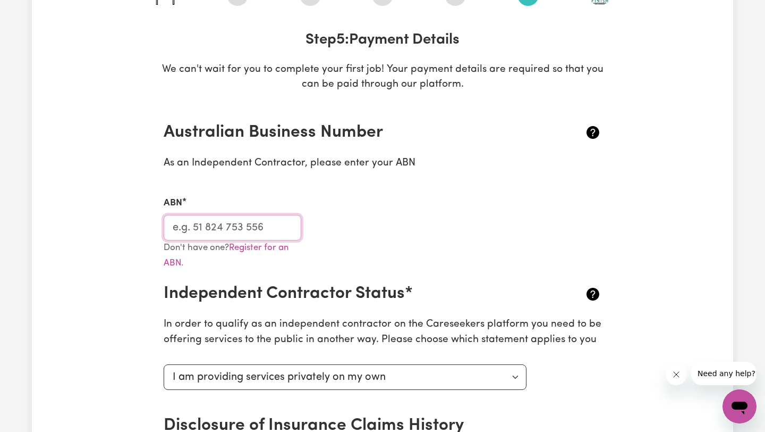
click at [270, 230] on input "ABN" at bounding box center [233, 228] width 138 height 26
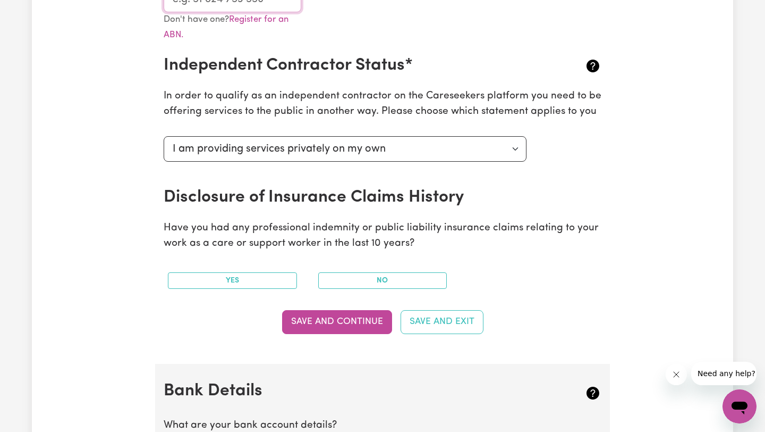
scroll to position [367, 0]
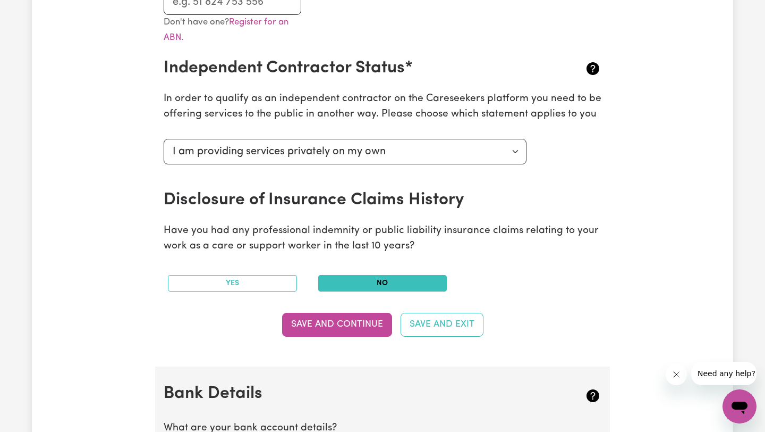
click at [360, 288] on button "No" at bounding box center [382, 283] width 129 height 16
click at [346, 327] on button "Save and Continue" at bounding box center [337, 324] width 110 height 23
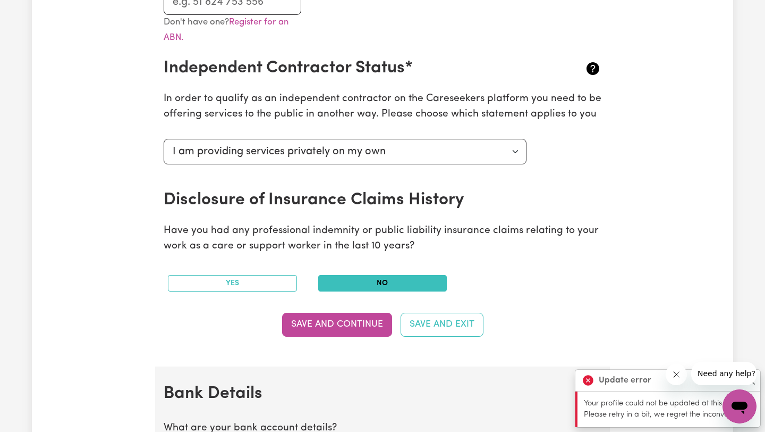
click at [676, 375] on icon "Close message from company" at bounding box center [675, 374] width 5 height 5
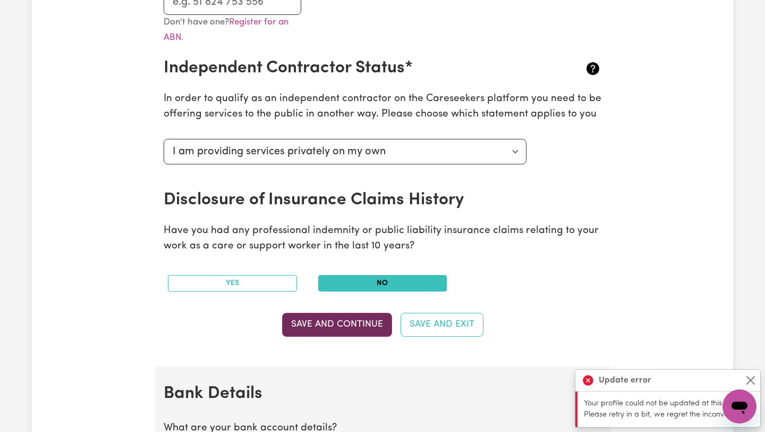
click at [353, 327] on button "Save and Continue" at bounding box center [337, 324] width 110 height 23
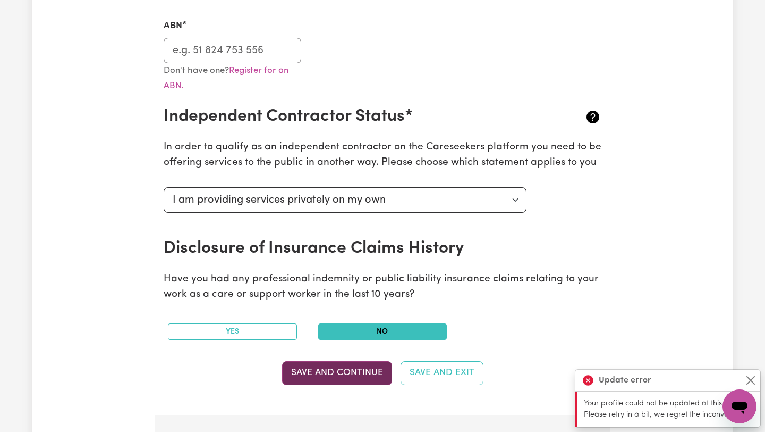
scroll to position [315, 0]
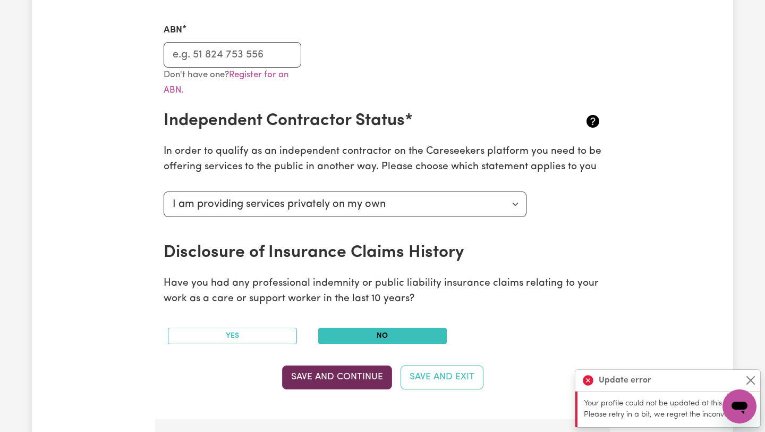
click at [355, 375] on button "Save and Continue" at bounding box center [337, 376] width 110 height 23
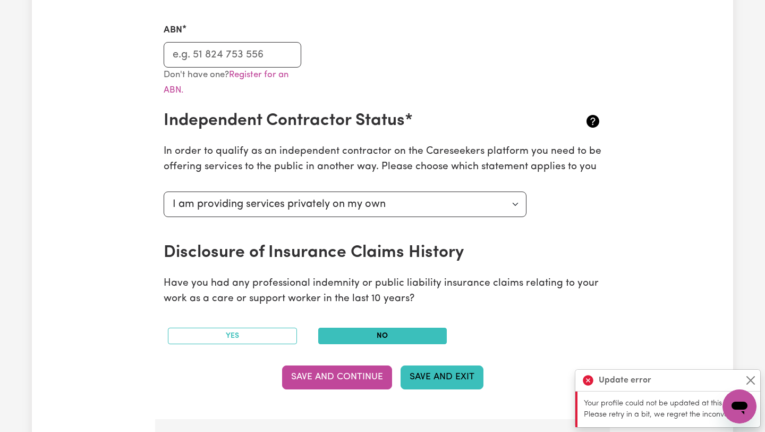
click at [453, 373] on button "Save and Exit" at bounding box center [442, 376] width 83 height 23
click at [683, 102] on div "Update Profile 1 2 3 4 5 Step 5 : Payment Details We can't wait for you to comp…" at bounding box center [383, 294] width 702 height 1085
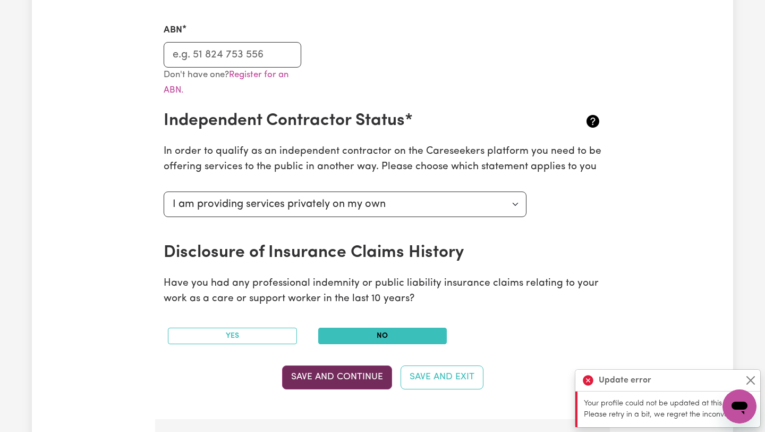
click at [325, 372] on button "Save and Continue" at bounding box center [337, 376] width 110 height 23
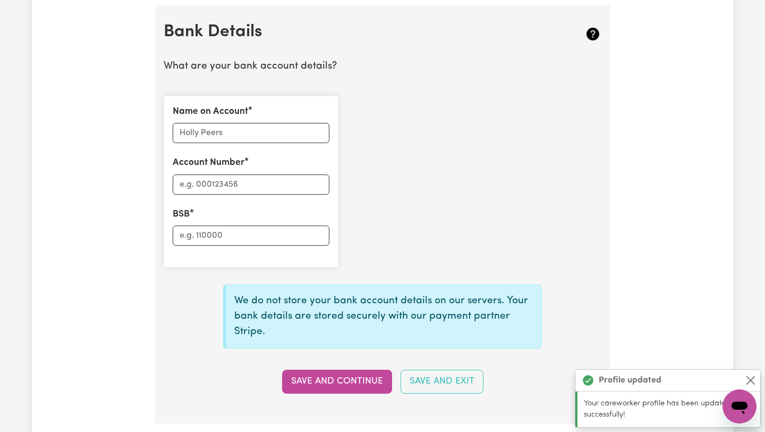
scroll to position [734, 0]
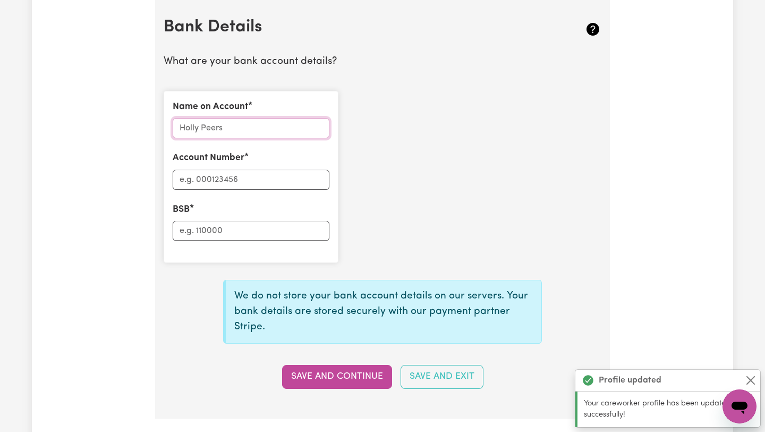
click at [243, 129] on input "Name on Account" at bounding box center [251, 128] width 157 height 20
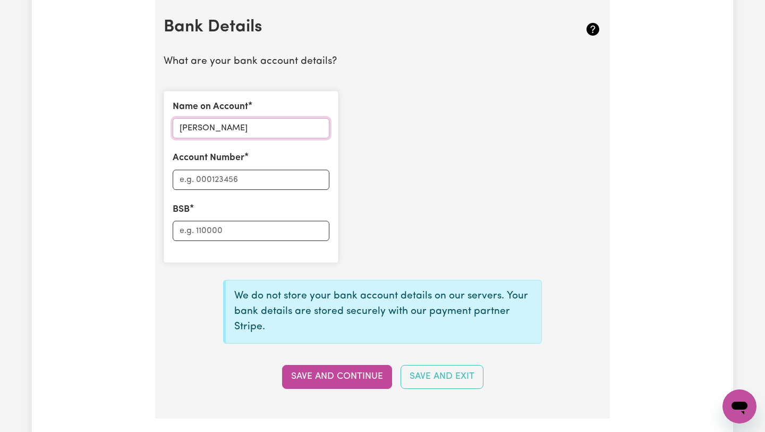
click at [257, 130] on input "[PERSON_NAME]" at bounding box center [251, 128] width 157 height 20
type input "[PERSON_NAME]"
type input "15080463"
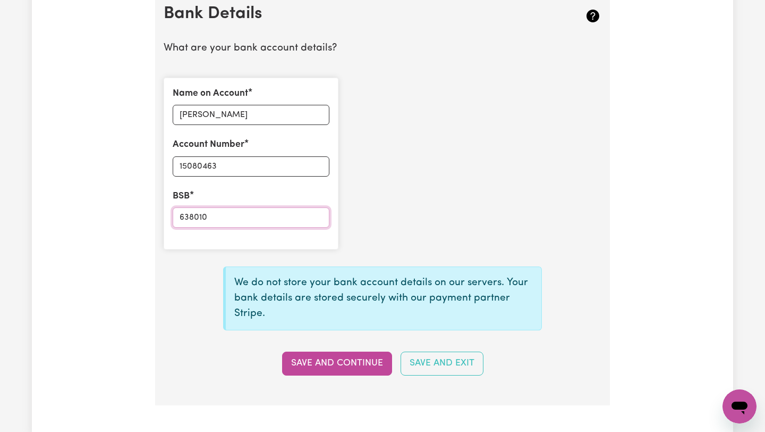
scroll to position [752, 0]
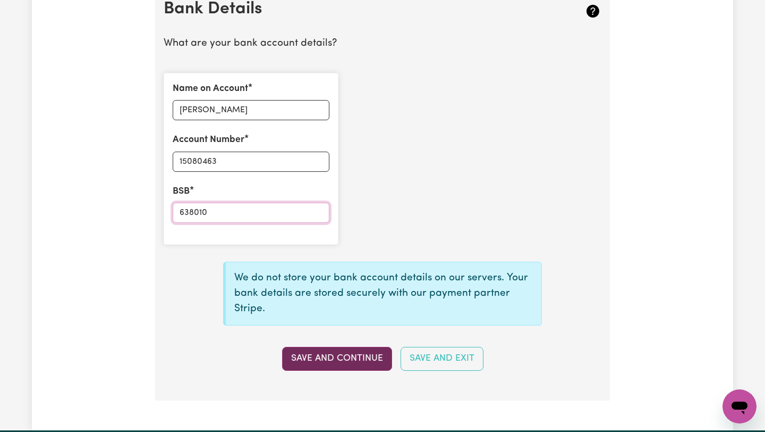
type input "638010"
click at [333, 359] on button "Save and Continue" at bounding box center [337, 358] width 110 height 23
type input "****0463"
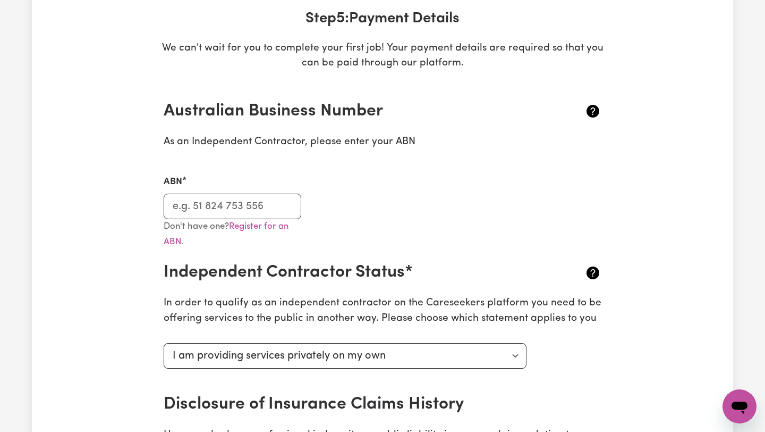
scroll to position [89, 0]
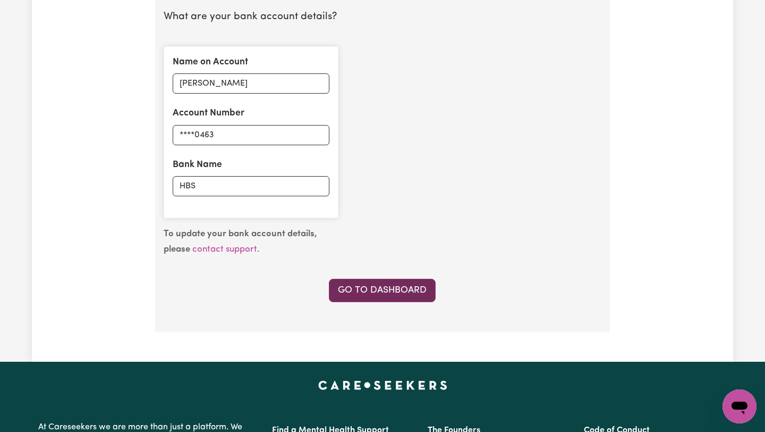
click at [395, 297] on link "Go to Dashboard" at bounding box center [382, 290] width 107 height 23
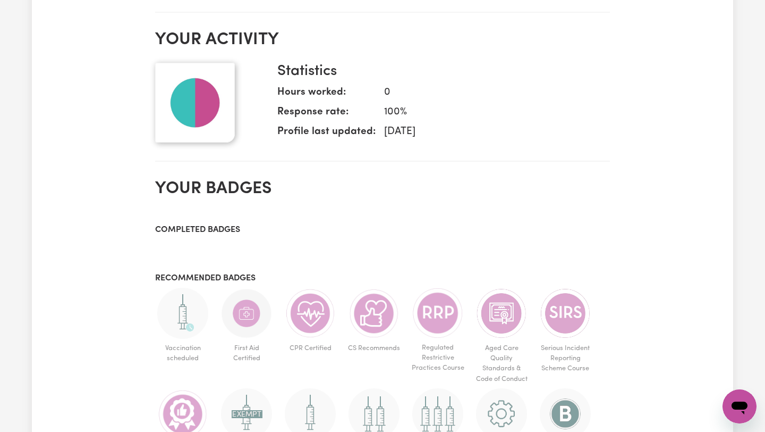
scroll to position [630, 0]
